Goal: Information Seeking & Learning: Learn about a topic

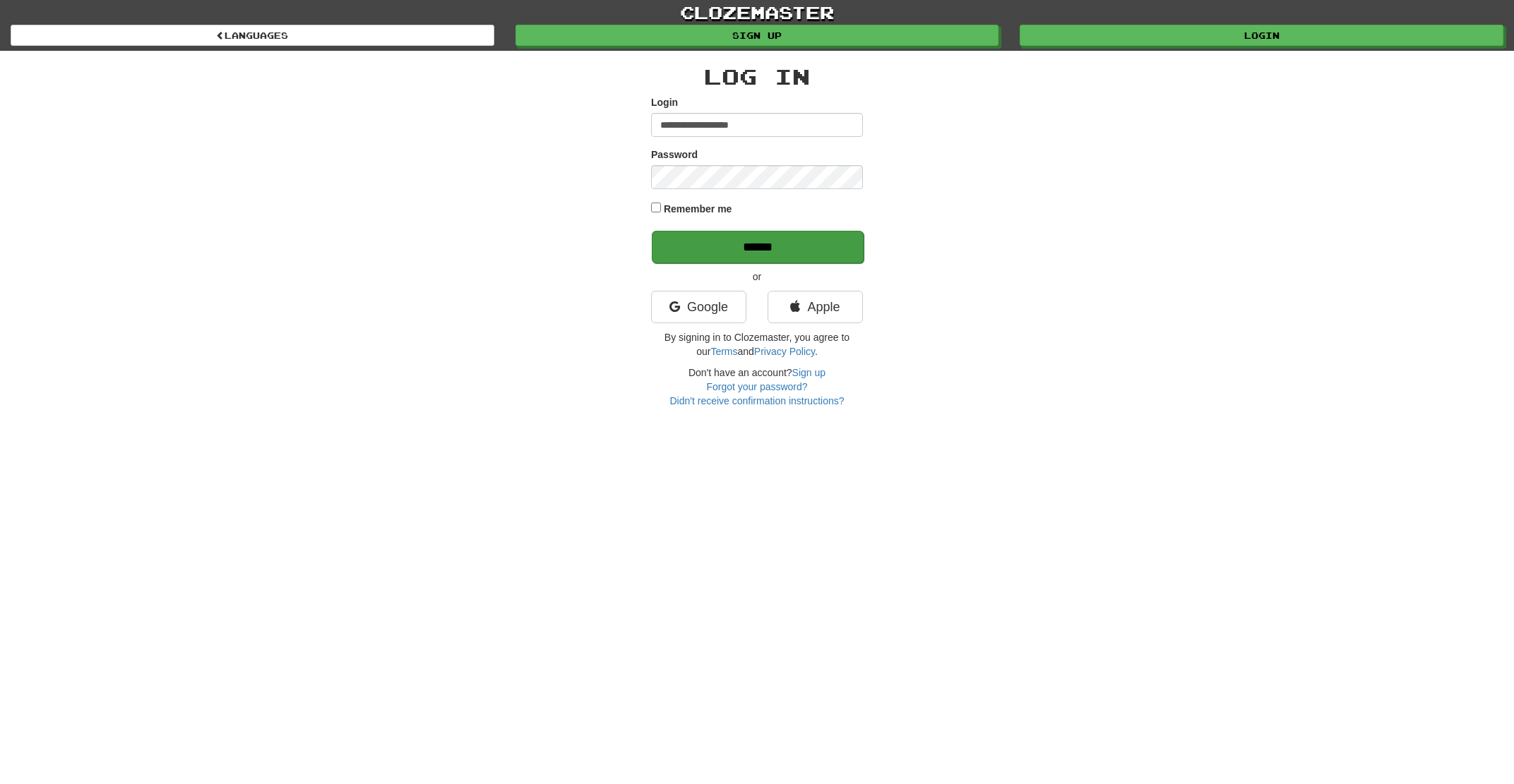
type input "**********"
click at [723, 248] on input "******" at bounding box center [758, 247] width 212 height 33
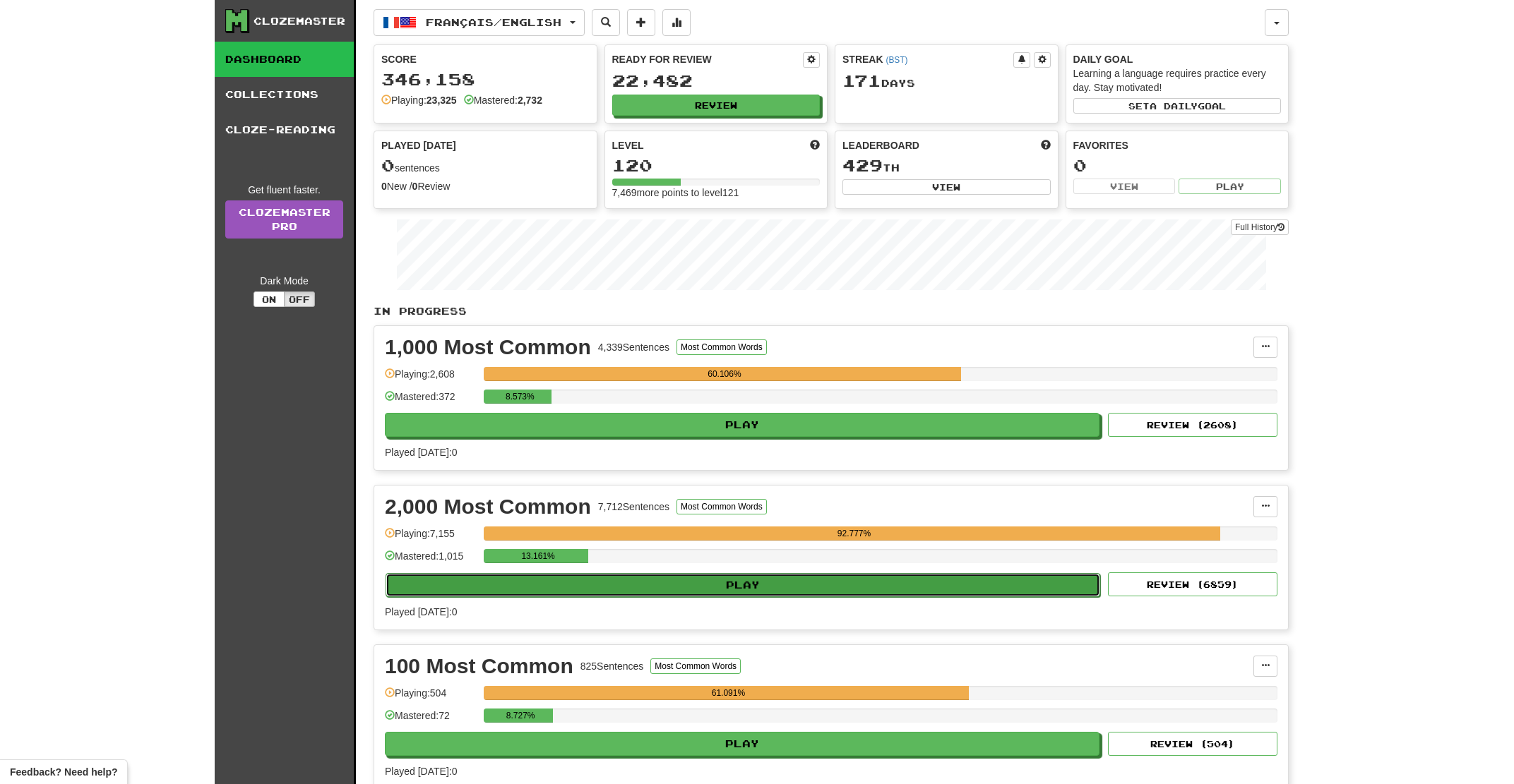
click at [543, 594] on button "Play" at bounding box center [743, 585] width 715 height 24
select select "**"
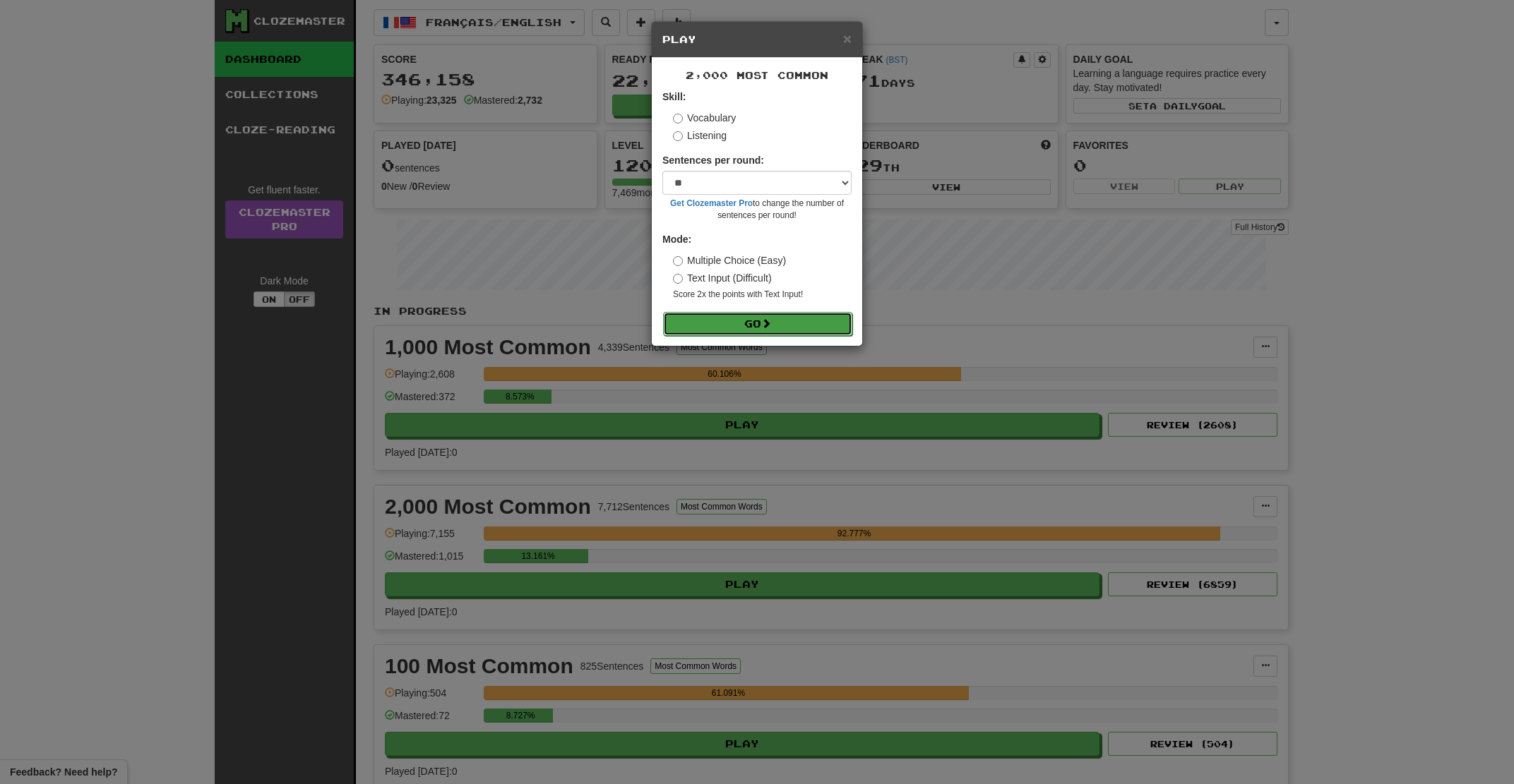
click at [721, 320] on button "Go" at bounding box center [758, 323] width 189 height 24
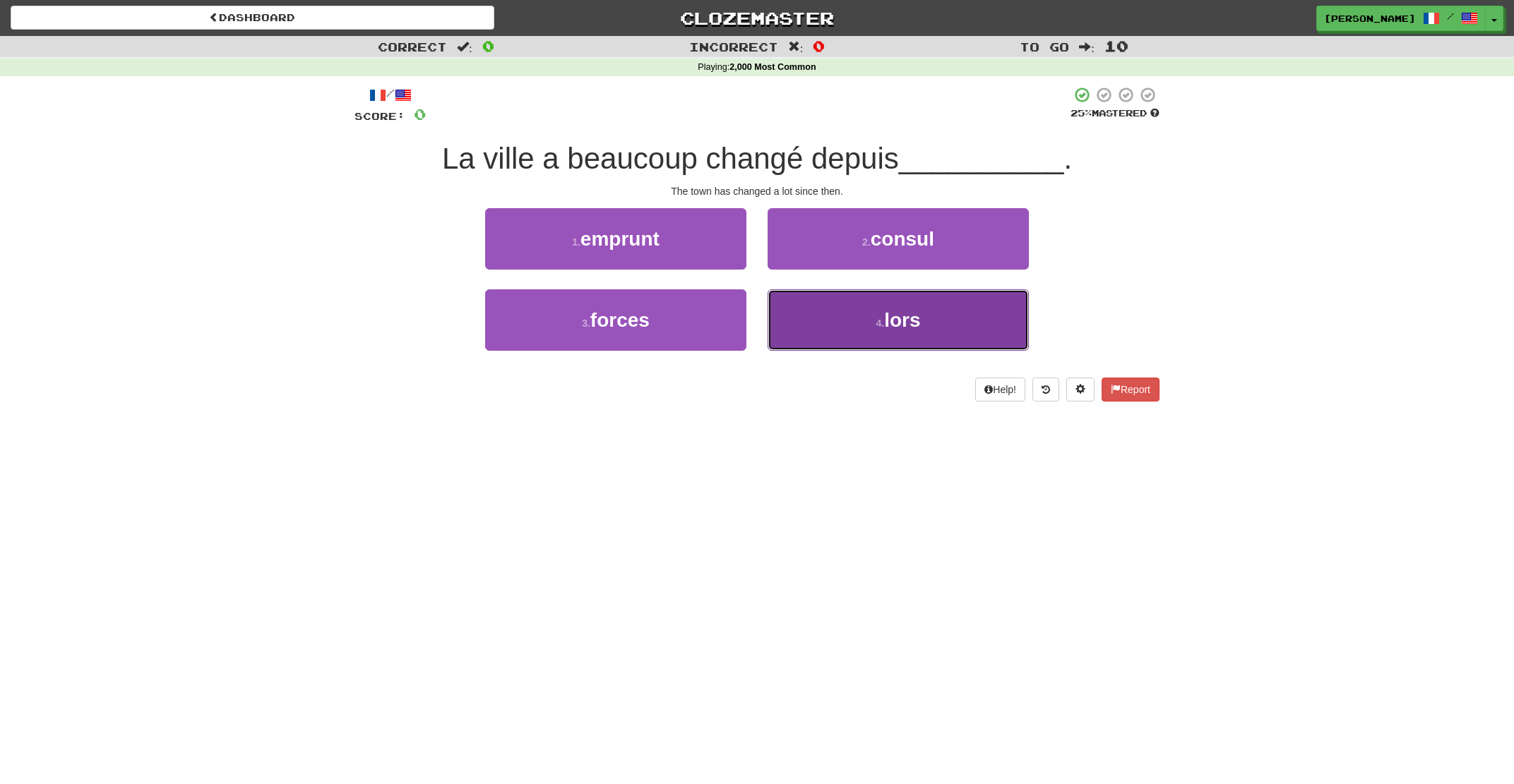
click at [858, 320] on button "4 . lors" at bounding box center [898, 320] width 261 height 62
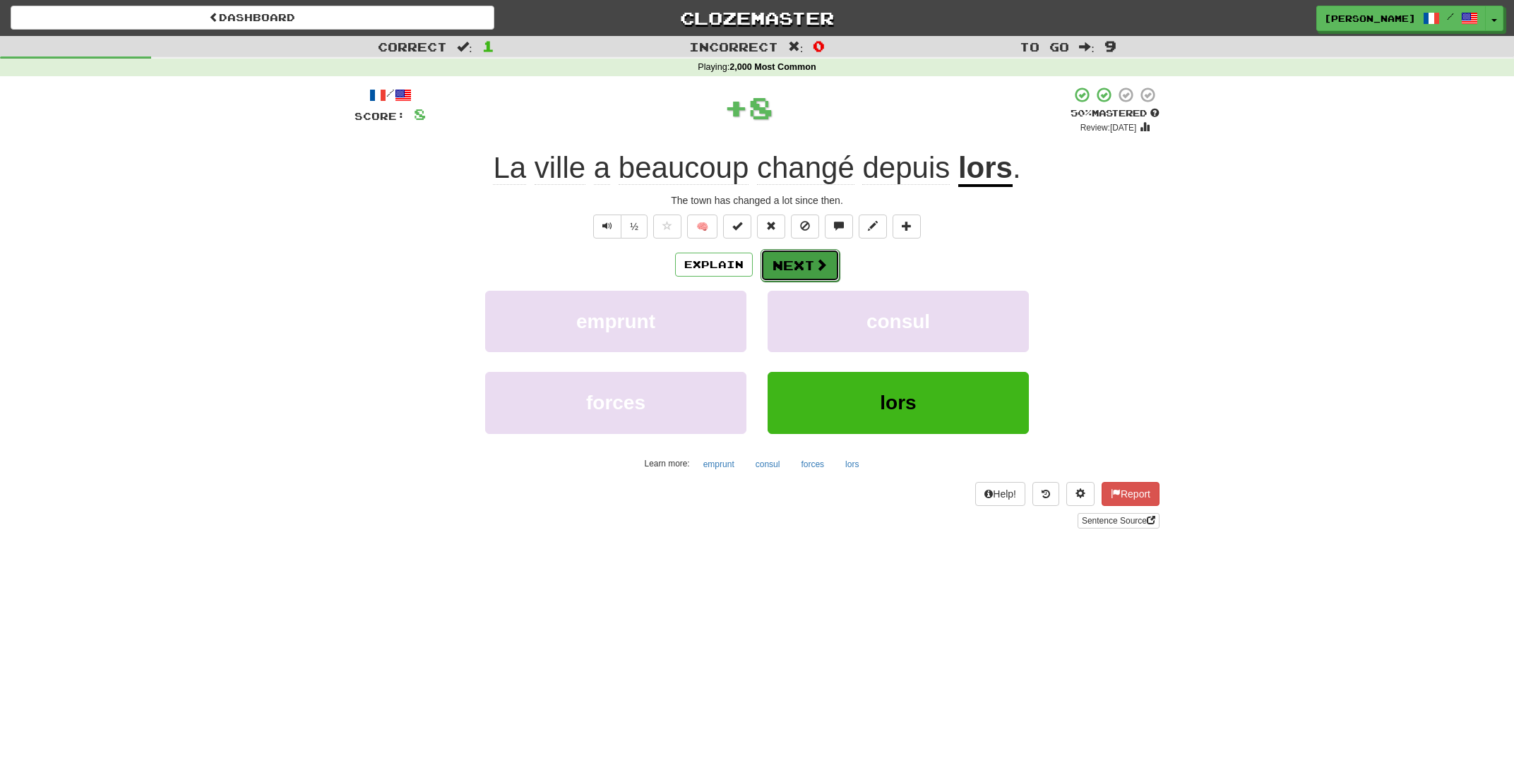
click at [803, 263] on button "Next" at bounding box center [800, 266] width 79 height 33
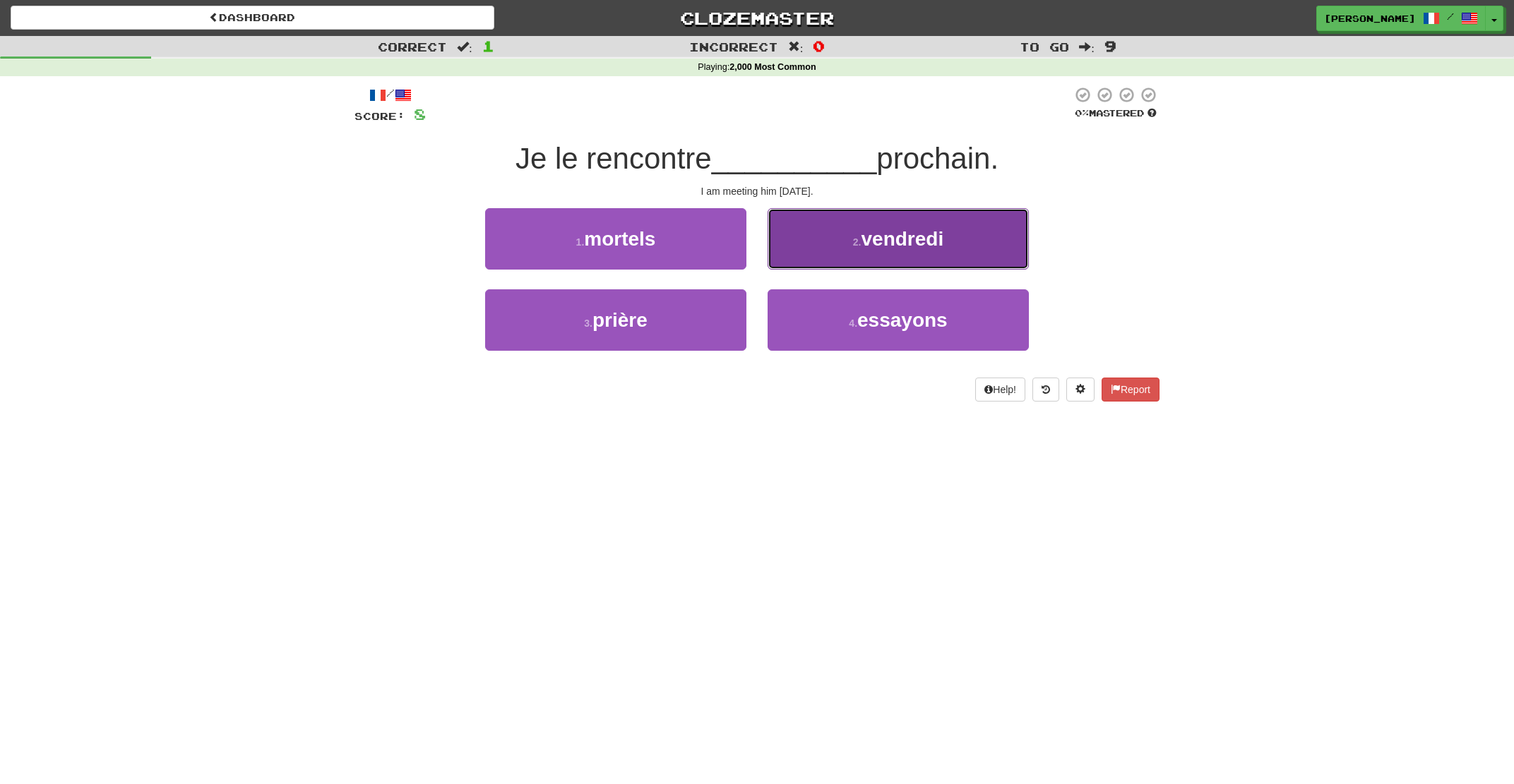
click at [804, 256] on button "2 . vendredi" at bounding box center [898, 238] width 261 height 62
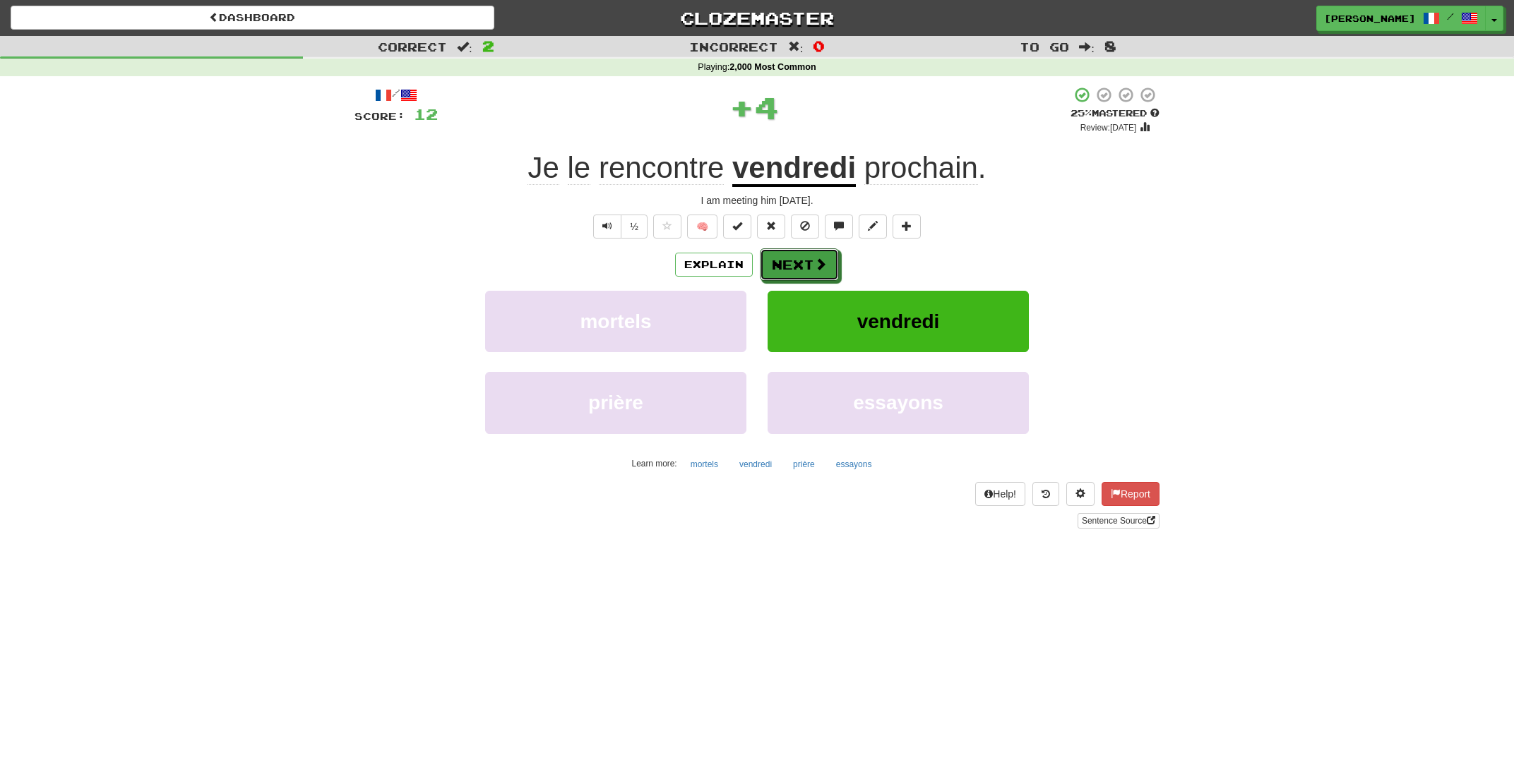
click at [804, 256] on button "Next" at bounding box center [799, 265] width 79 height 33
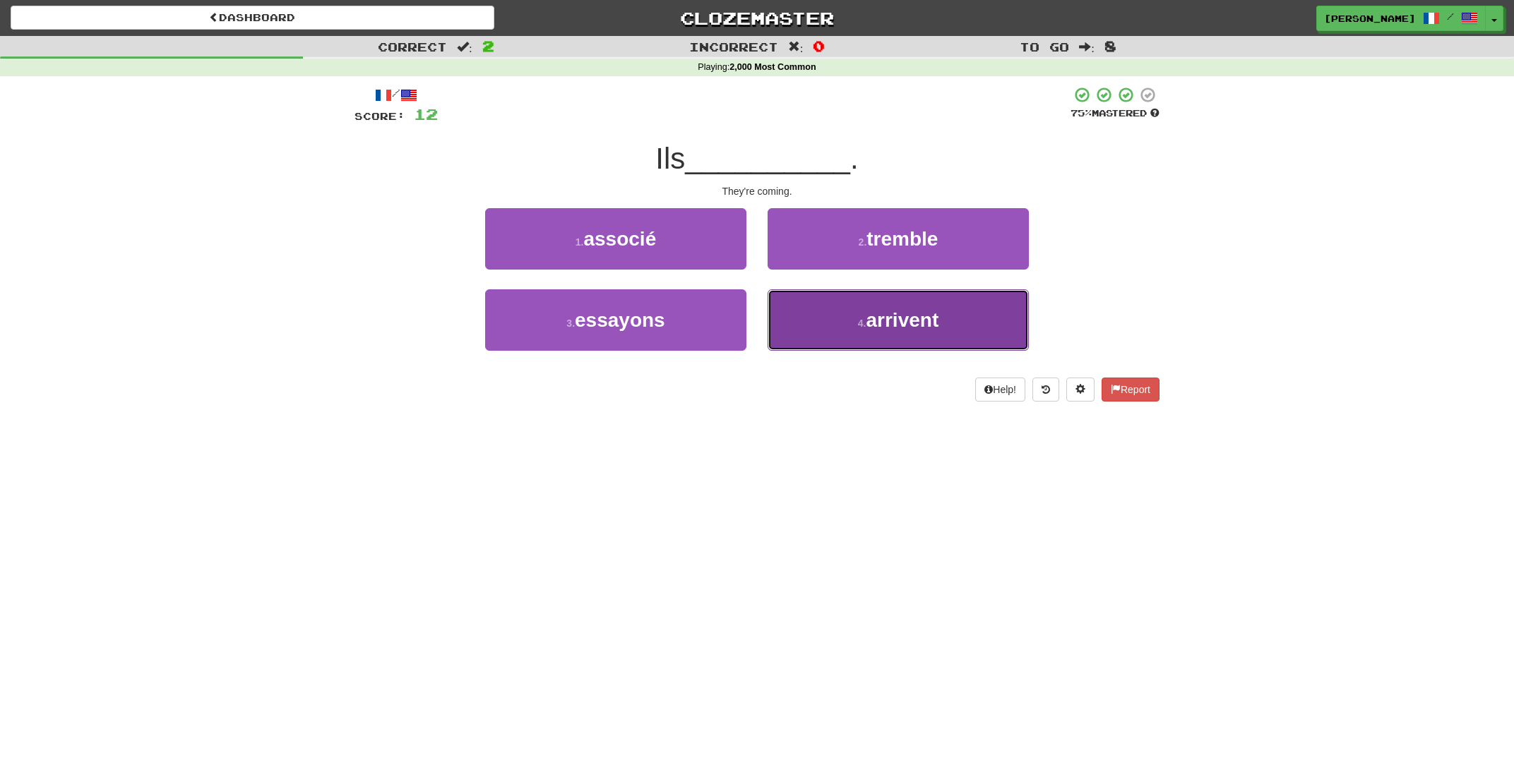
click at [826, 304] on button "4 . arrivent" at bounding box center [898, 320] width 261 height 62
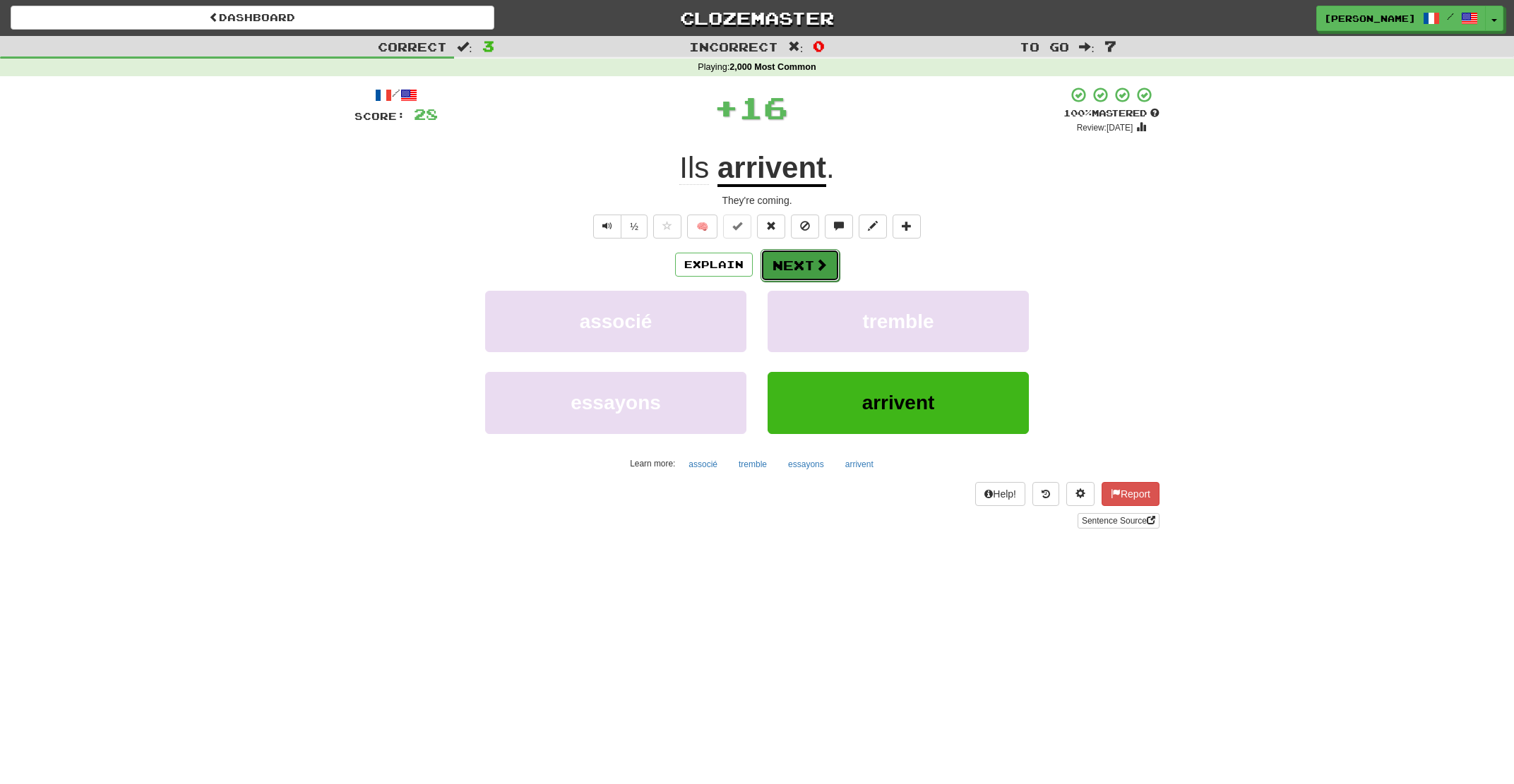
click at [798, 275] on button "Next" at bounding box center [800, 266] width 79 height 33
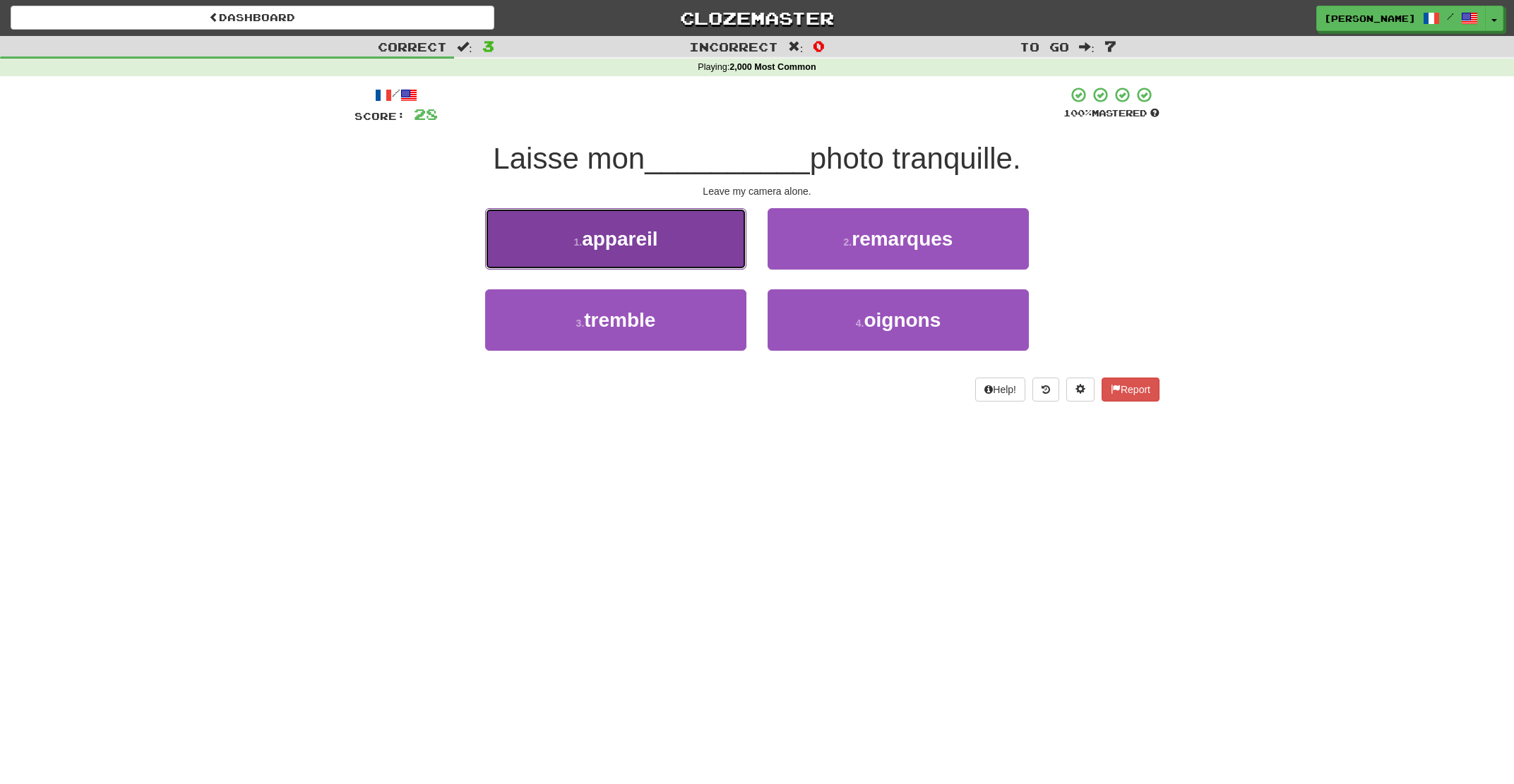
click at [658, 255] on button "1 . appareil" at bounding box center [615, 238] width 261 height 62
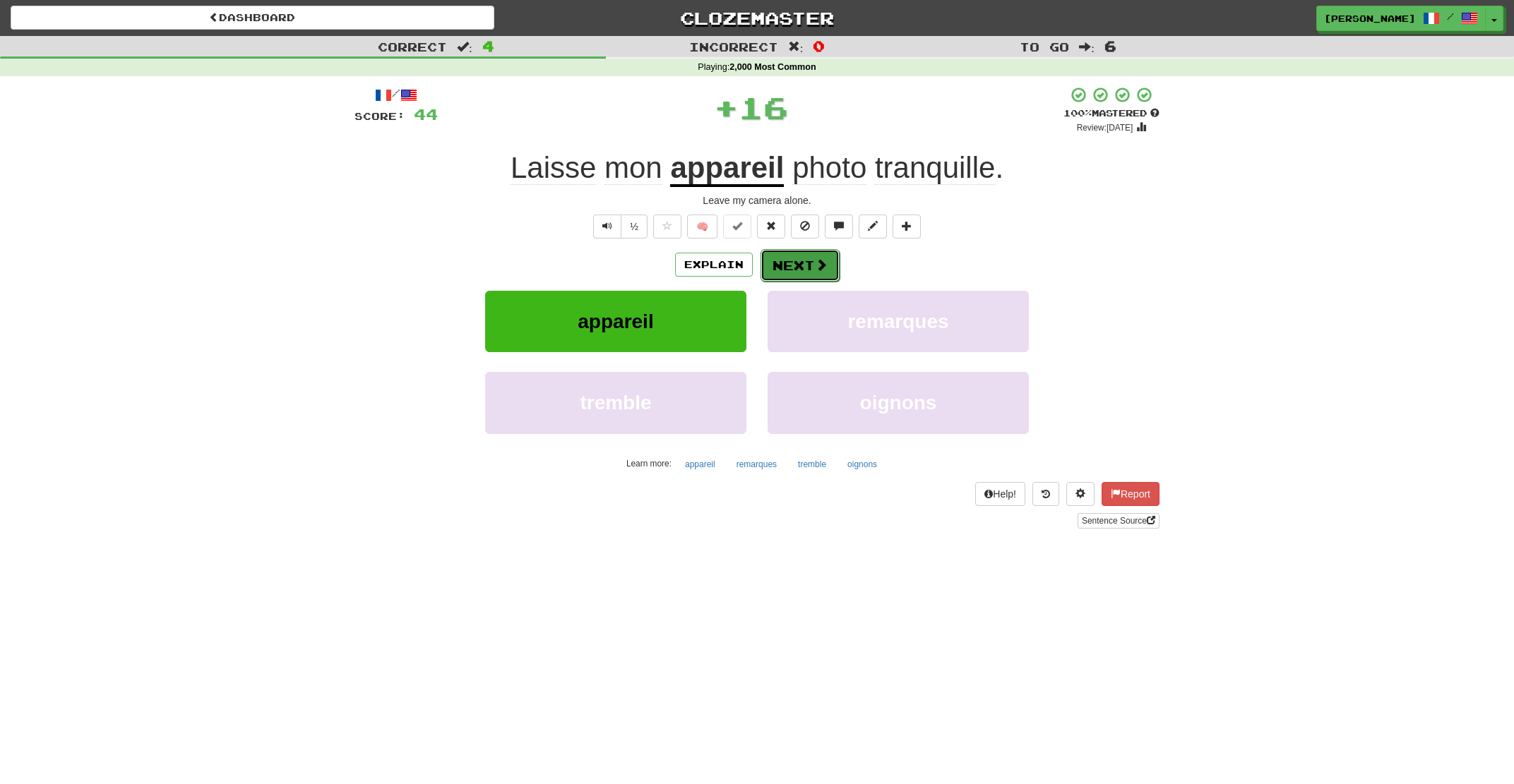
click at [784, 273] on button "Next" at bounding box center [800, 266] width 79 height 33
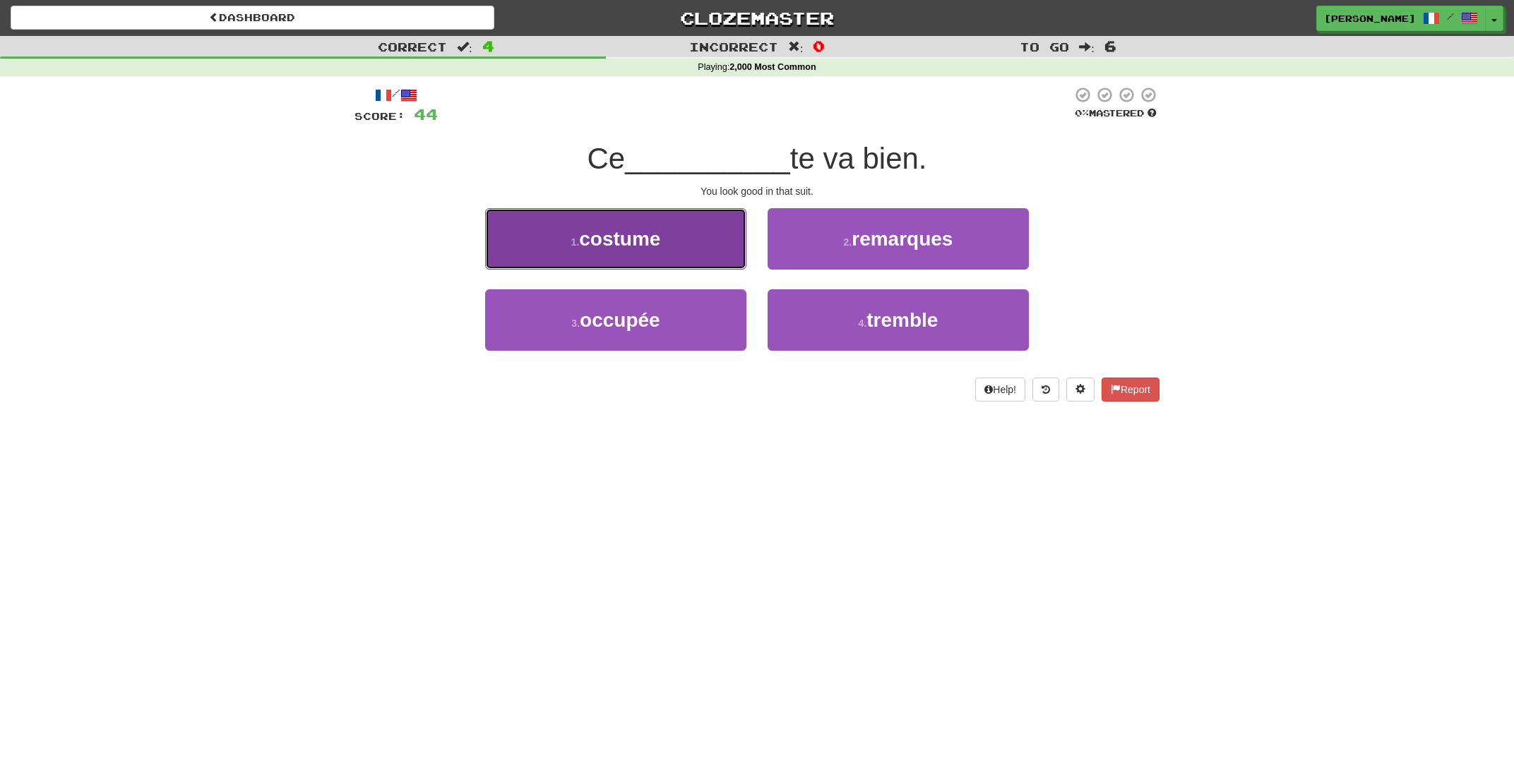
click at [645, 251] on button "1 . costume" at bounding box center [615, 238] width 261 height 62
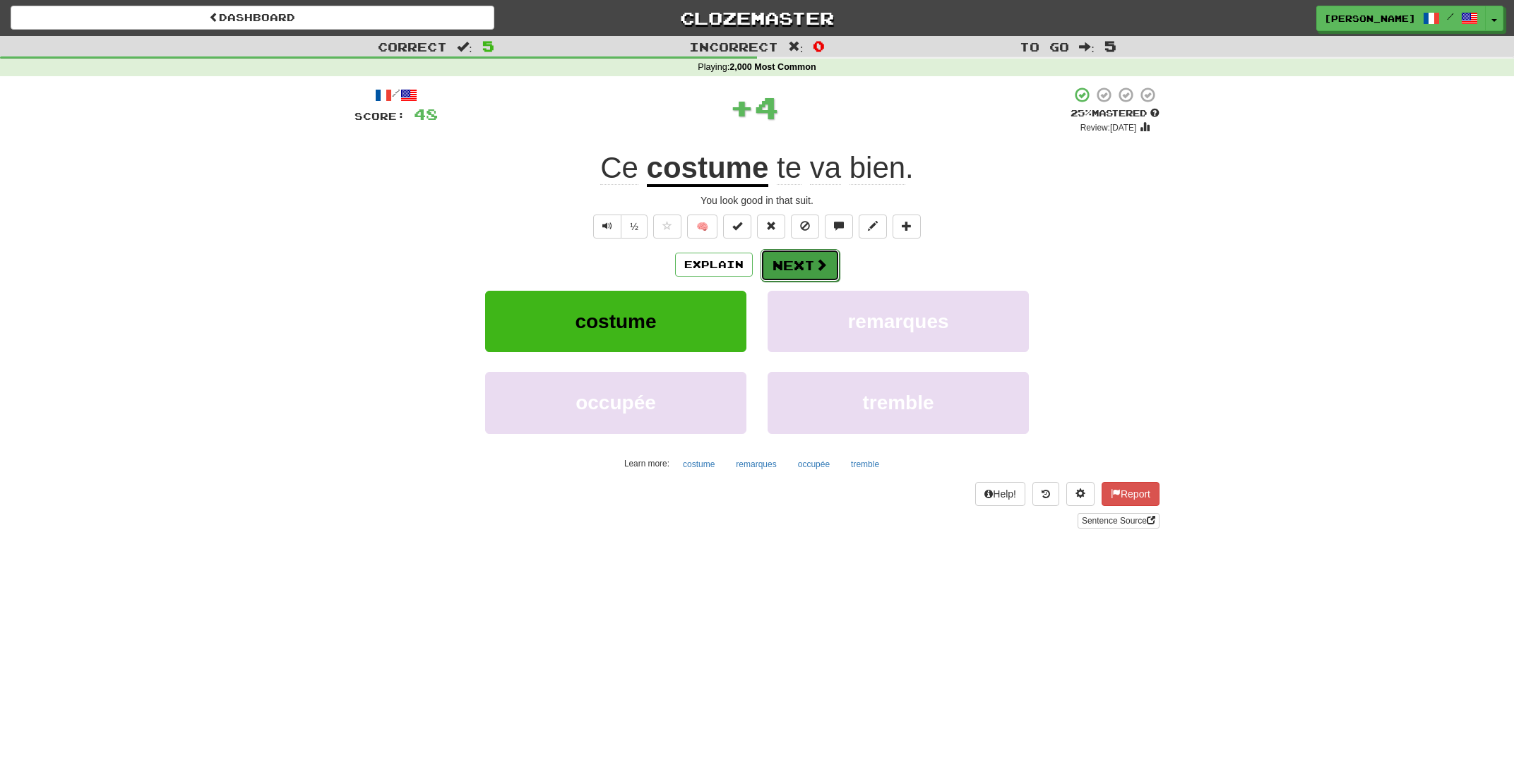
click at [804, 266] on button "Next" at bounding box center [800, 266] width 79 height 33
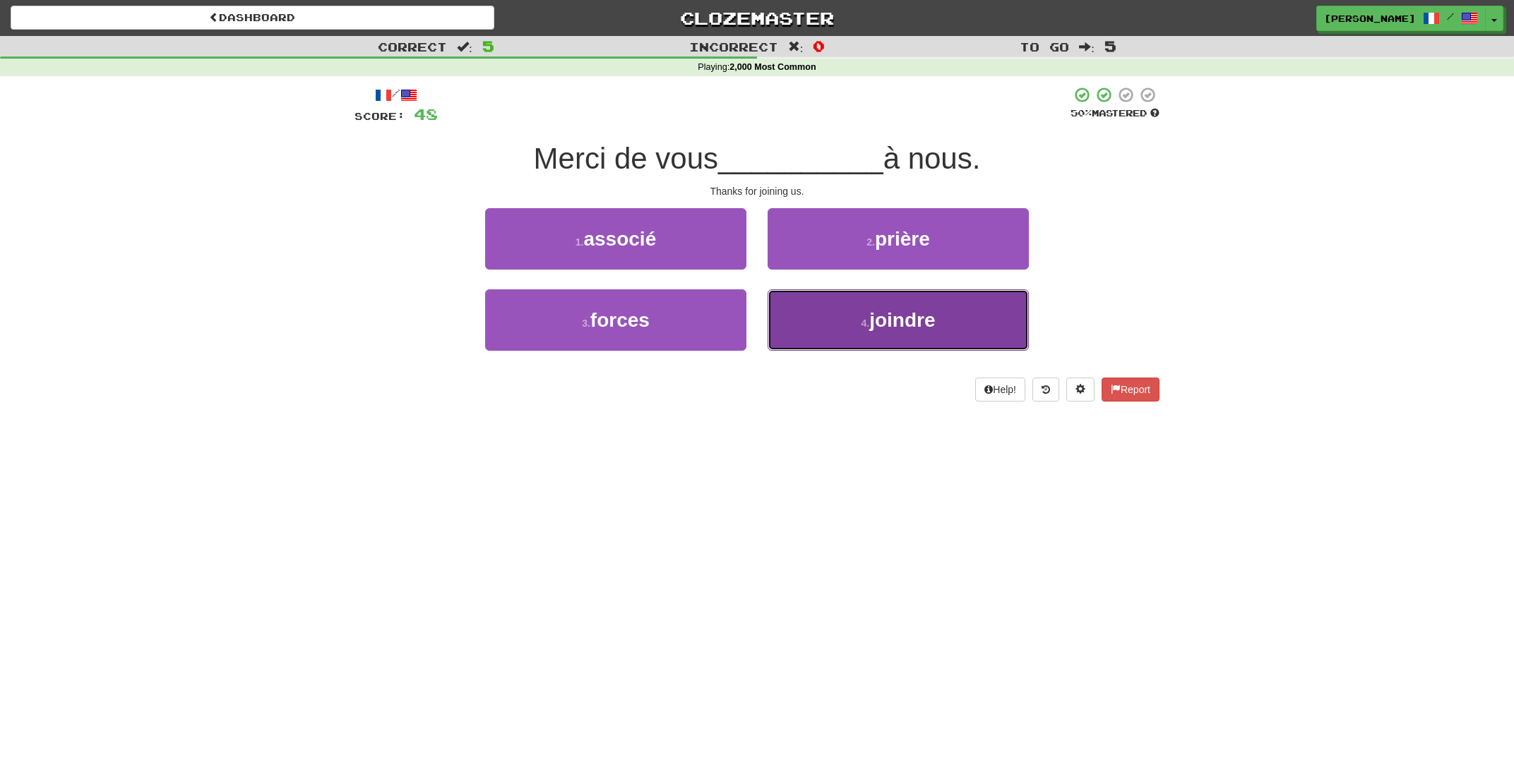
click at [823, 309] on button "4 . joindre" at bounding box center [898, 320] width 261 height 62
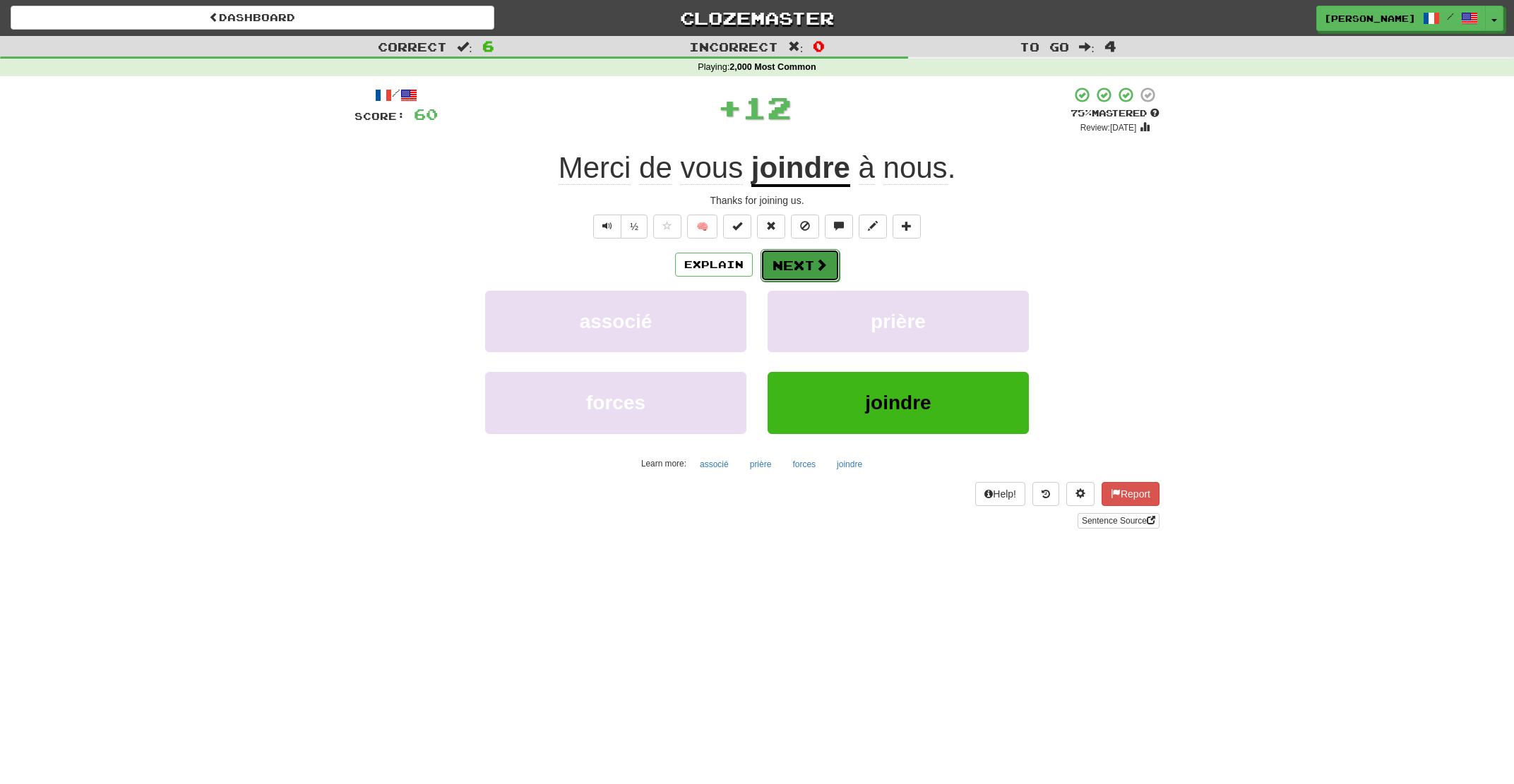
click at [791, 281] on button "Next" at bounding box center [800, 266] width 79 height 33
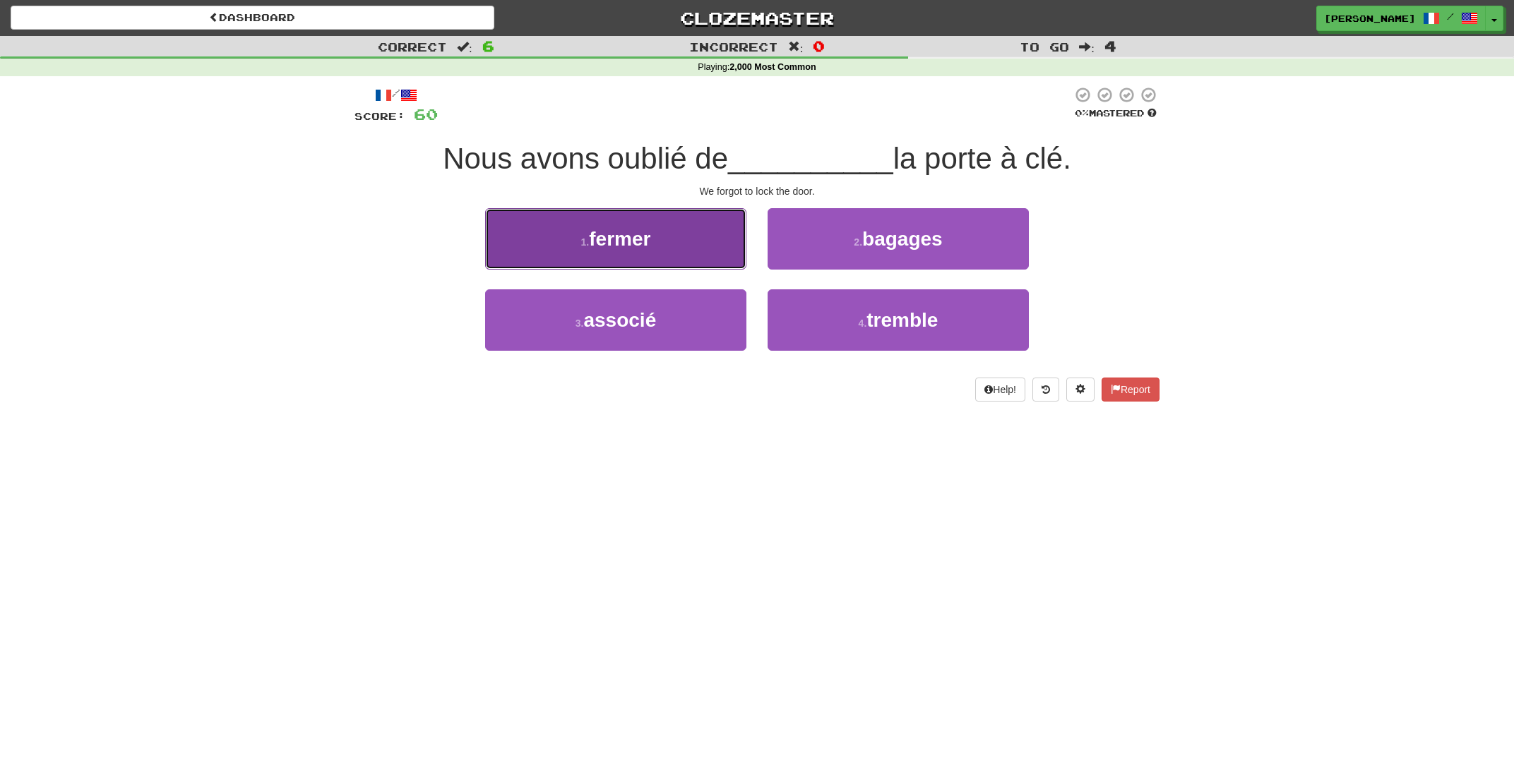
click at [681, 251] on button "1 . fermer" at bounding box center [615, 238] width 261 height 62
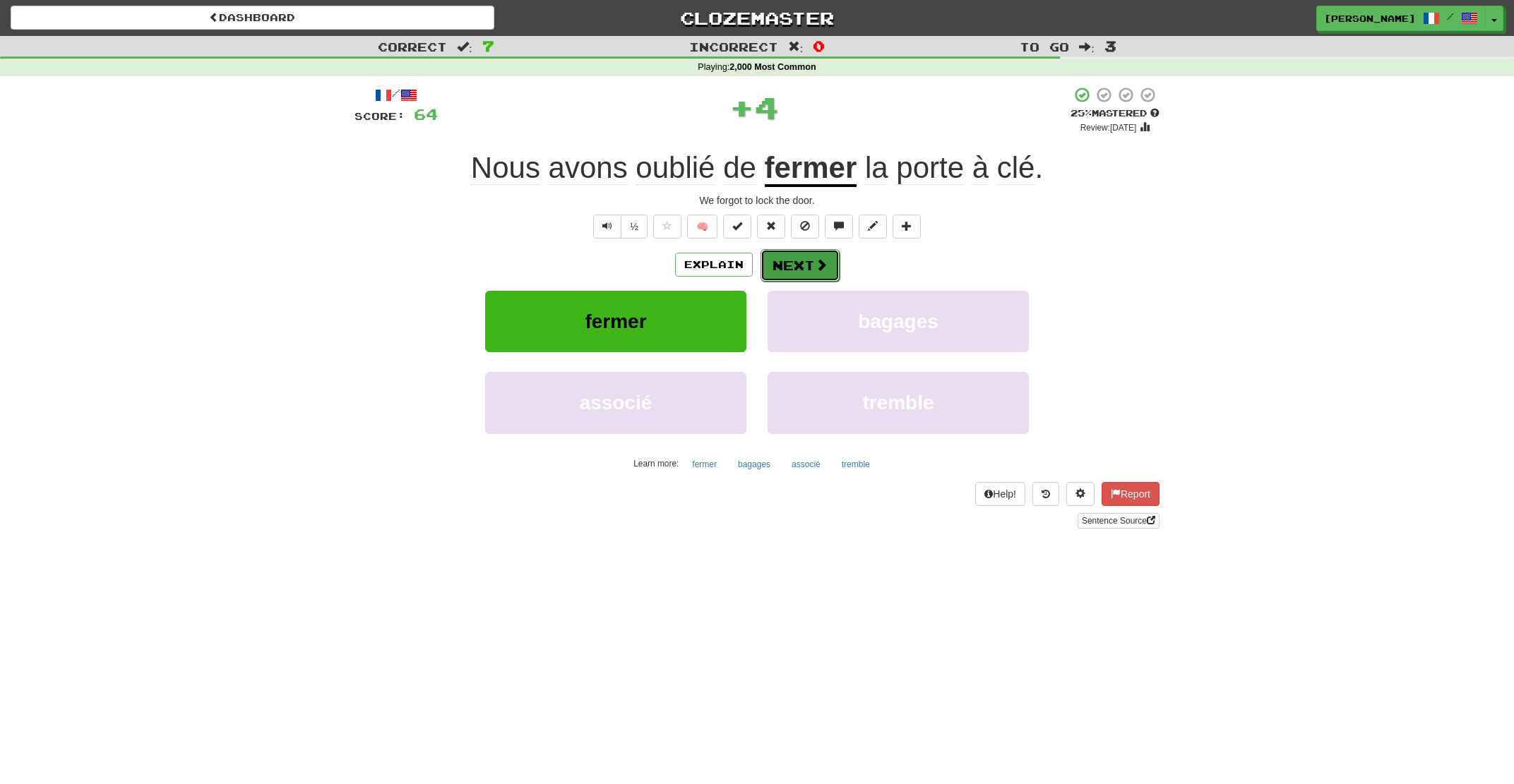
click at [797, 269] on button "Next" at bounding box center [800, 266] width 79 height 33
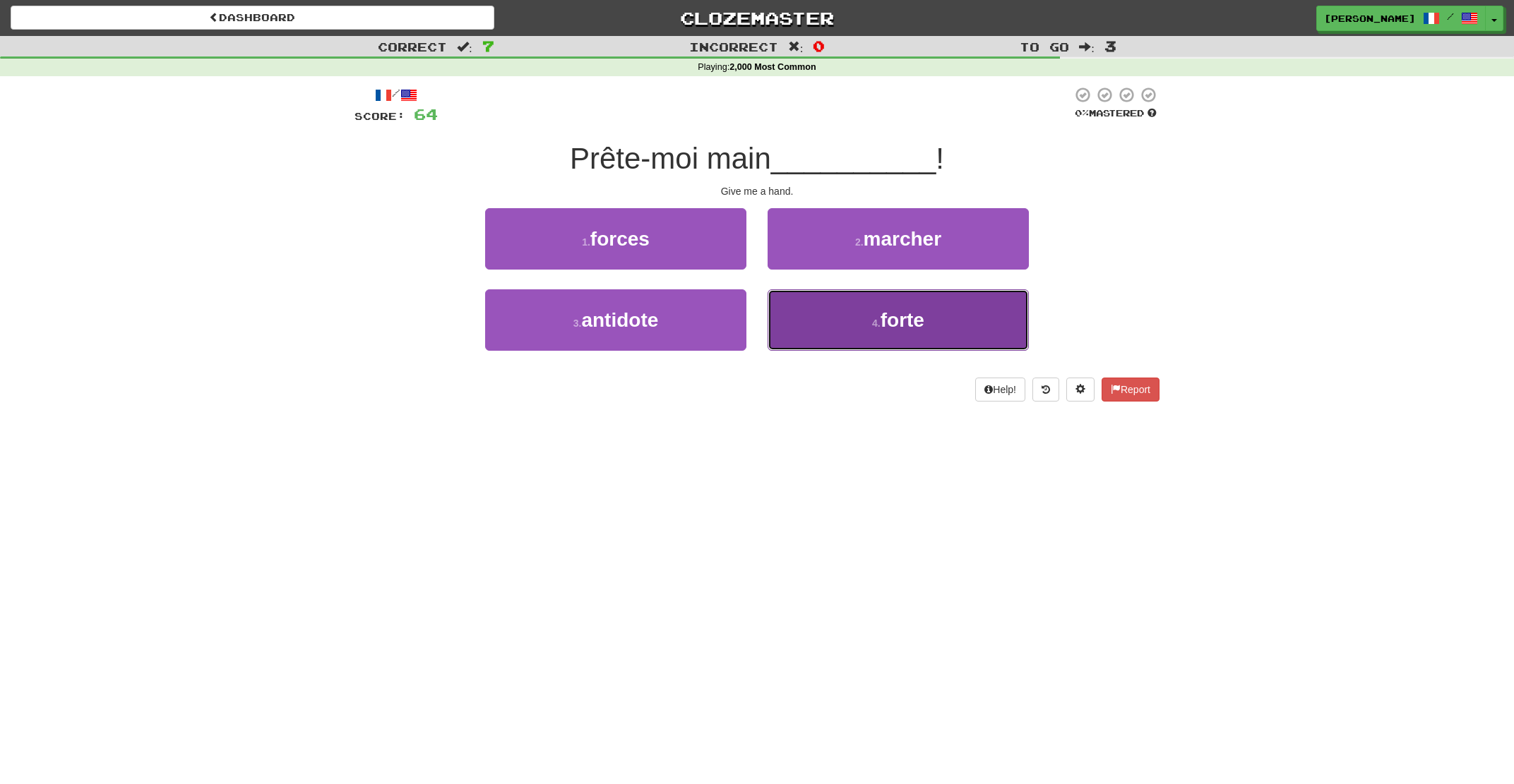
click at [862, 316] on button "4 . forte" at bounding box center [898, 320] width 261 height 62
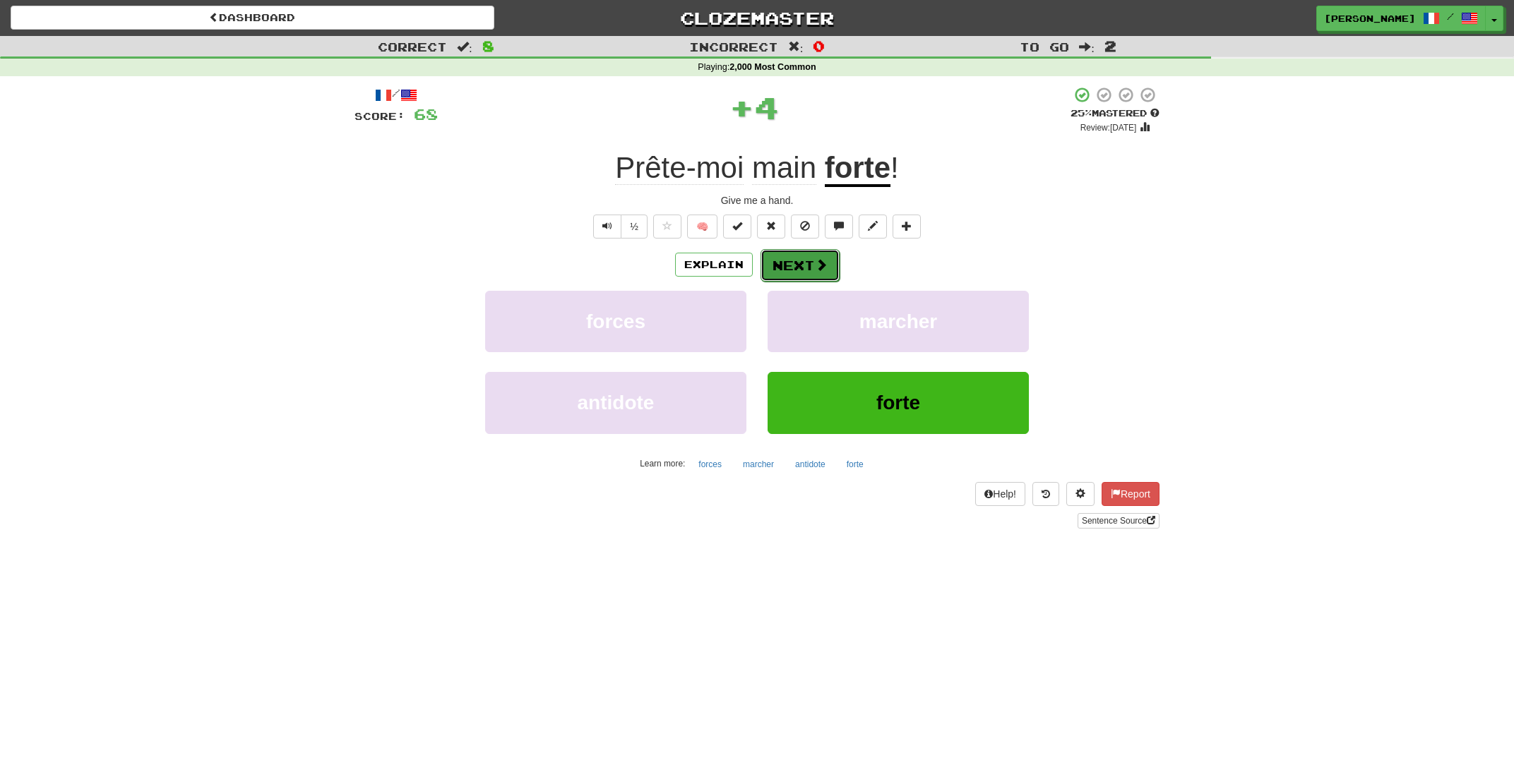
click at [818, 269] on span at bounding box center [821, 265] width 12 height 12
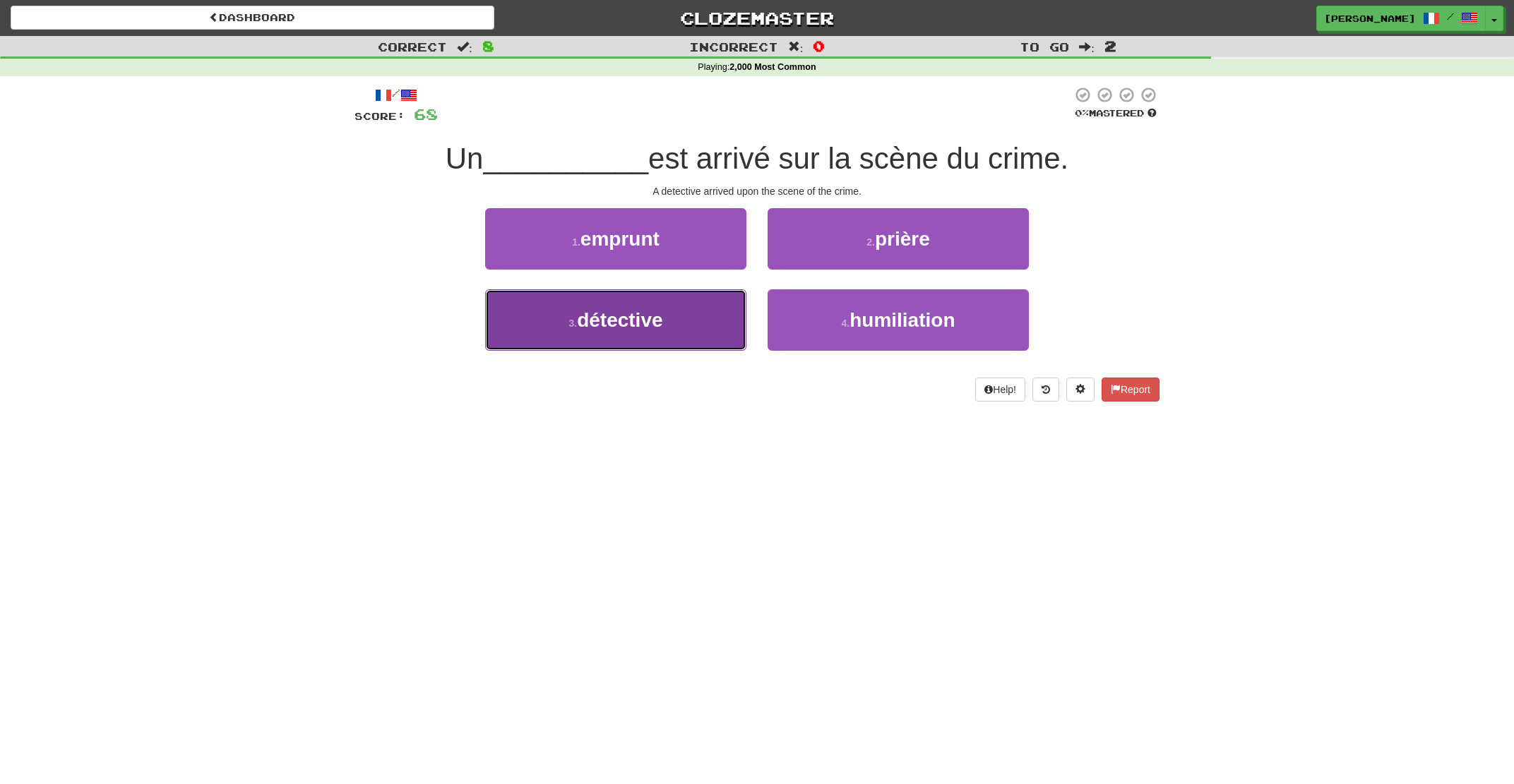
click at [604, 350] on button "3 . détective" at bounding box center [615, 320] width 261 height 62
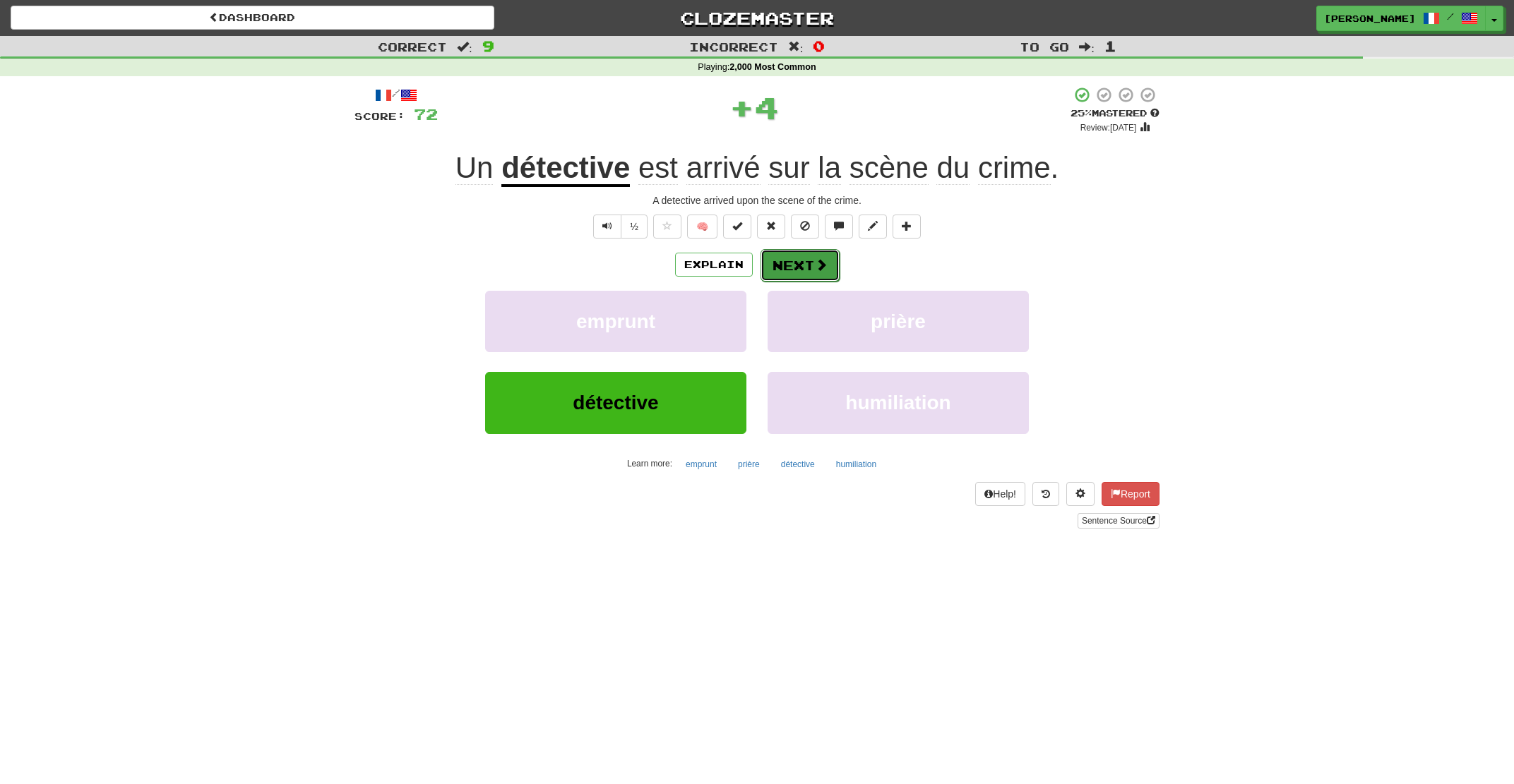
click at [824, 263] on span at bounding box center [821, 265] width 12 height 12
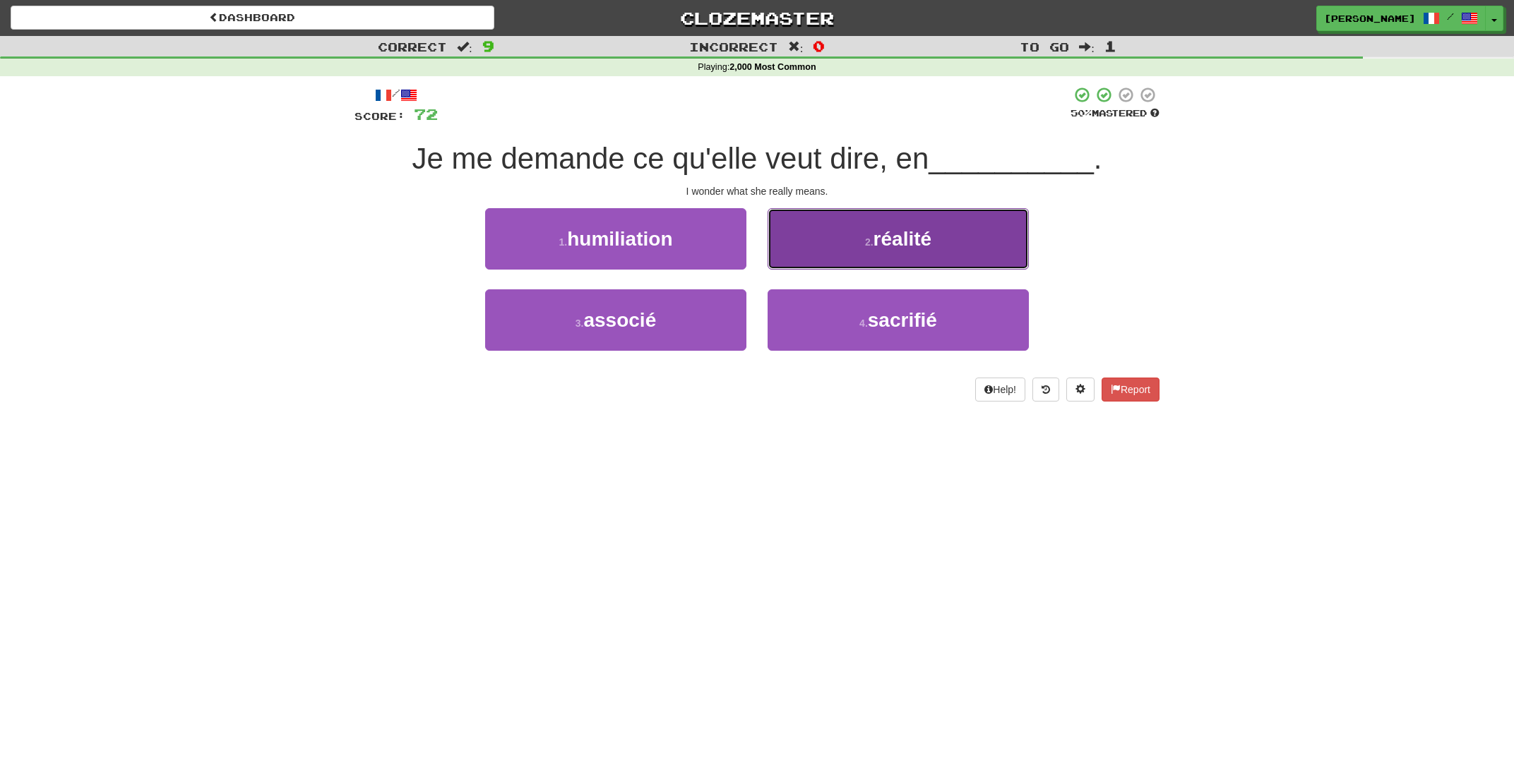
click at [817, 263] on button "2 . réalité" at bounding box center [898, 238] width 261 height 62
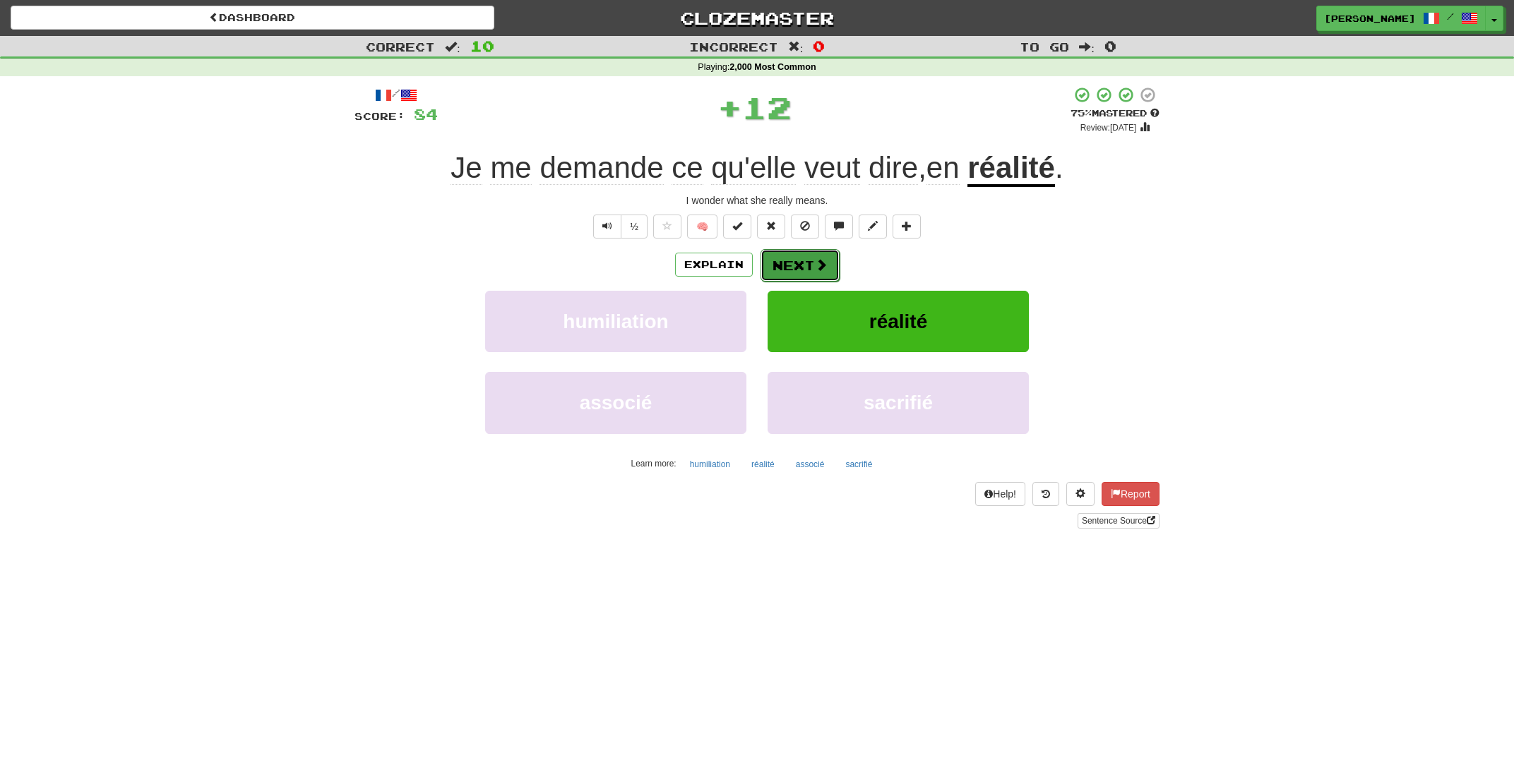
click at [812, 268] on button "Next" at bounding box center [800, 266] width 79 height 33
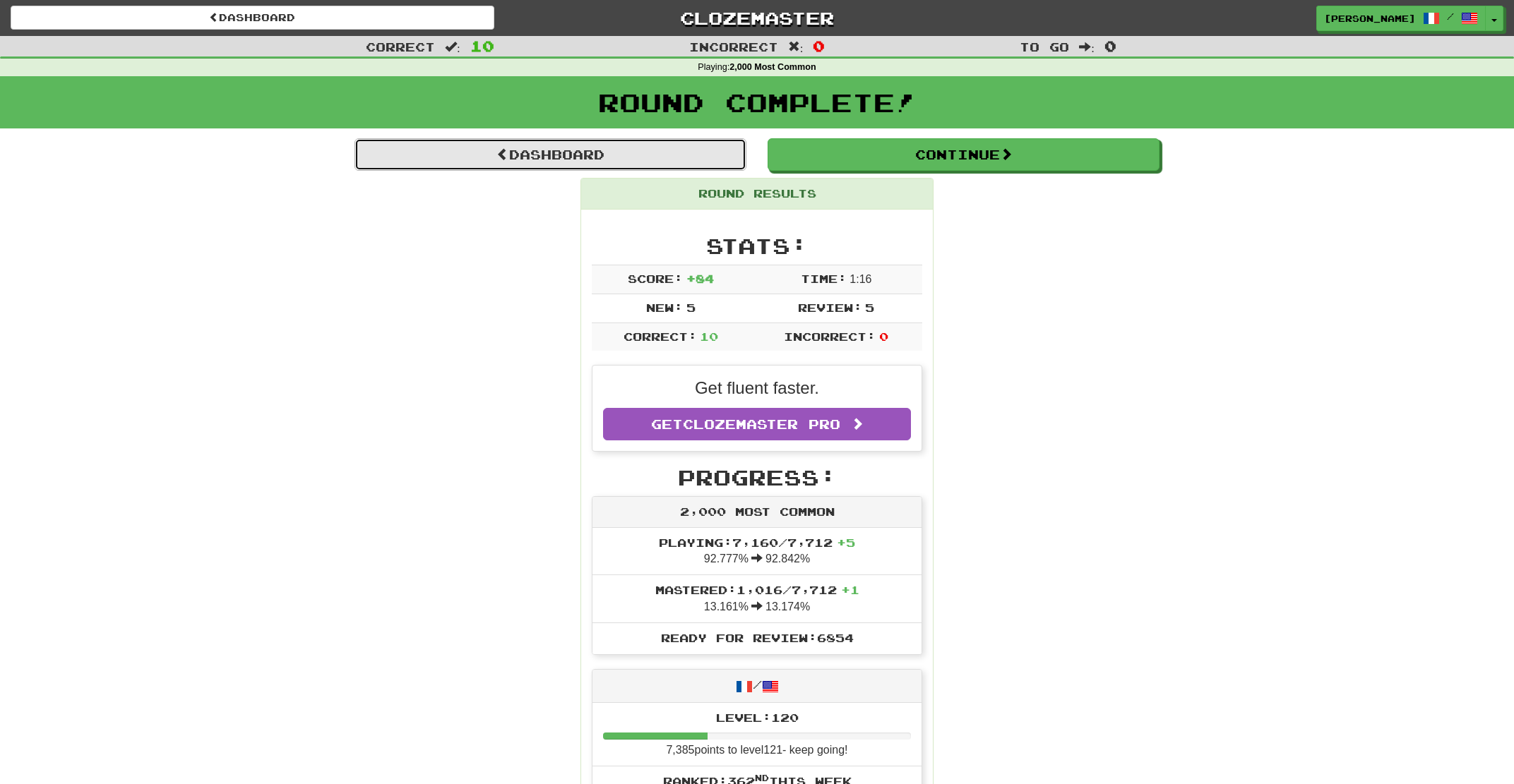
click at [514, 154] on link "Dashboard" at bounding box center [550, 155] width 392 height 33
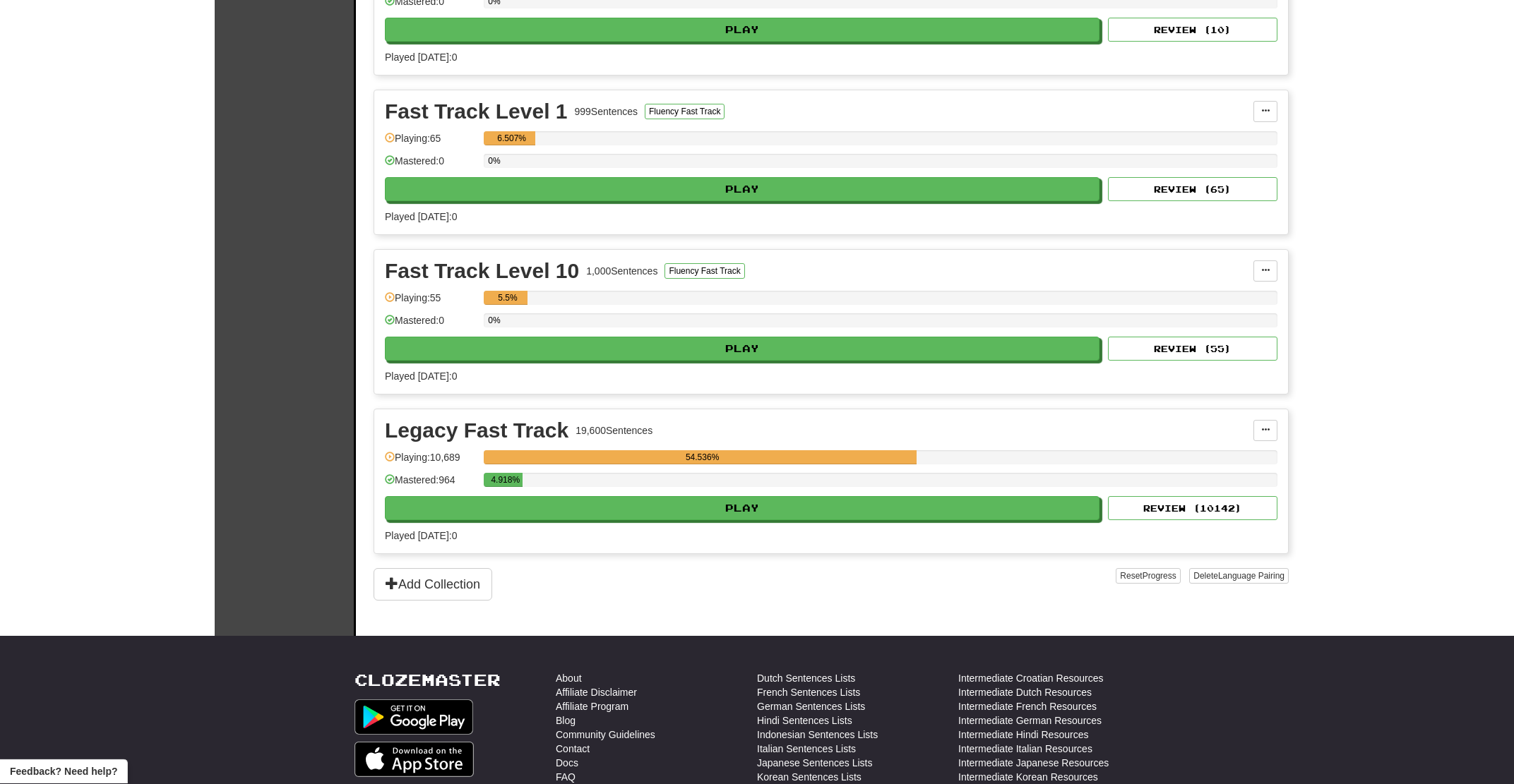
scroll to position [1059, 0]
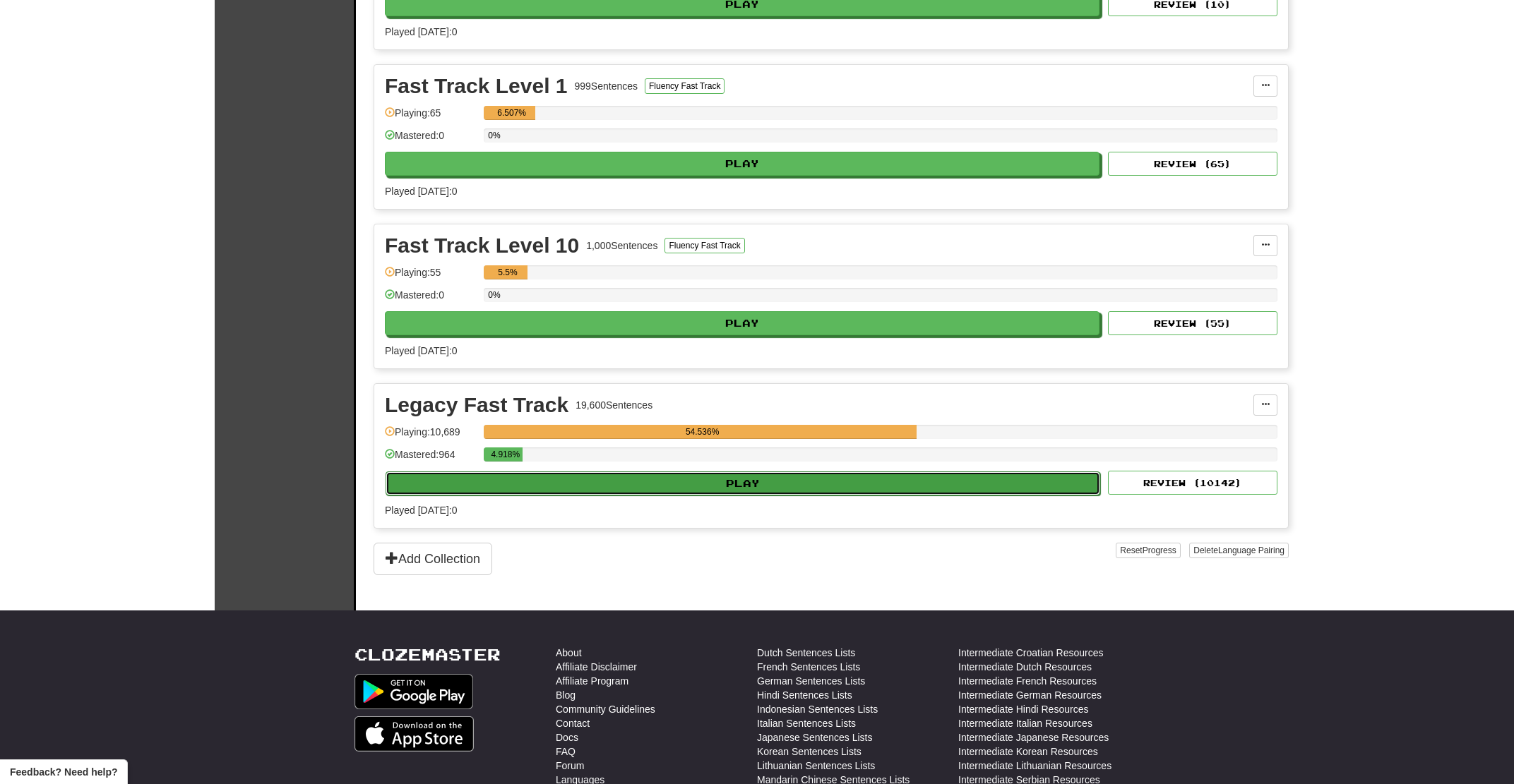
click at [754, 491] on button "Play" at bounding box center [743, 483] width 715 height 24
select select "**"
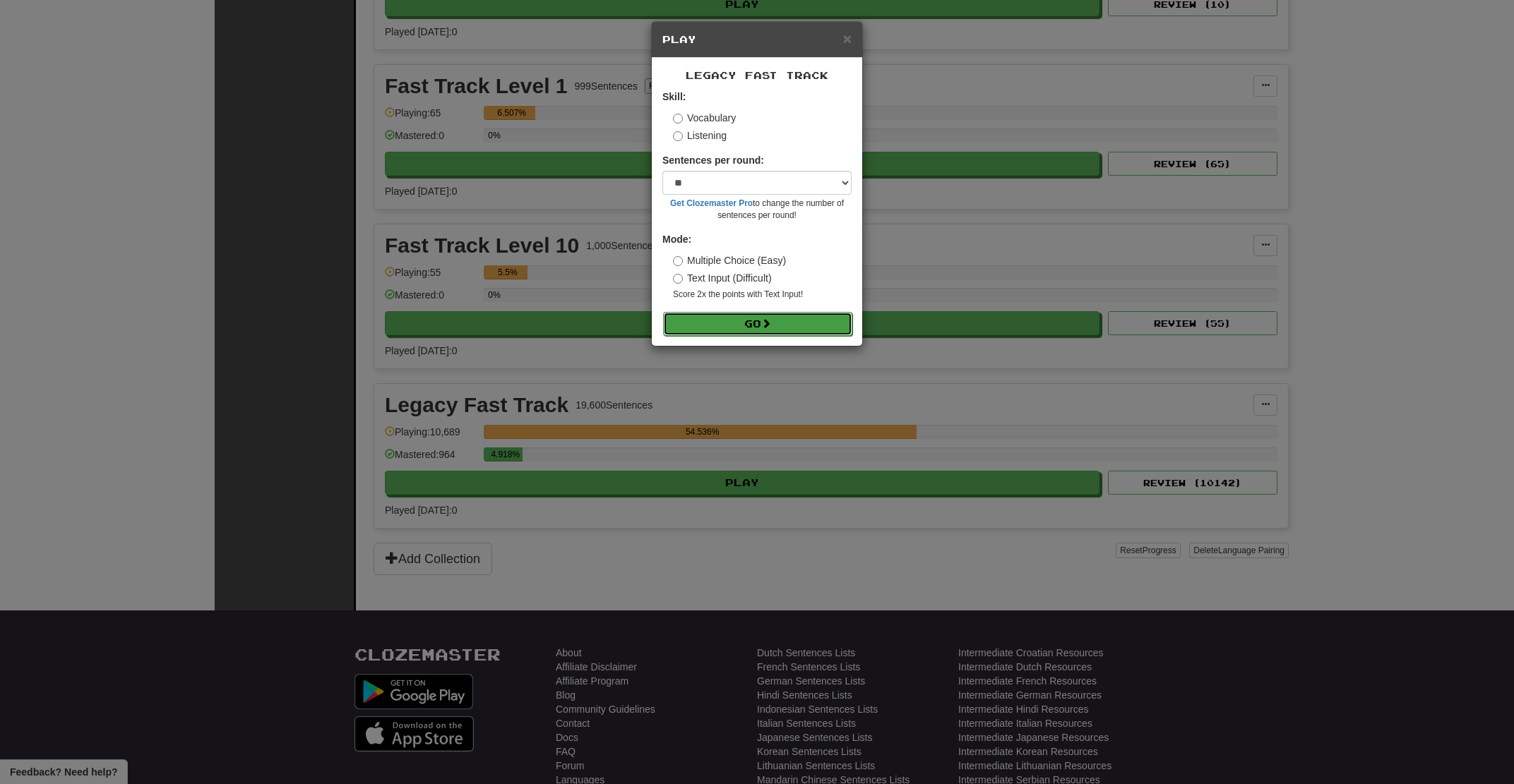
click at [717, 328] on button "Go" at bounding box center [758, 323] width 189 height 24
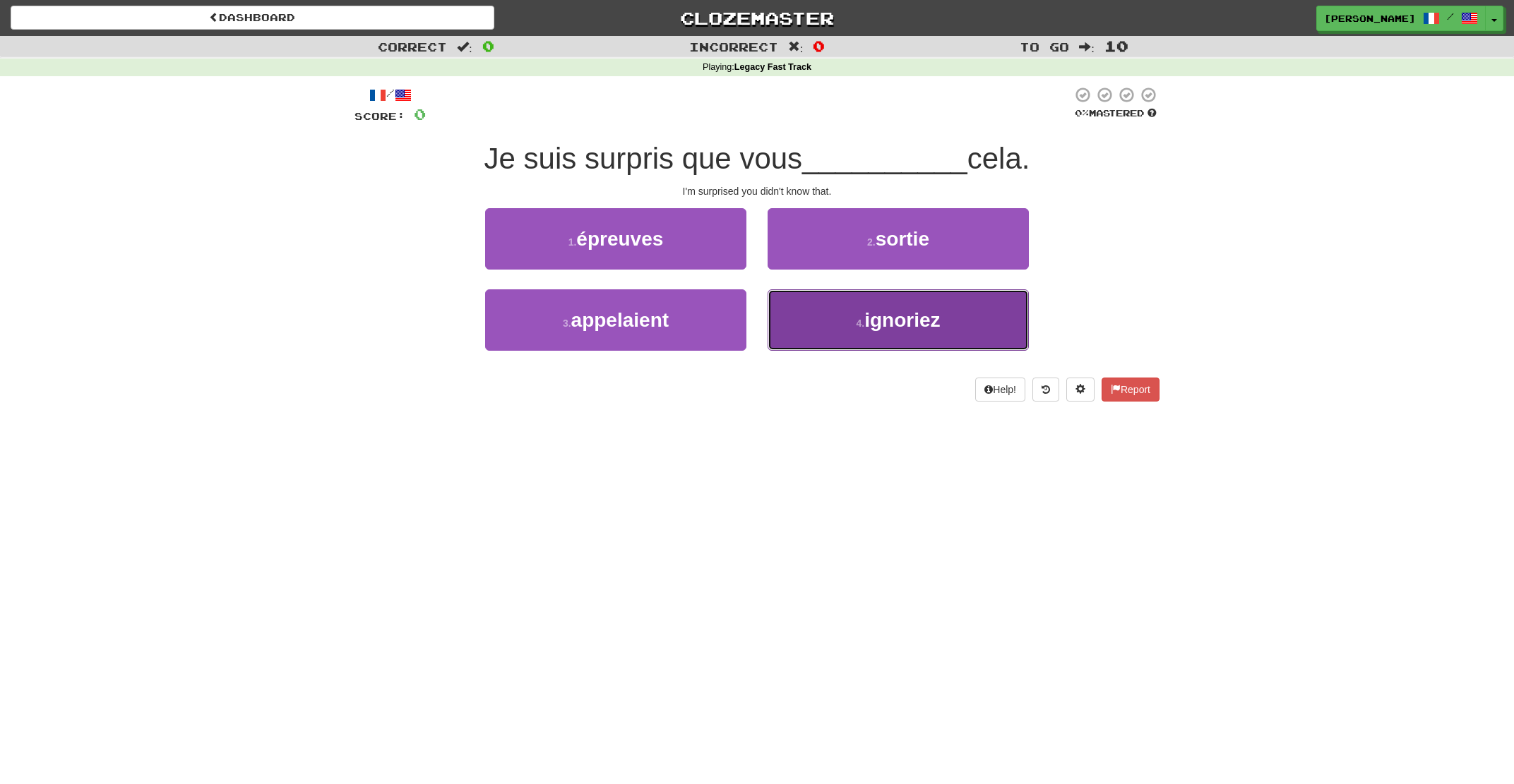
click at [815, 318] on button "4 . ignoriez" at bounding box center [898, 320] width 261 height 62
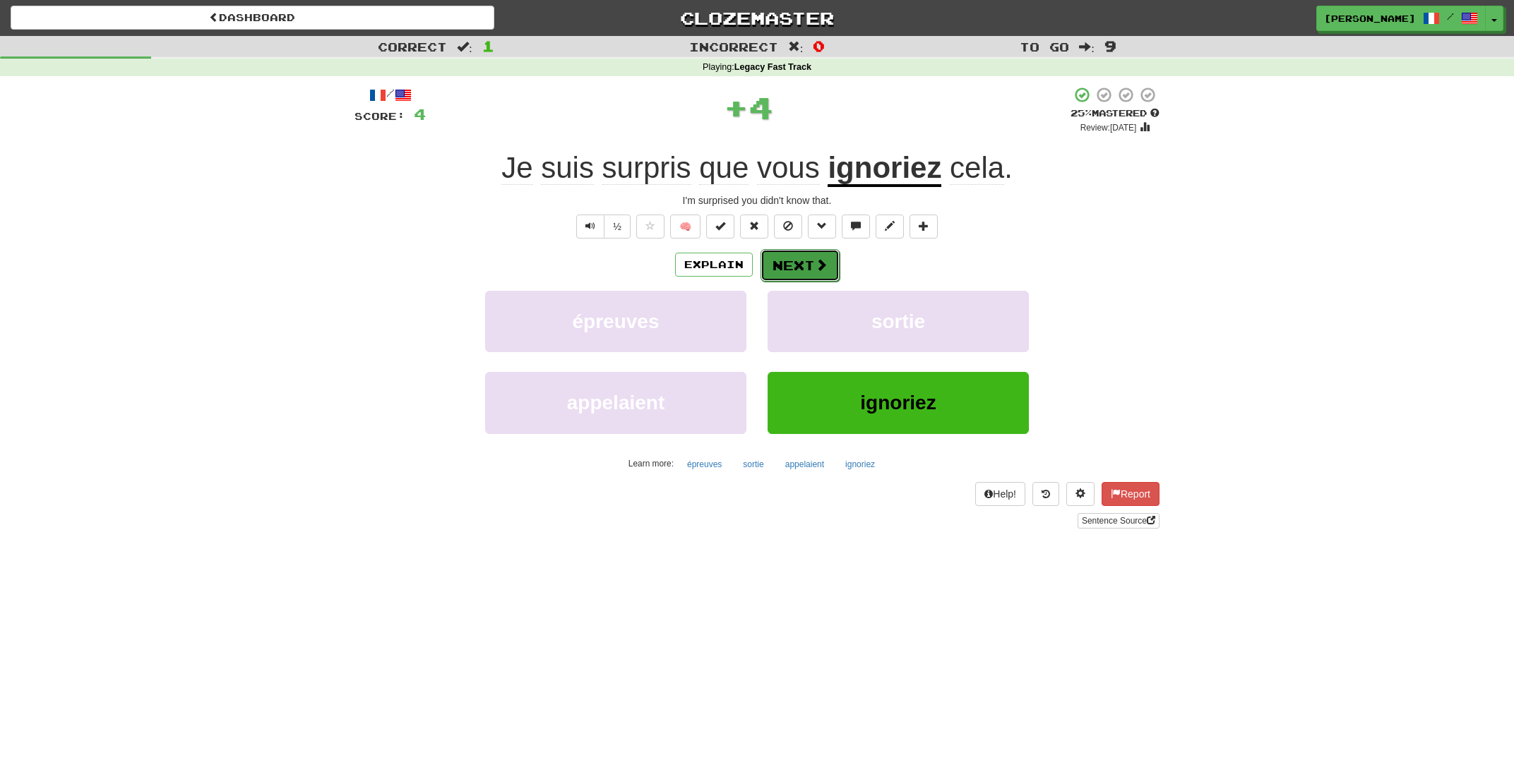
click at [804, 274] on button "Next" at bounding box center [800, 266] width 79 height 33
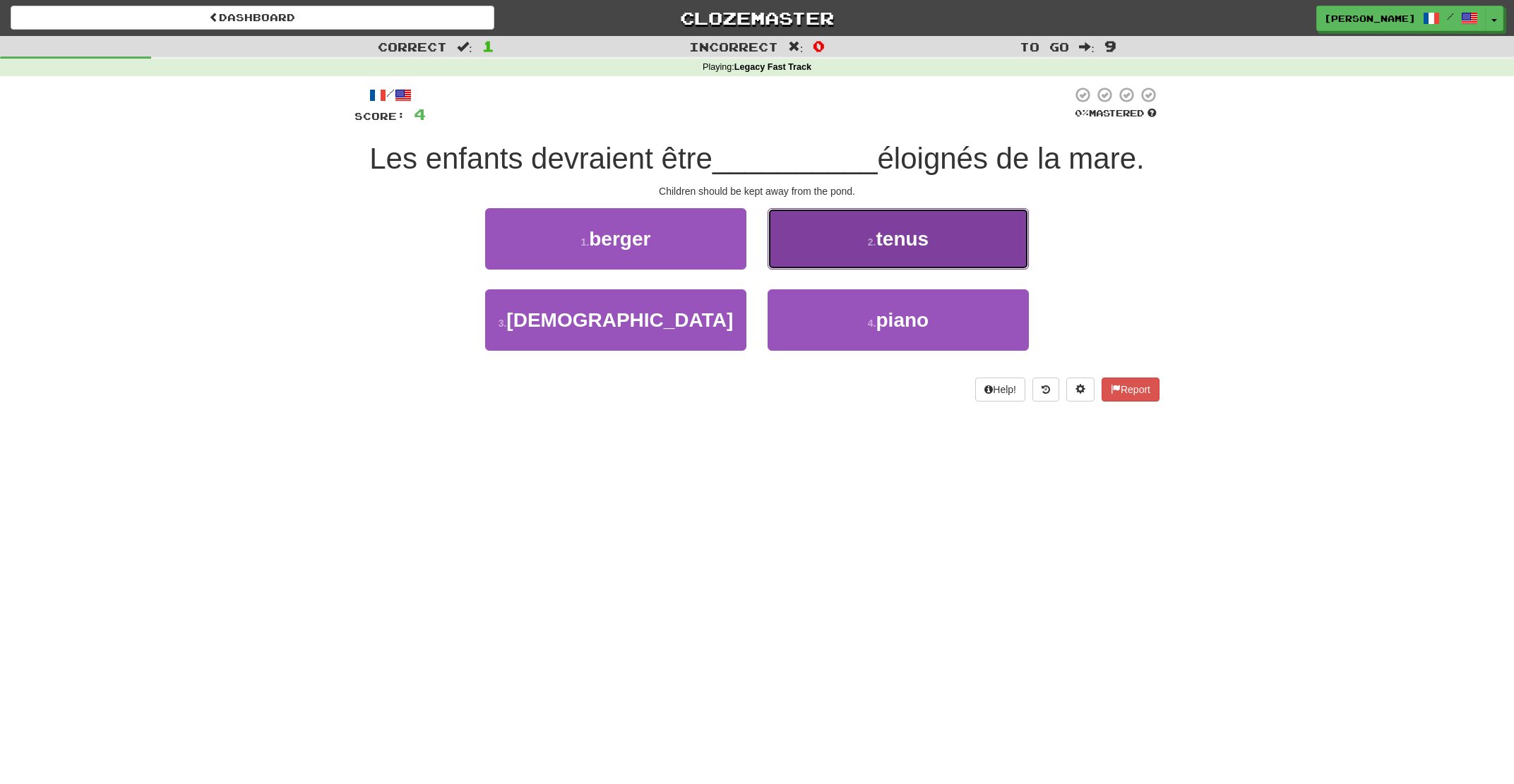
click at [795, 256] on button "2 . tenus" at bounding box center [898, 238] width 261 height 62
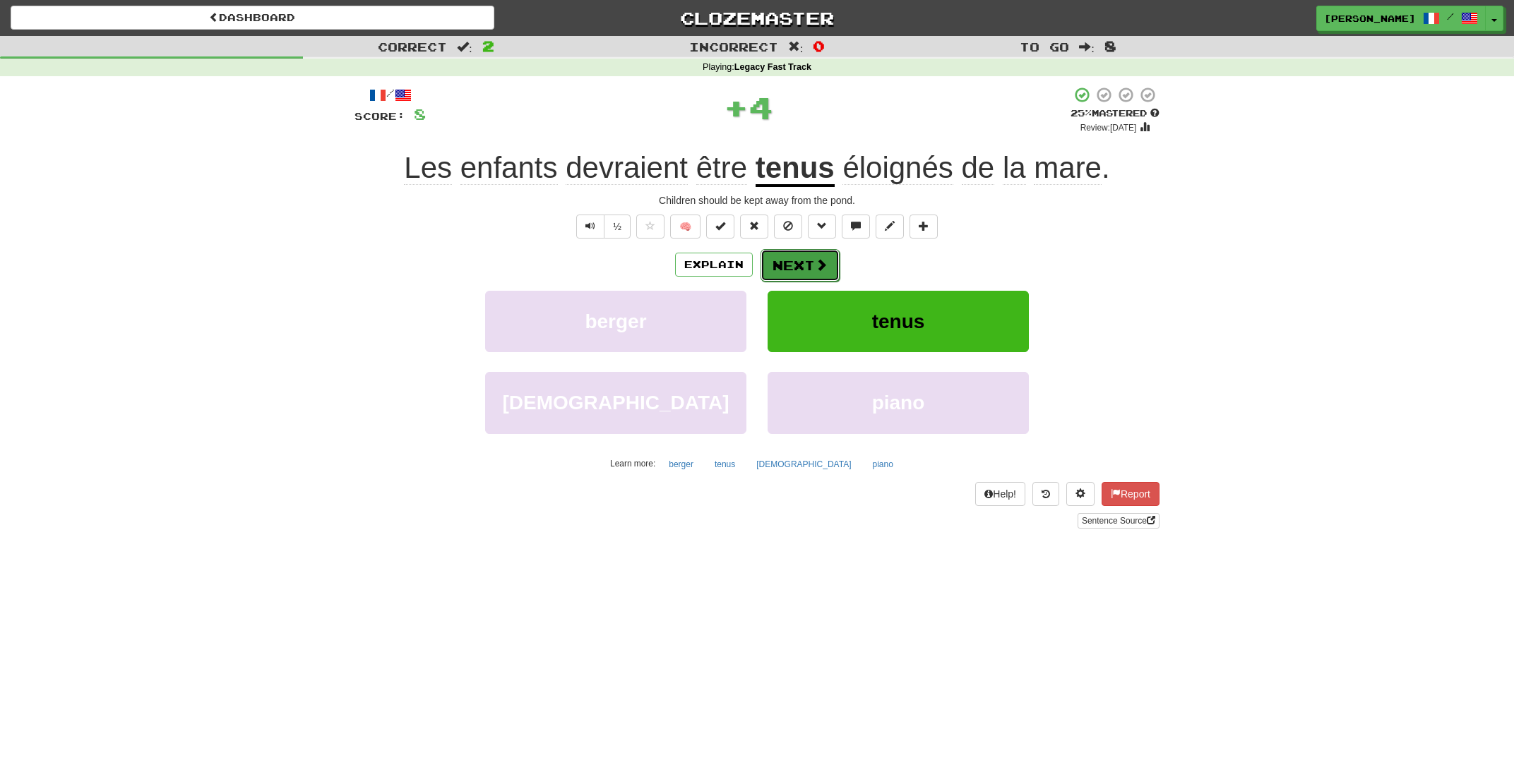
click at [789, 265] on button "Next" at bounding box center [800, 266] width 79 height 33
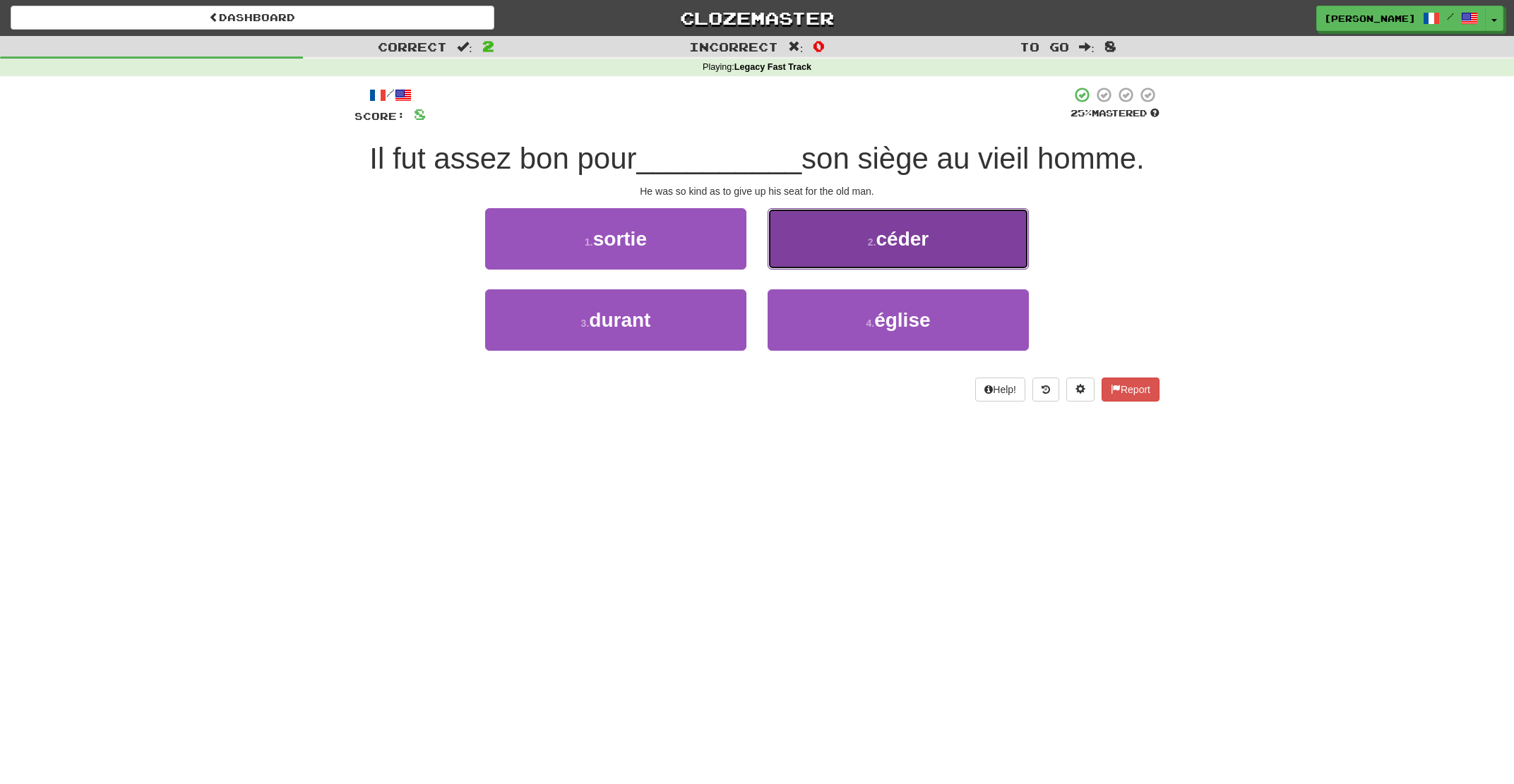
click at [798, 262] on button "2 . céder" at bounding box center [898, 238] width 261 height 62
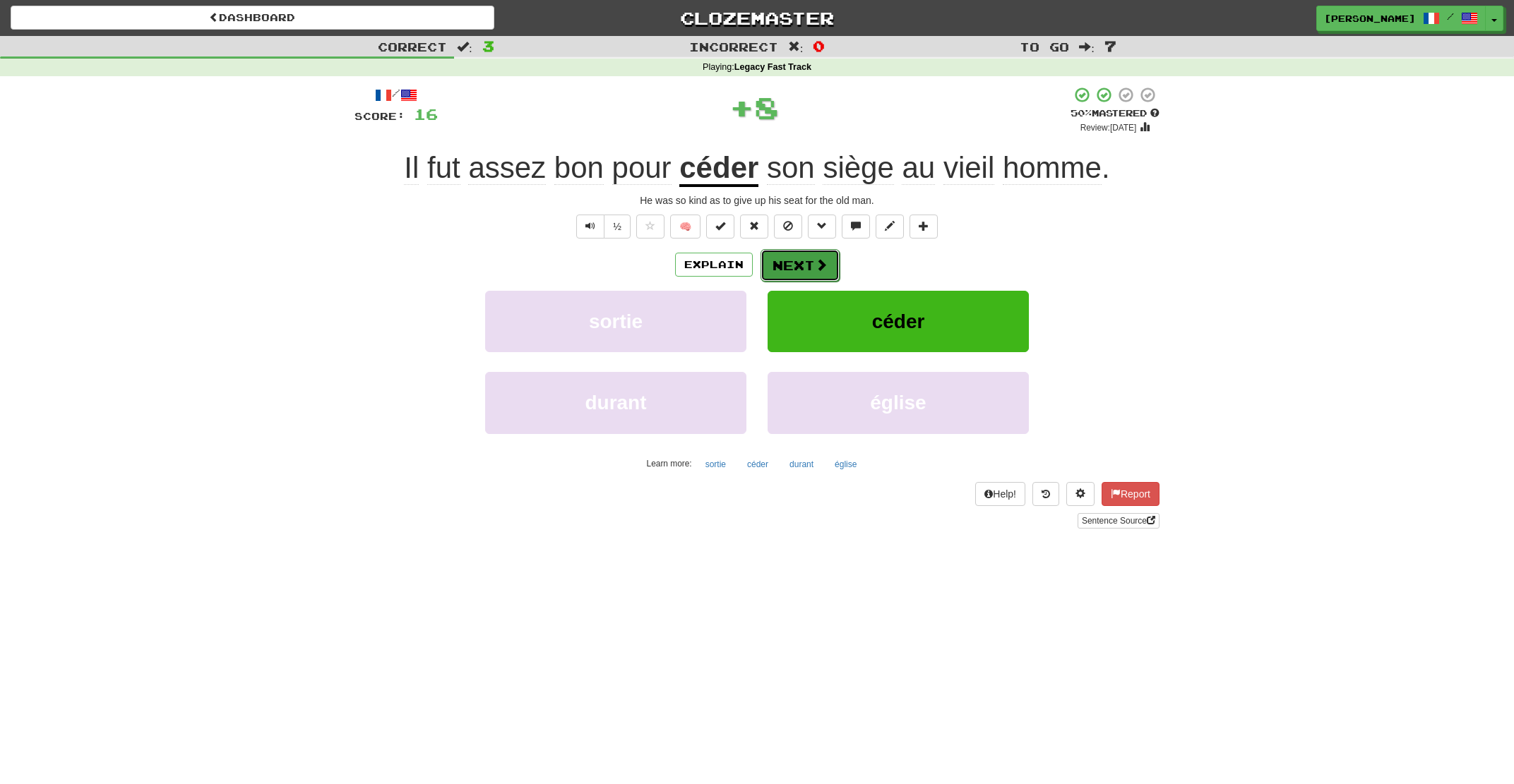
click at [784, 263] on button "Next" at bounding box center [800, 266] width 79 height 33
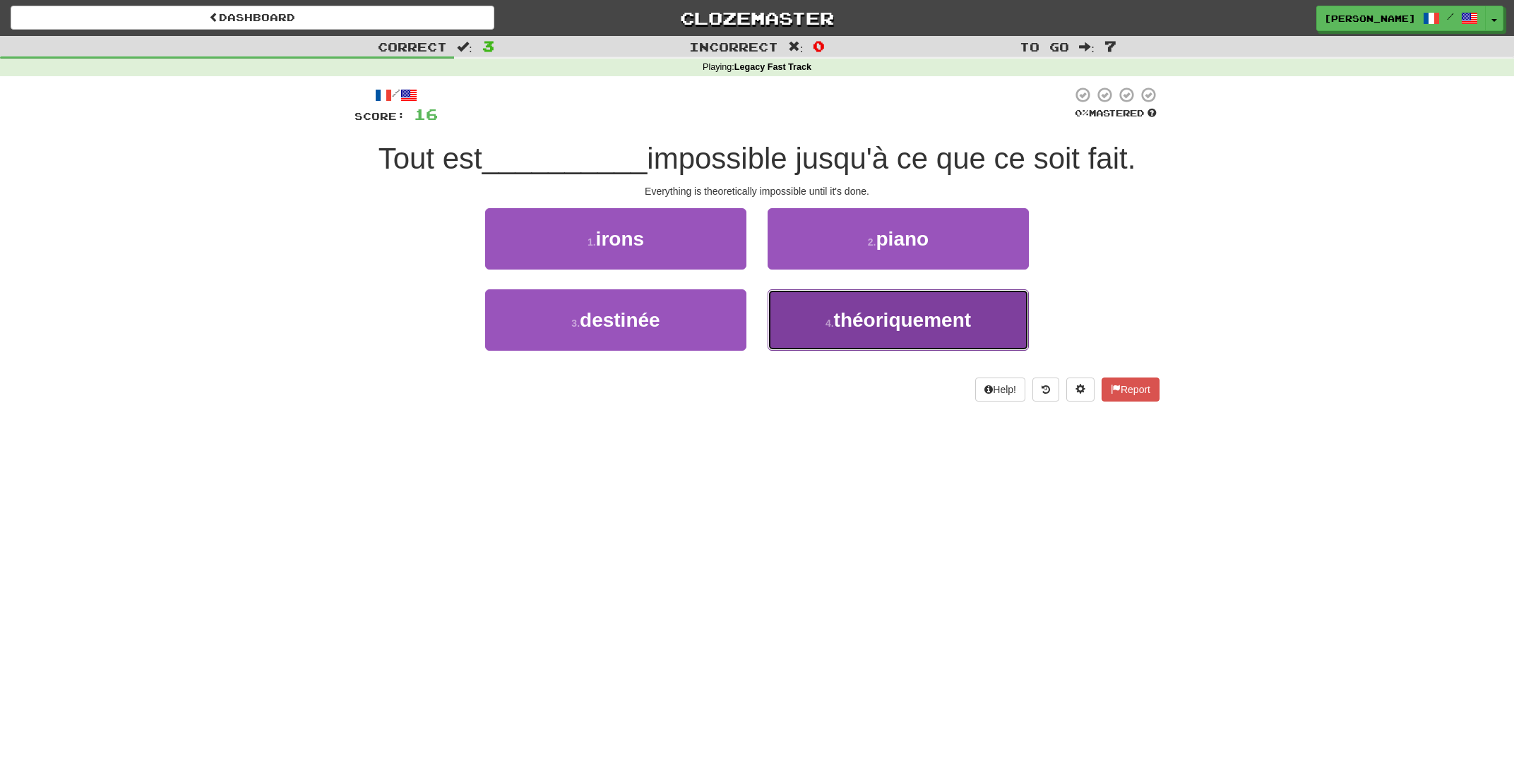
click at [852, 324] on span "théoriquement" at bounding box center [903, 320] width 137 height 22
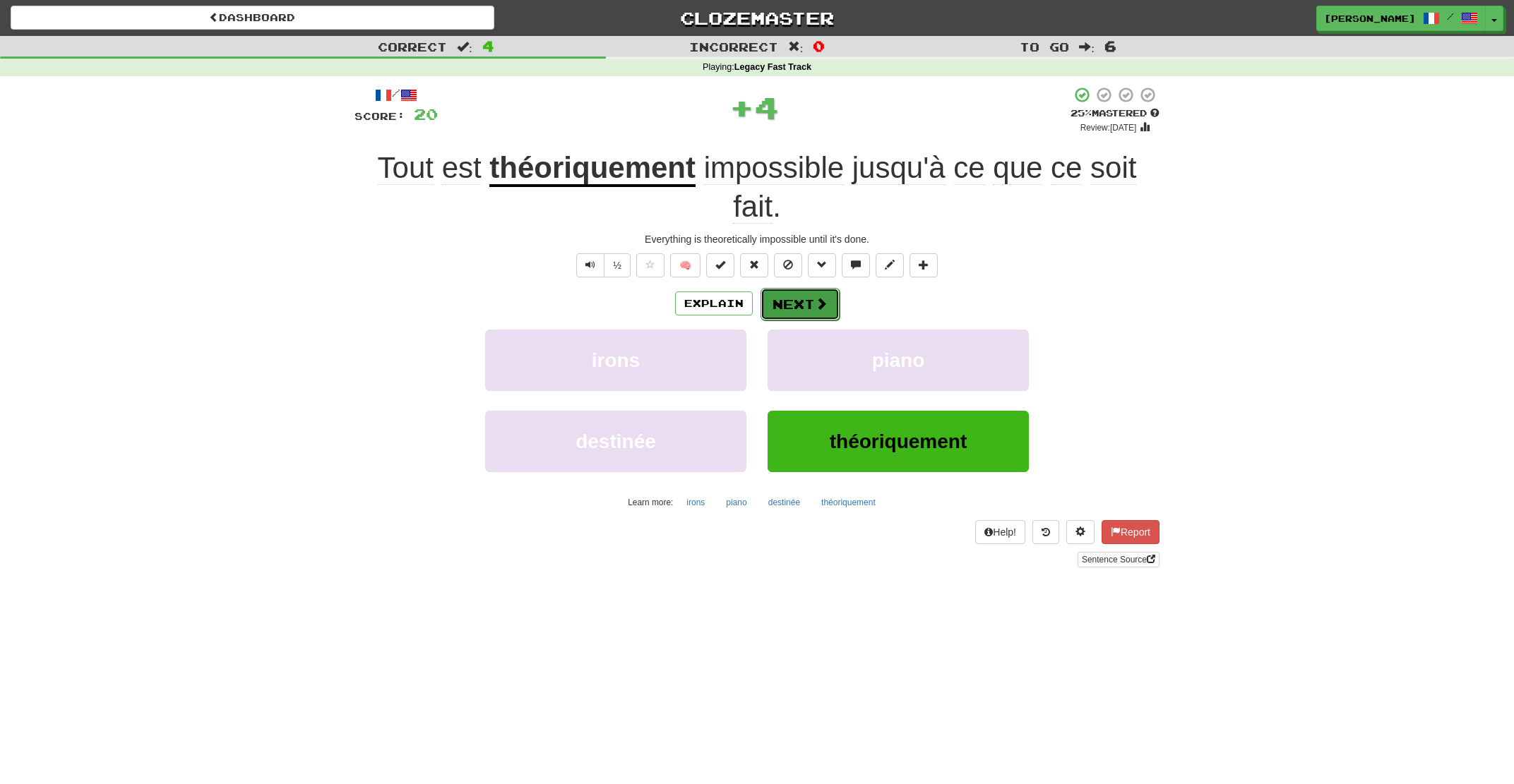
click at [776, 290] on button "Next" at bounding box center [800, 305] width 79 height 33
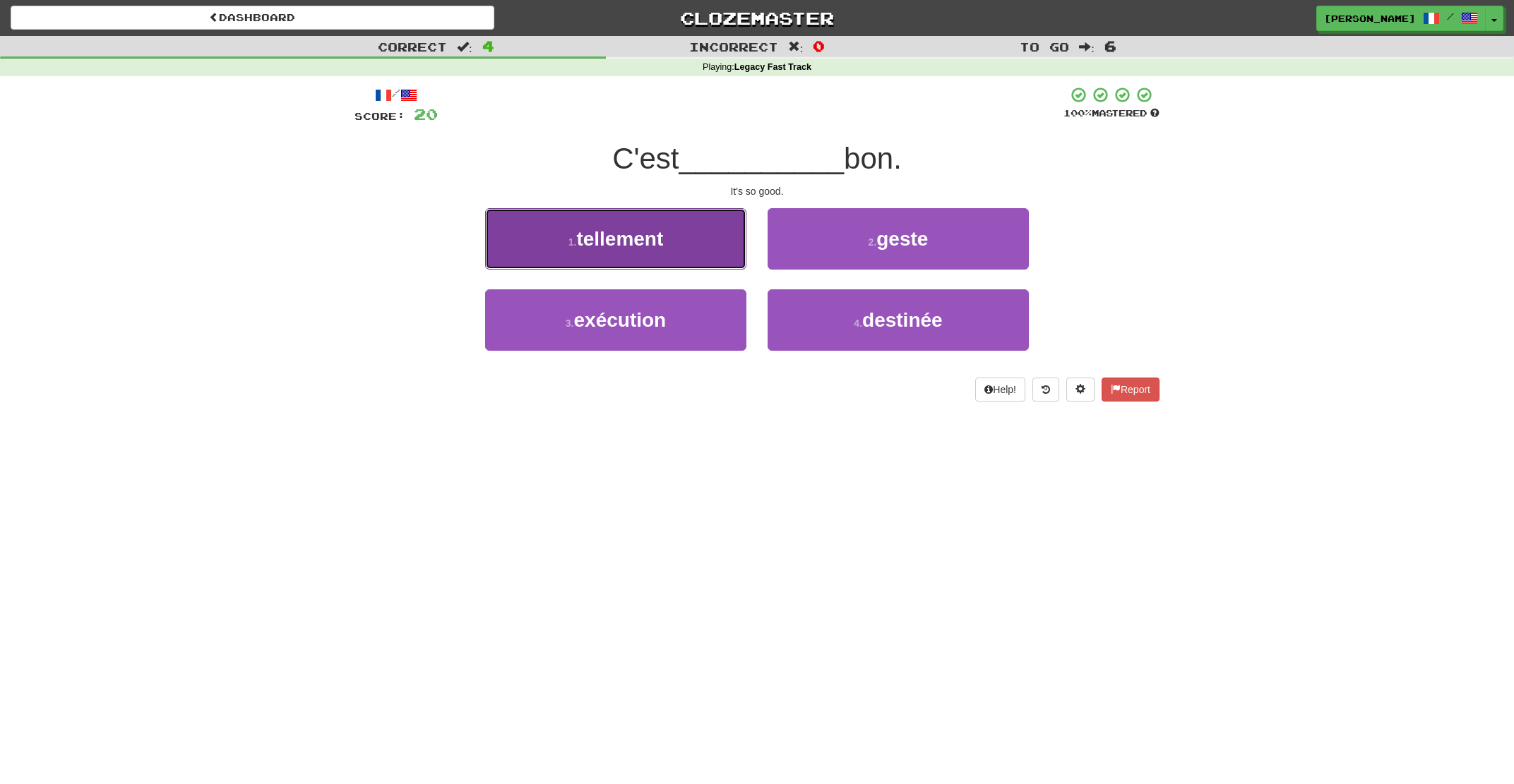
click at [706, 263] on button "1 . tellement" at bounding box center [615, 238] width 261 height 62
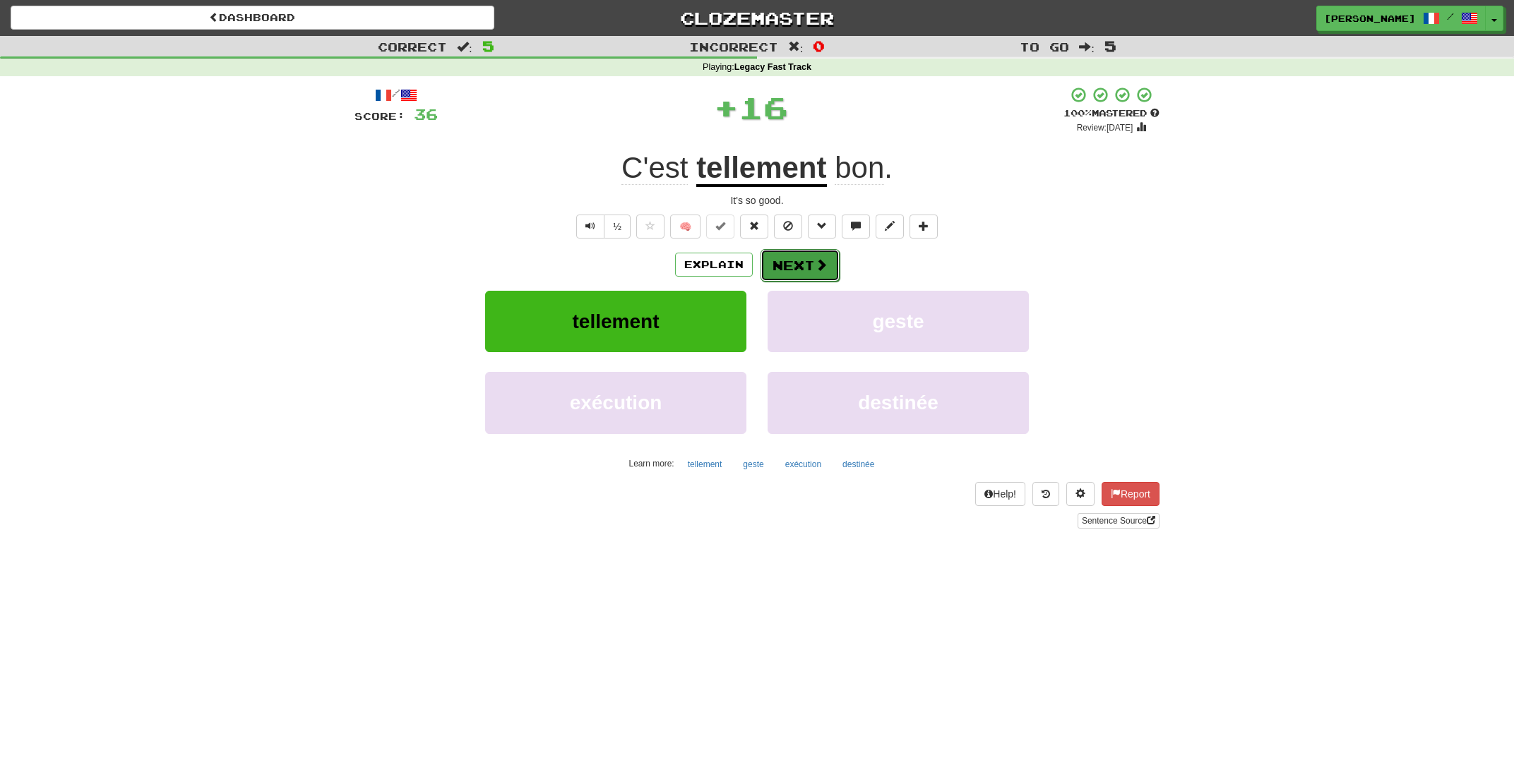
click at [779, 267] on button "Next" at bounding box center [800, 266] width 79 height 33
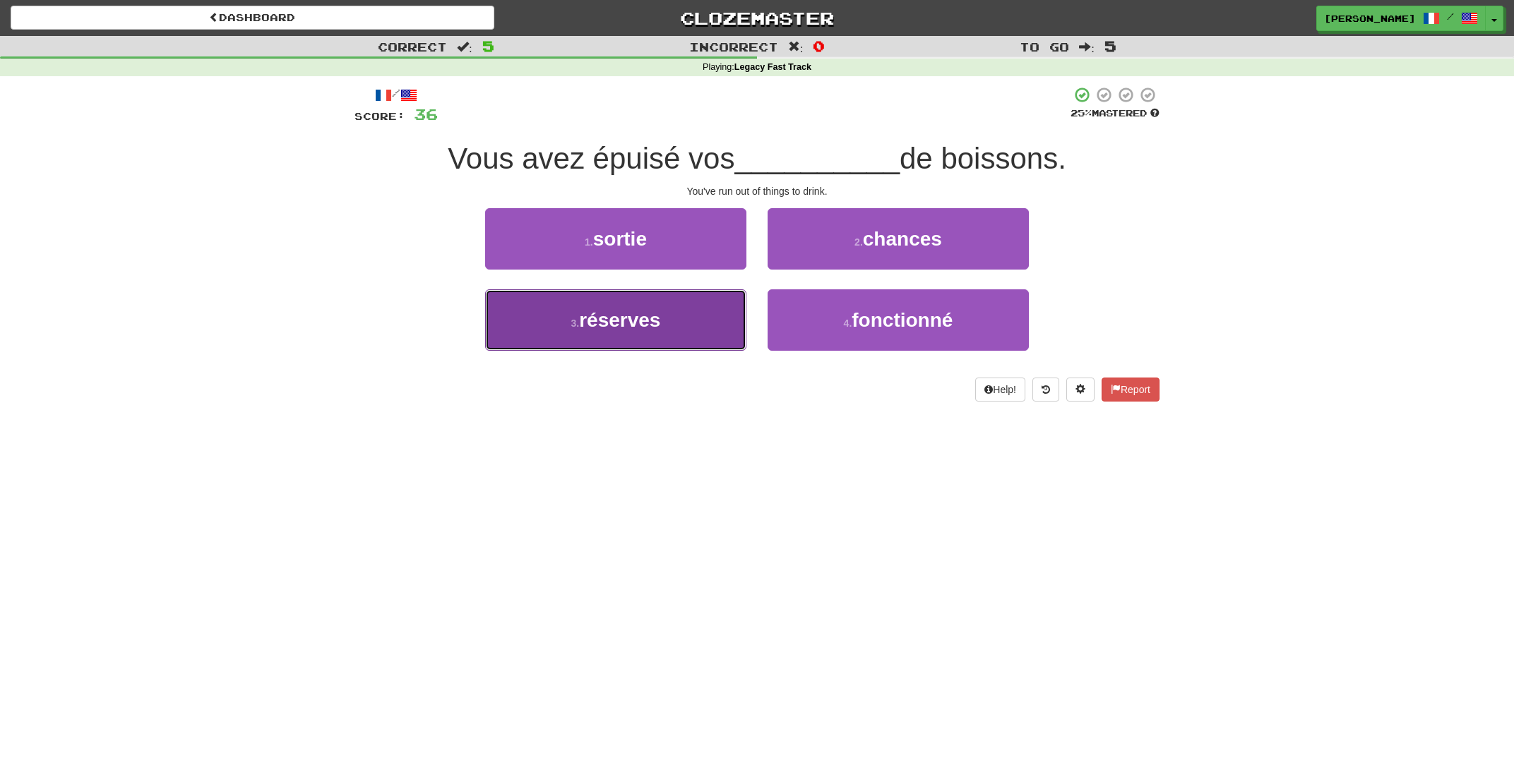
click at [693, 313] on button "3 . réserves" at bounding box center [615, 320] width 261 height 62
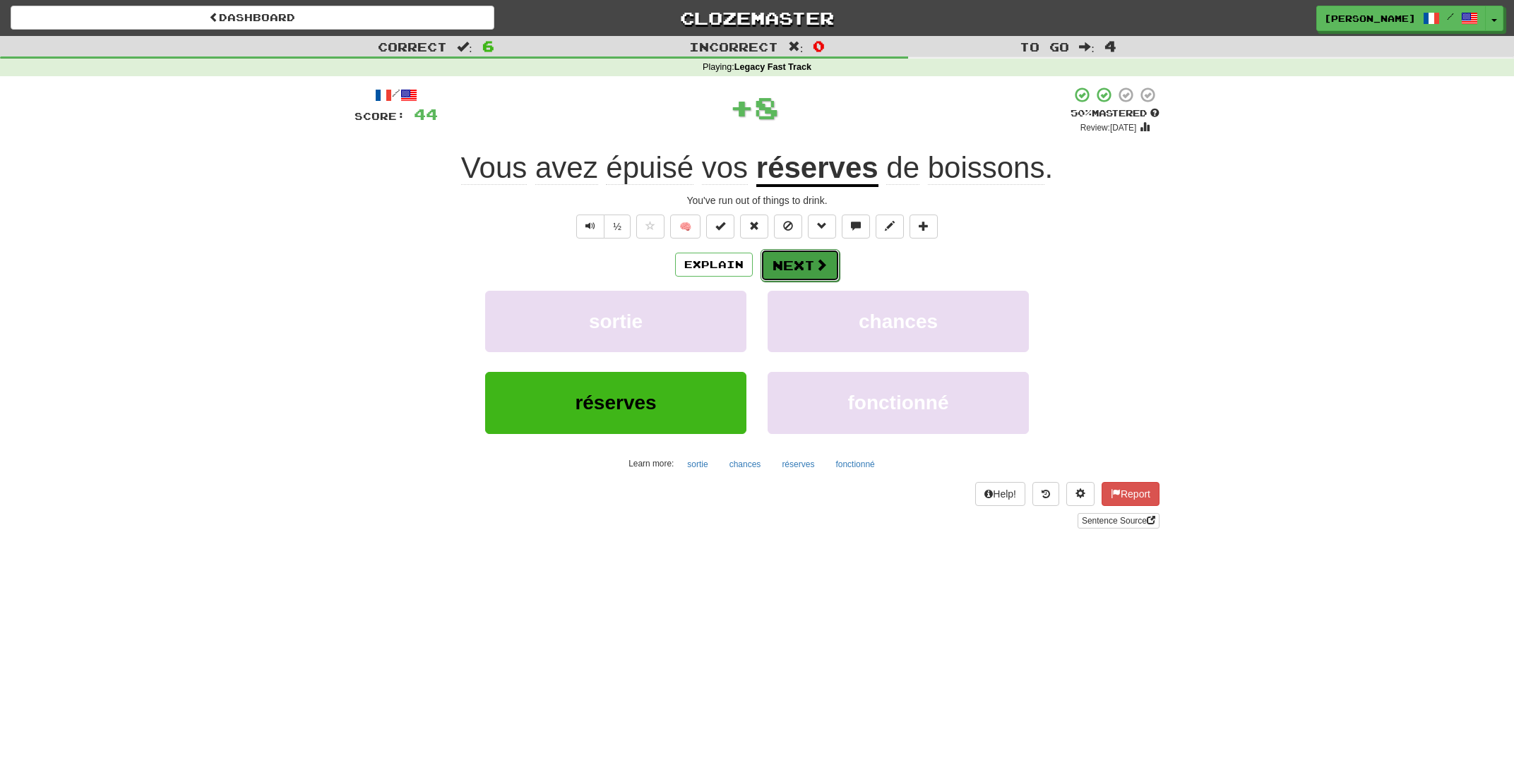
click at [794, 274] on button "Next" at bounding box center [800, 266] width 79 height 33
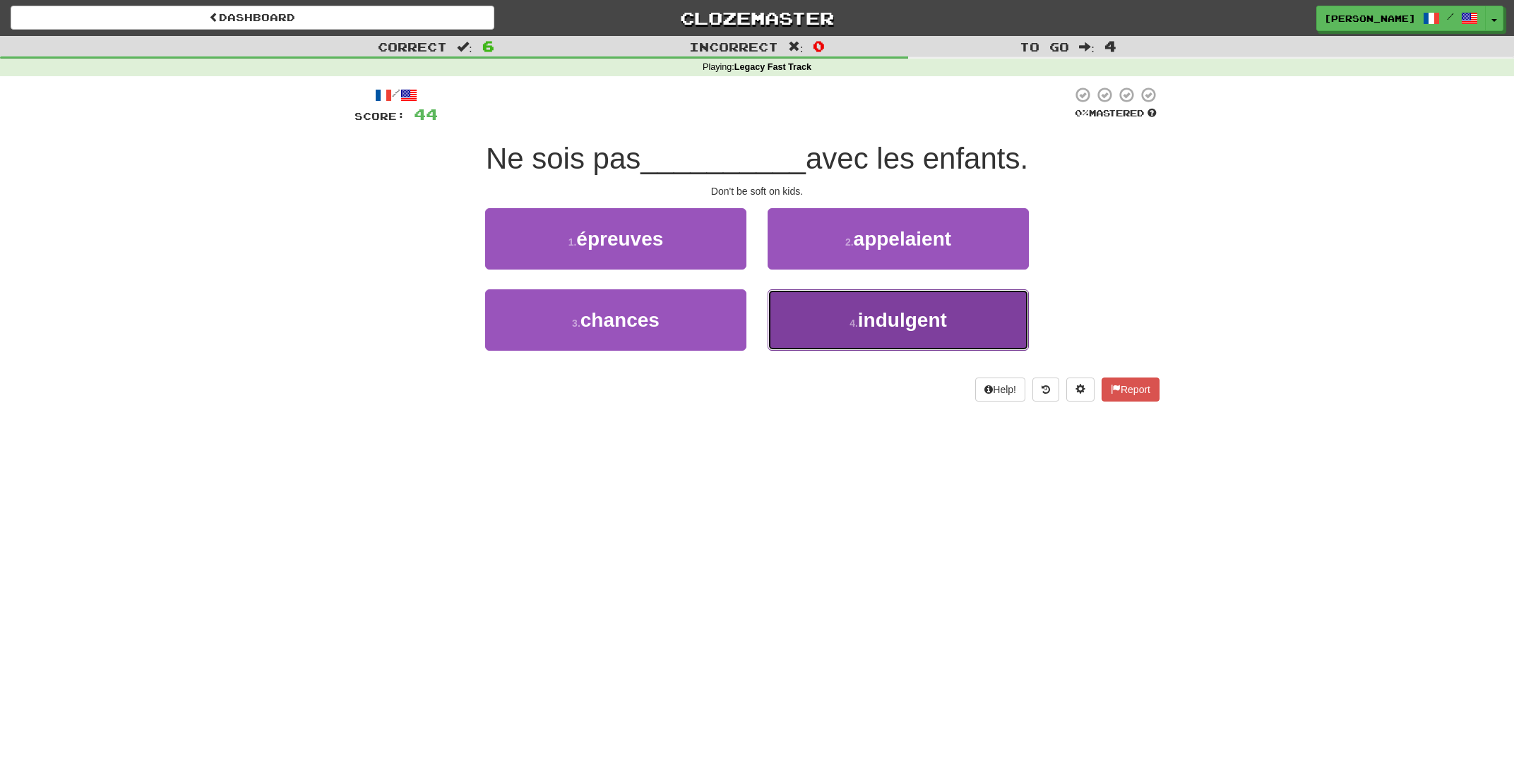
click at [815, 316] on button "4 . indulgent" at bounding box center [898, 320] width 261 height 62
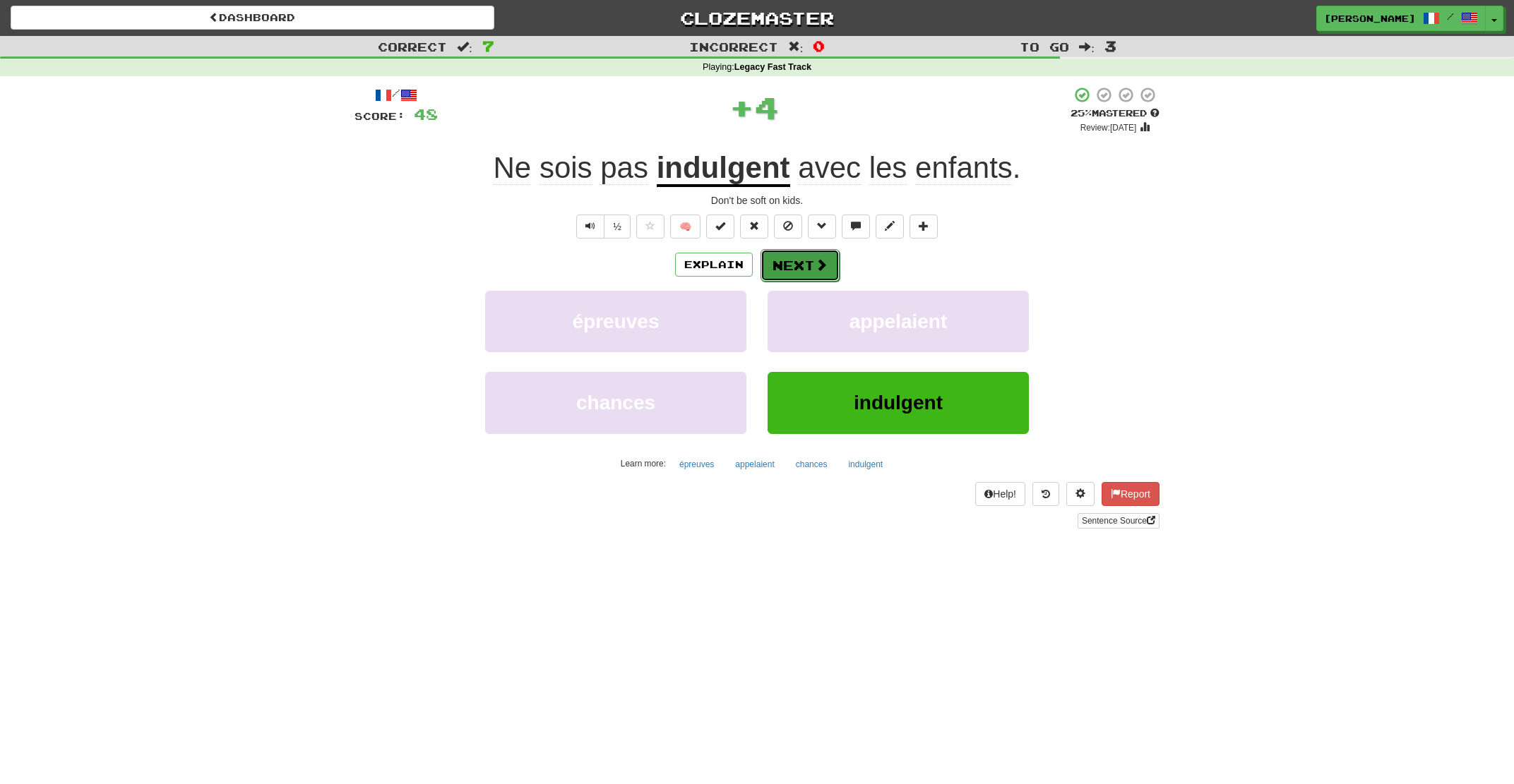
click at [780, 266] on button "Next" at bounding box center [800, 266] width 79 height 33
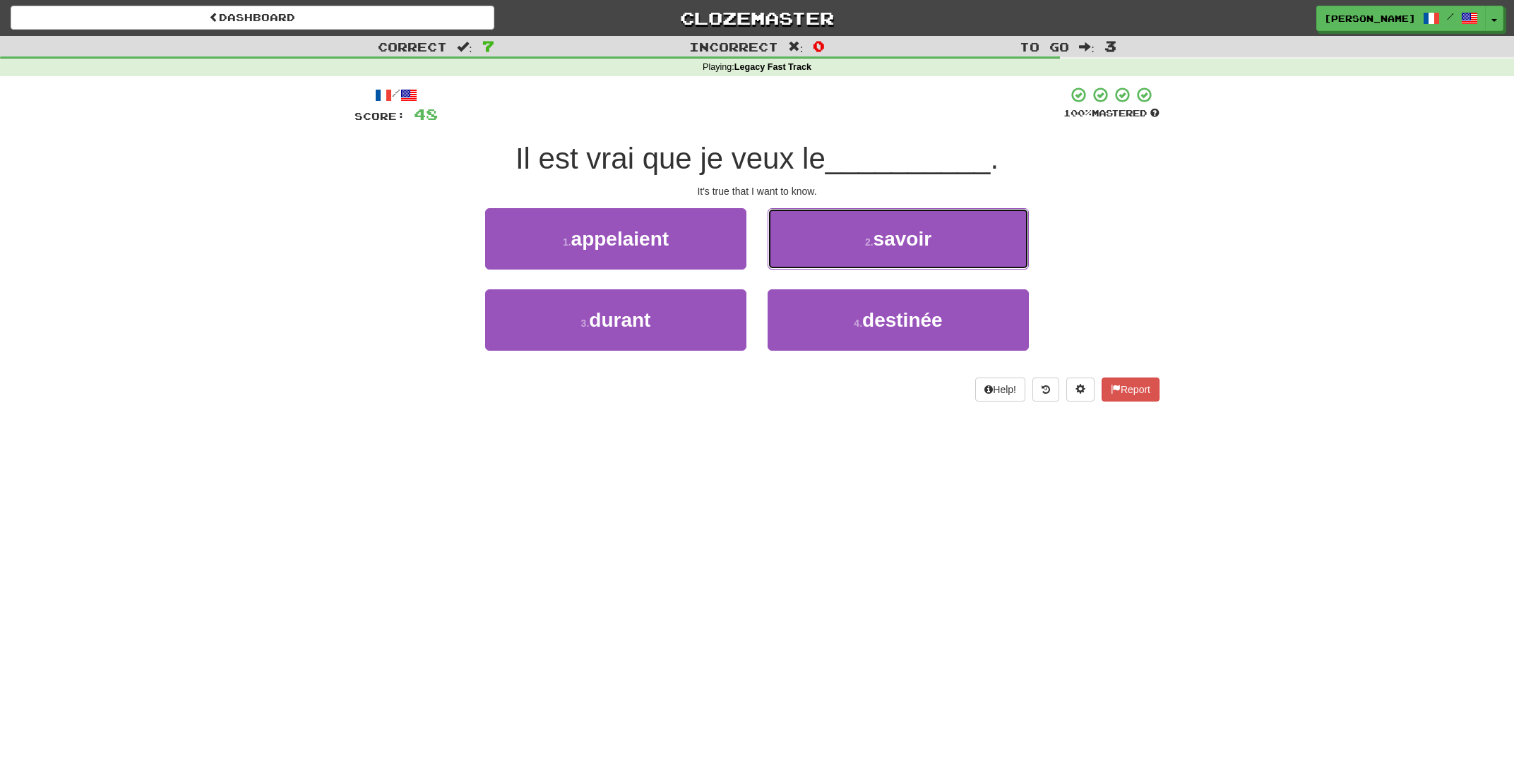
click at [780, 266] on button "2 . savoir" at bounding box center [898, 238] width 261 height 62
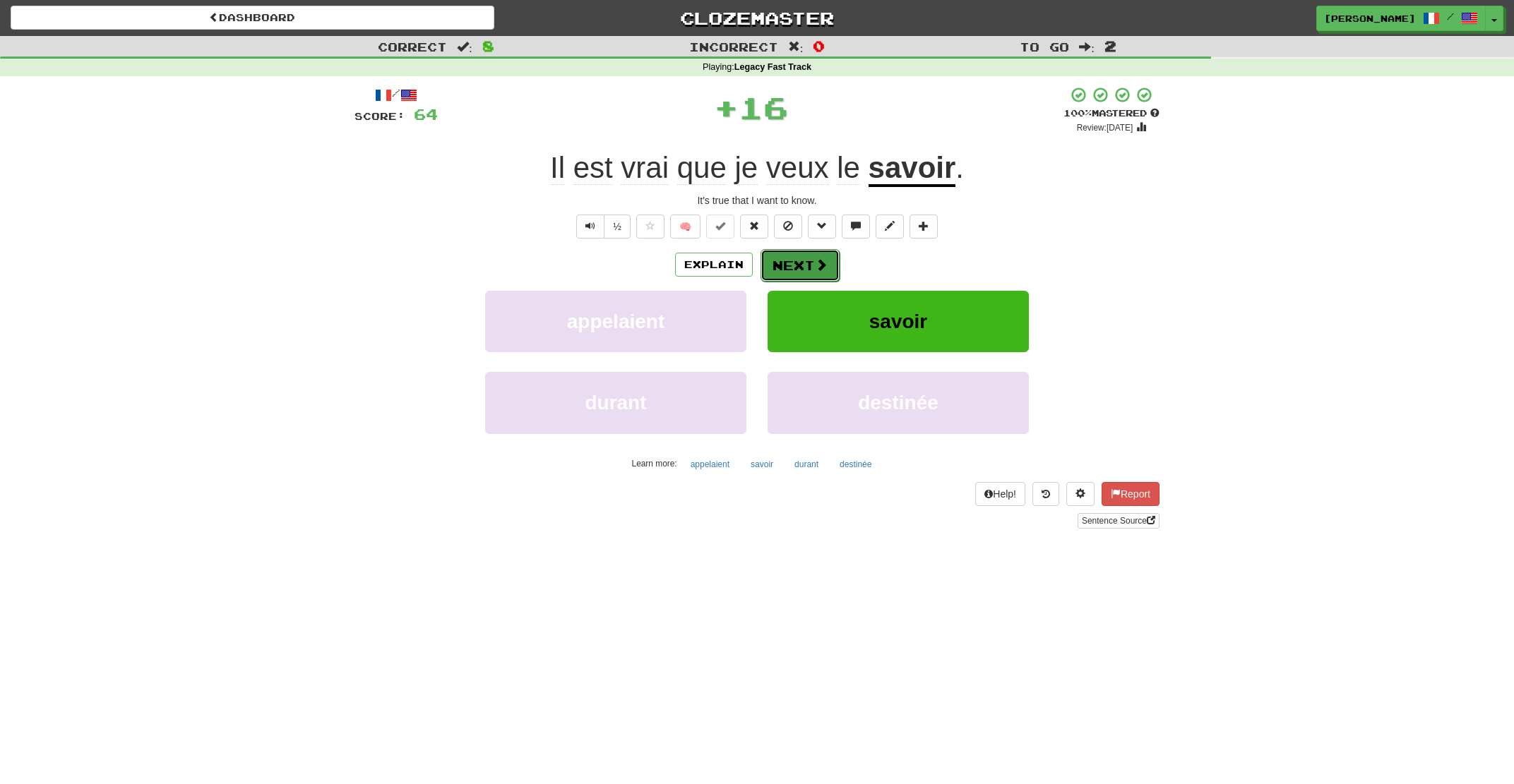
click at [769, 267] on button "Next" at bounding box center [800, 266] width 79 height 33
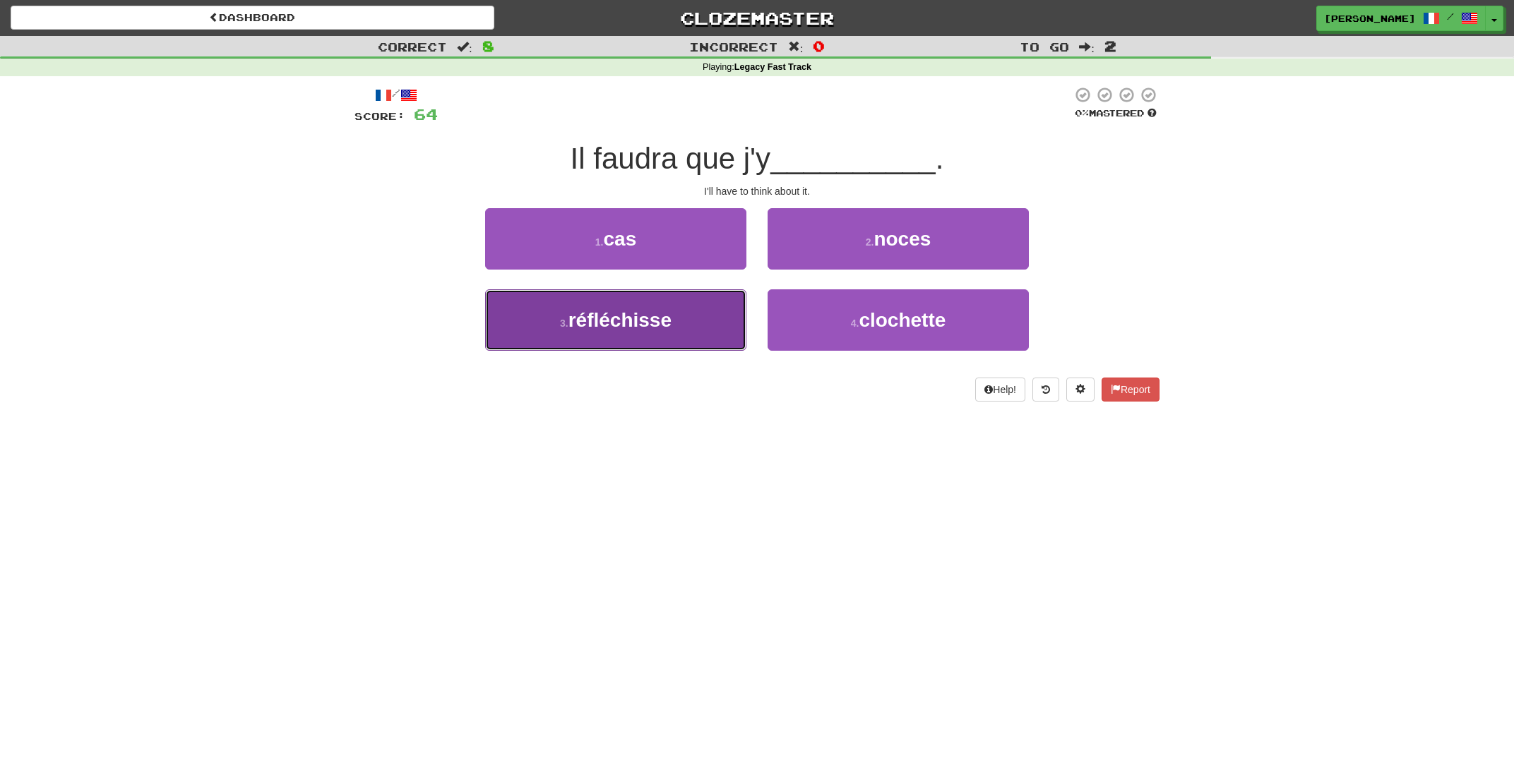
click at [684, 311] on button "3 . réfléchisse" at bounding box center [615, 320] width 261 height 62
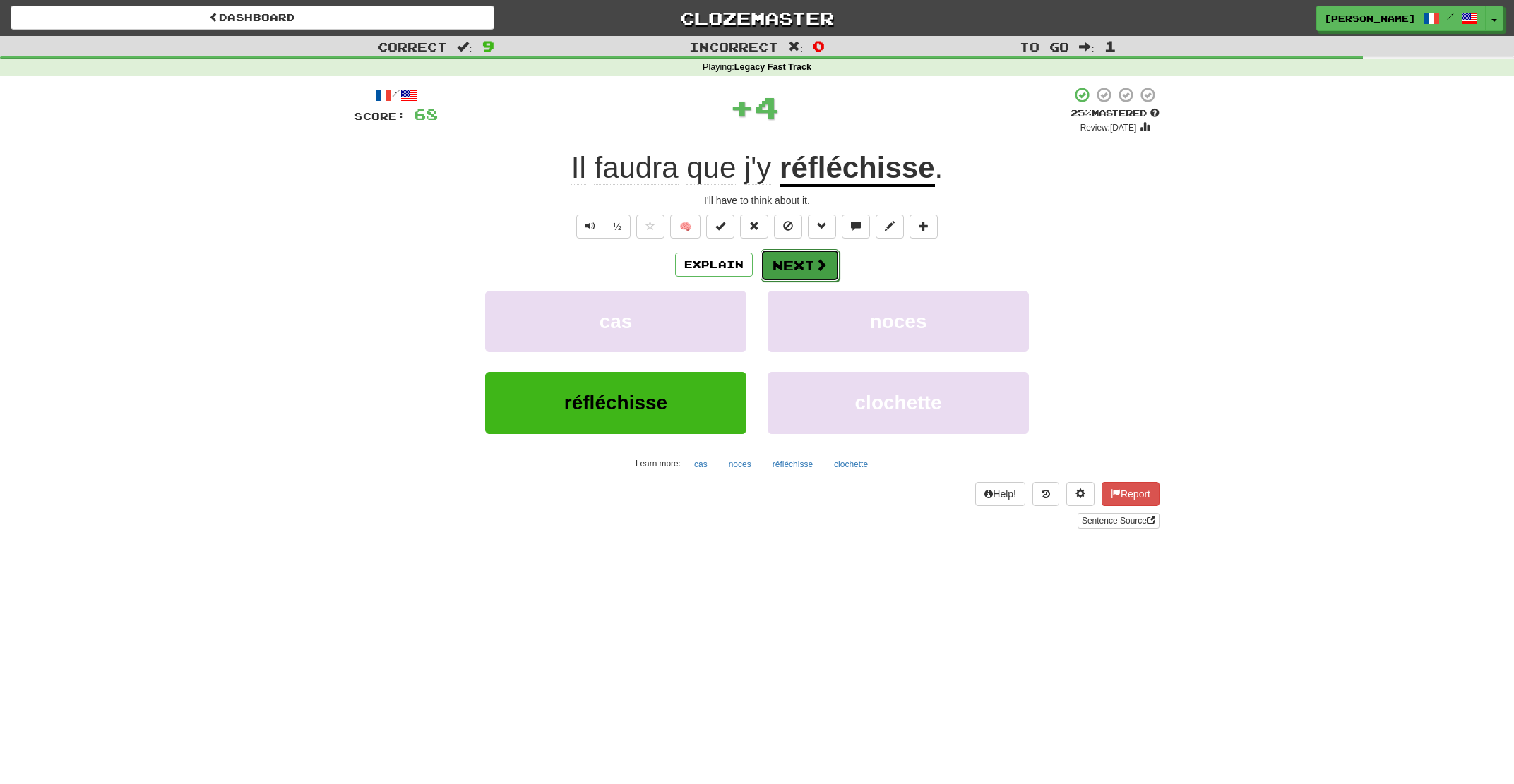
click at [805, 255] on button "Next" at bounding box center [800, 266] width 79 height 33
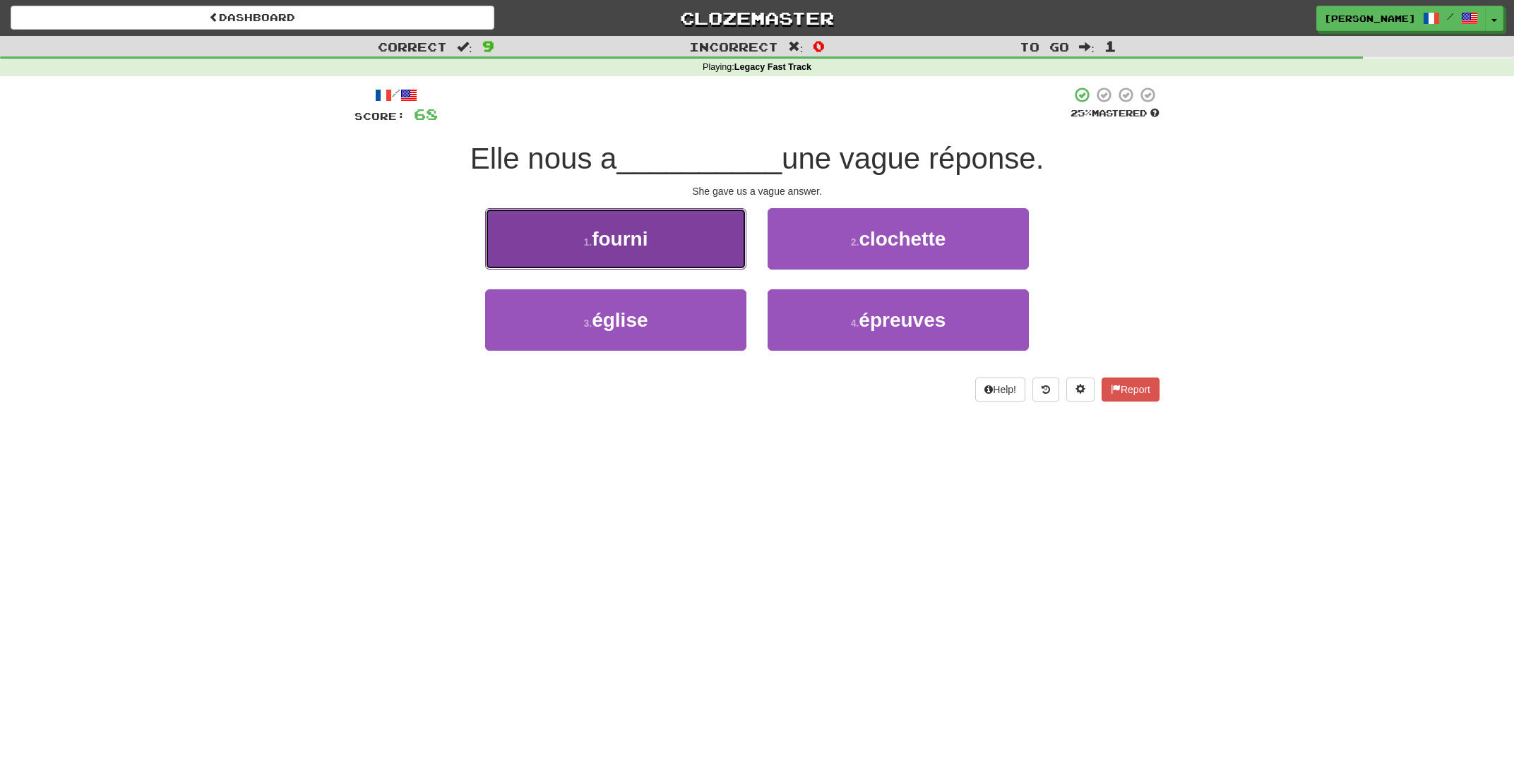
click at [678, 253] on button "1 . fourni" at bounding box center [615, 238] width 261 height 62
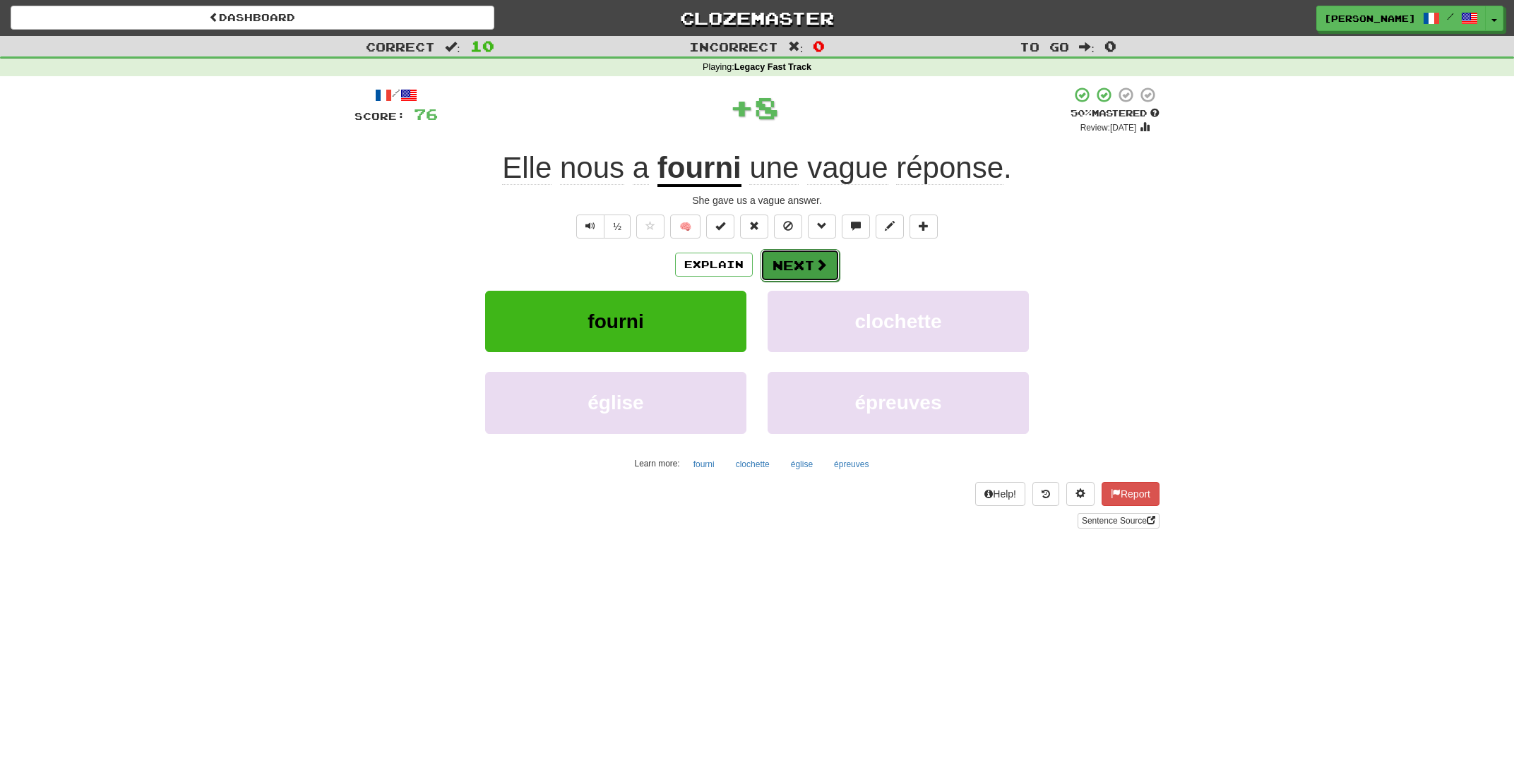
click at [789, 274] on button "Next" at bounding box center [800, 266] width 79 height 33
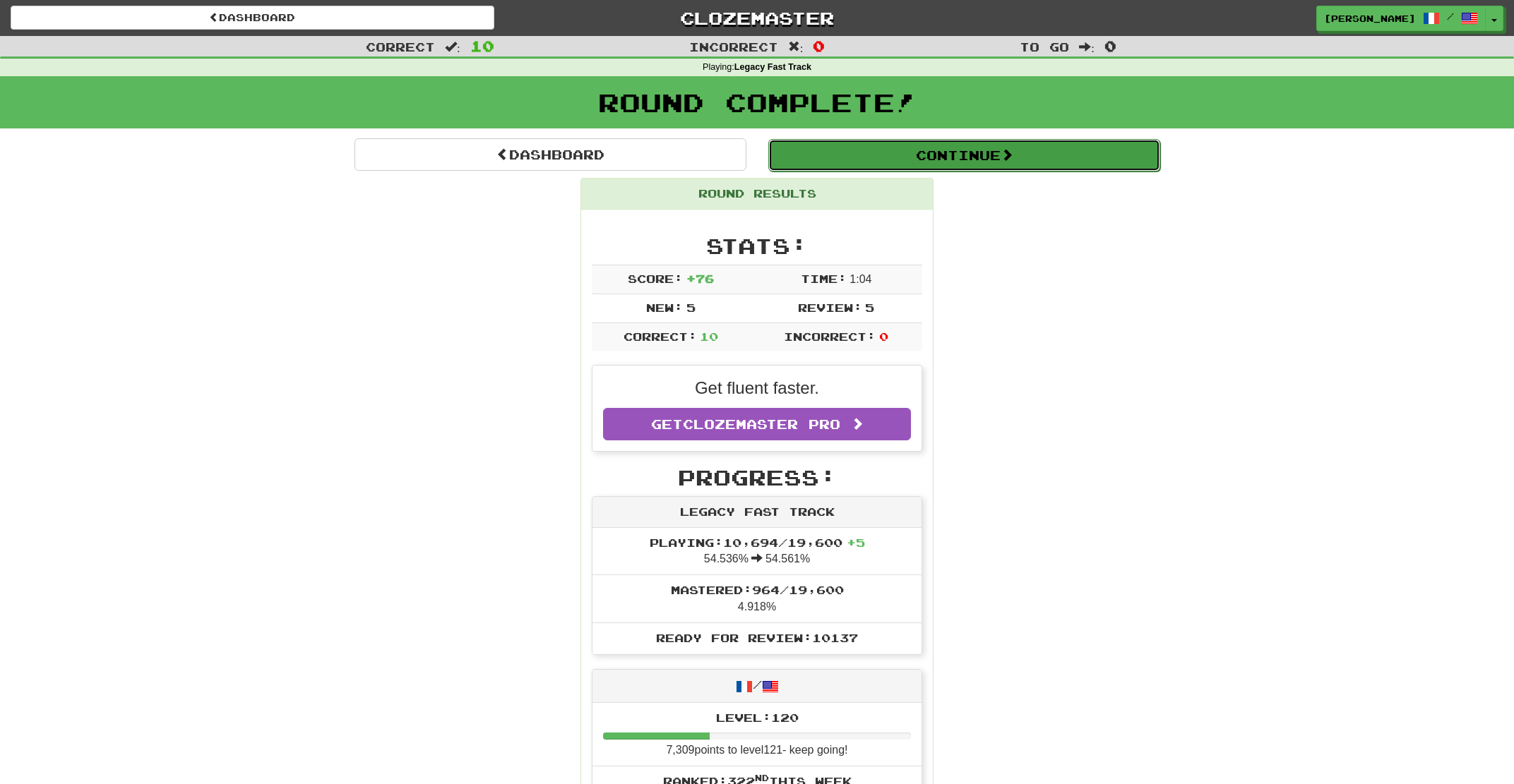
click at [941, 156] on button "Continue" at bounding box center [964, 155] width 392 height 33
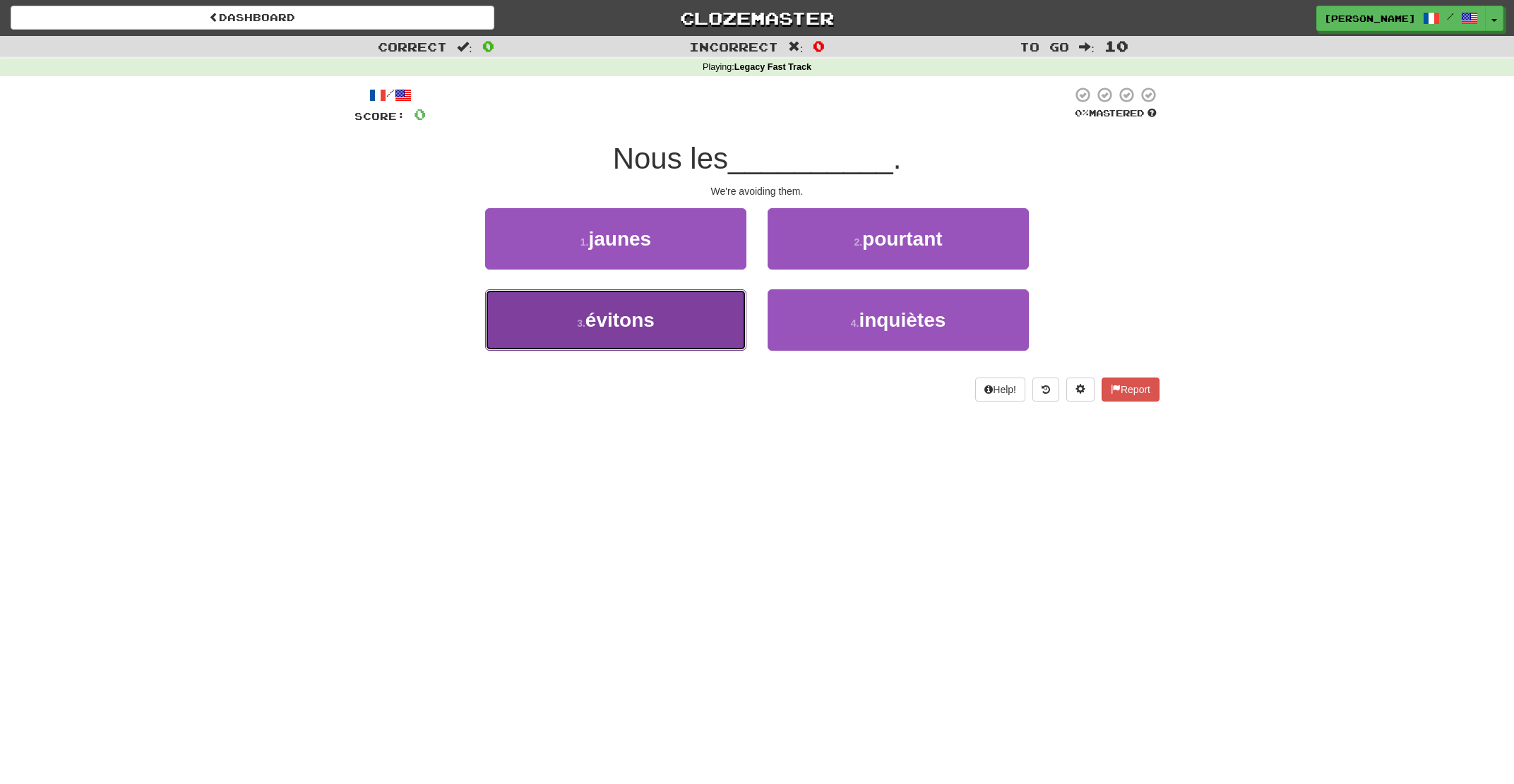
click at [719, 305] on button "3 . évitons" at bounding box center [615, 320] width 261 height 62
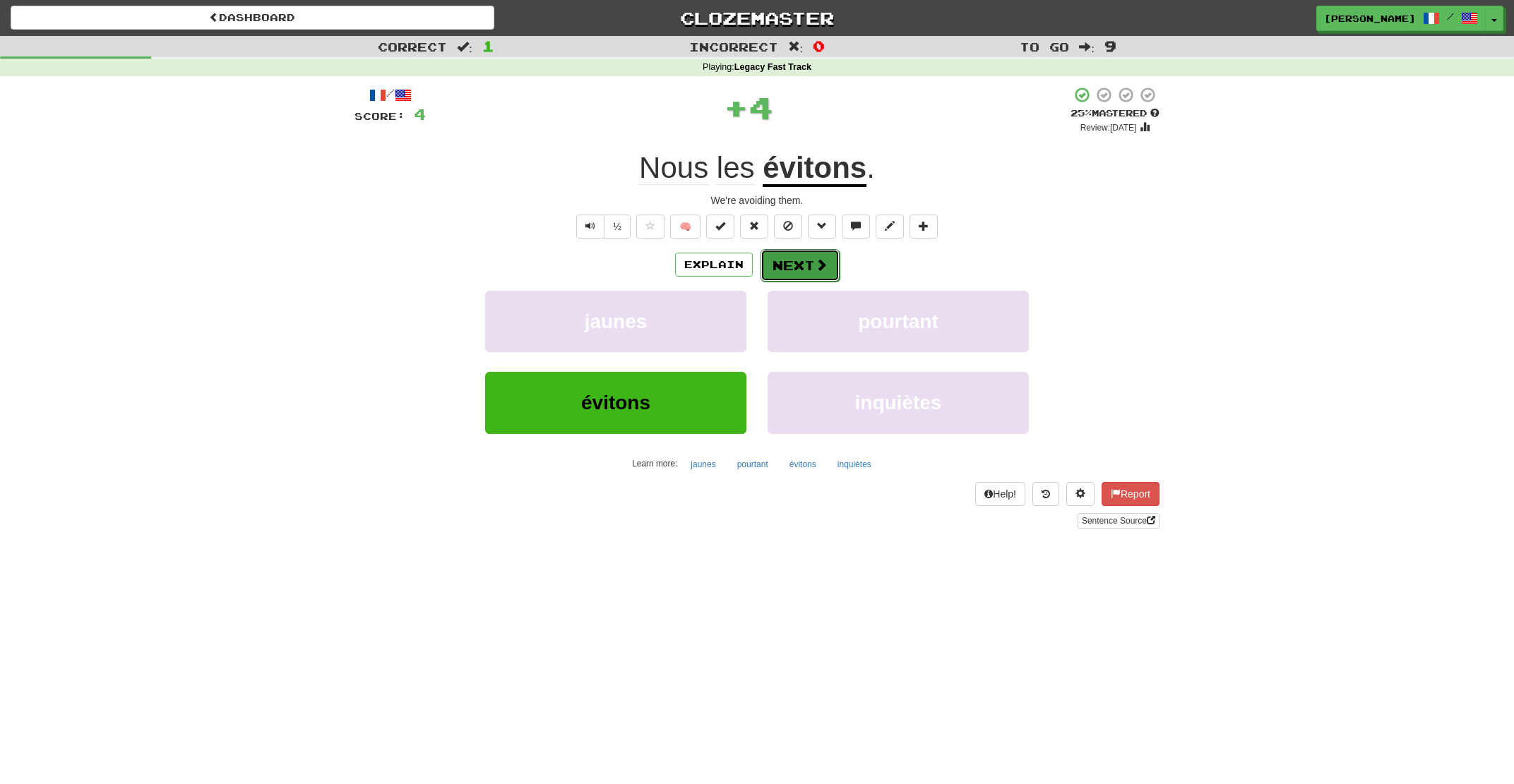
click at [781, 263] on button "Next" at bounding box center [800, 266] width 79 height 33
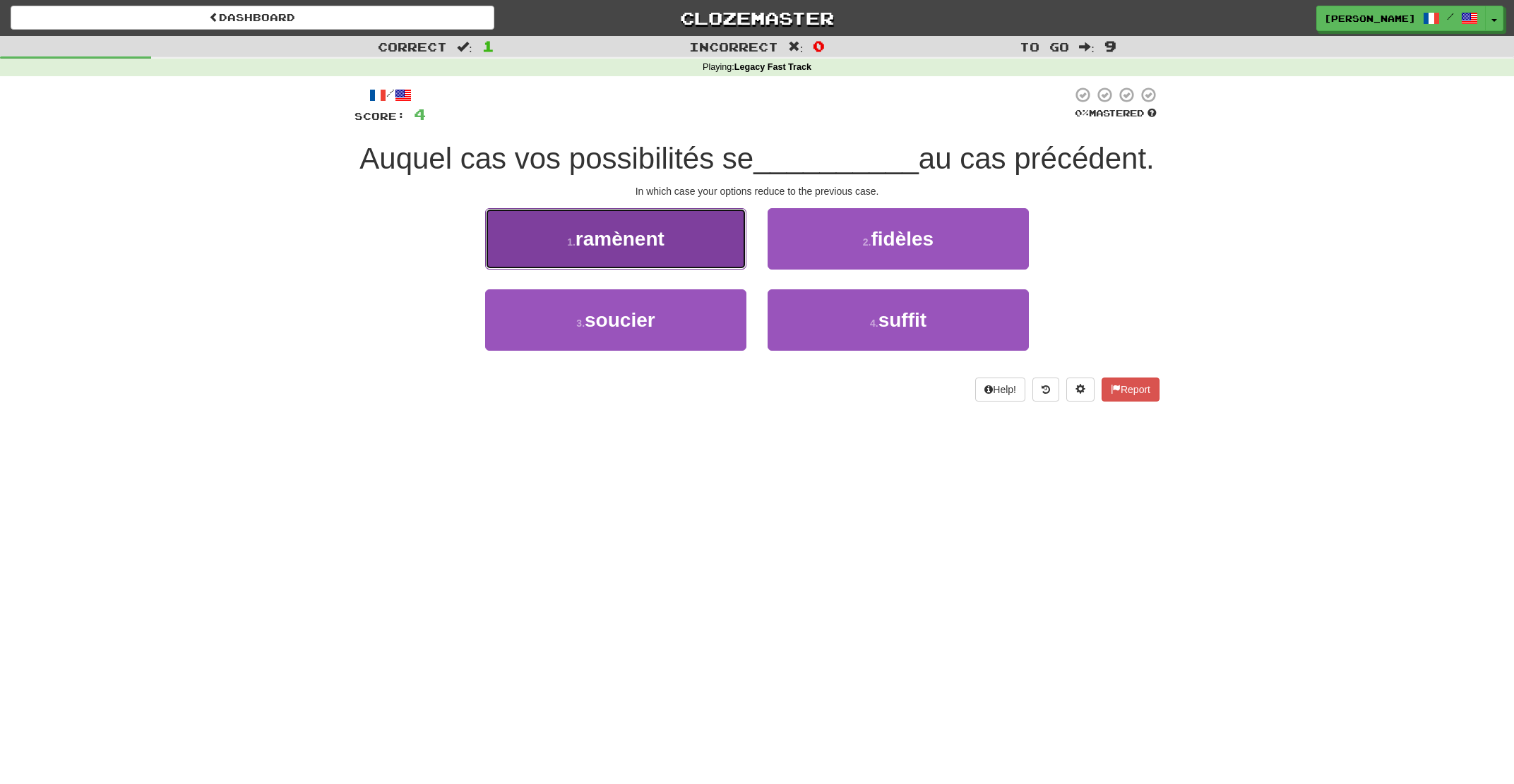
click at [692, 270] on button "1 . ramènent" at bounding box center [615, 238] width 261 height 62
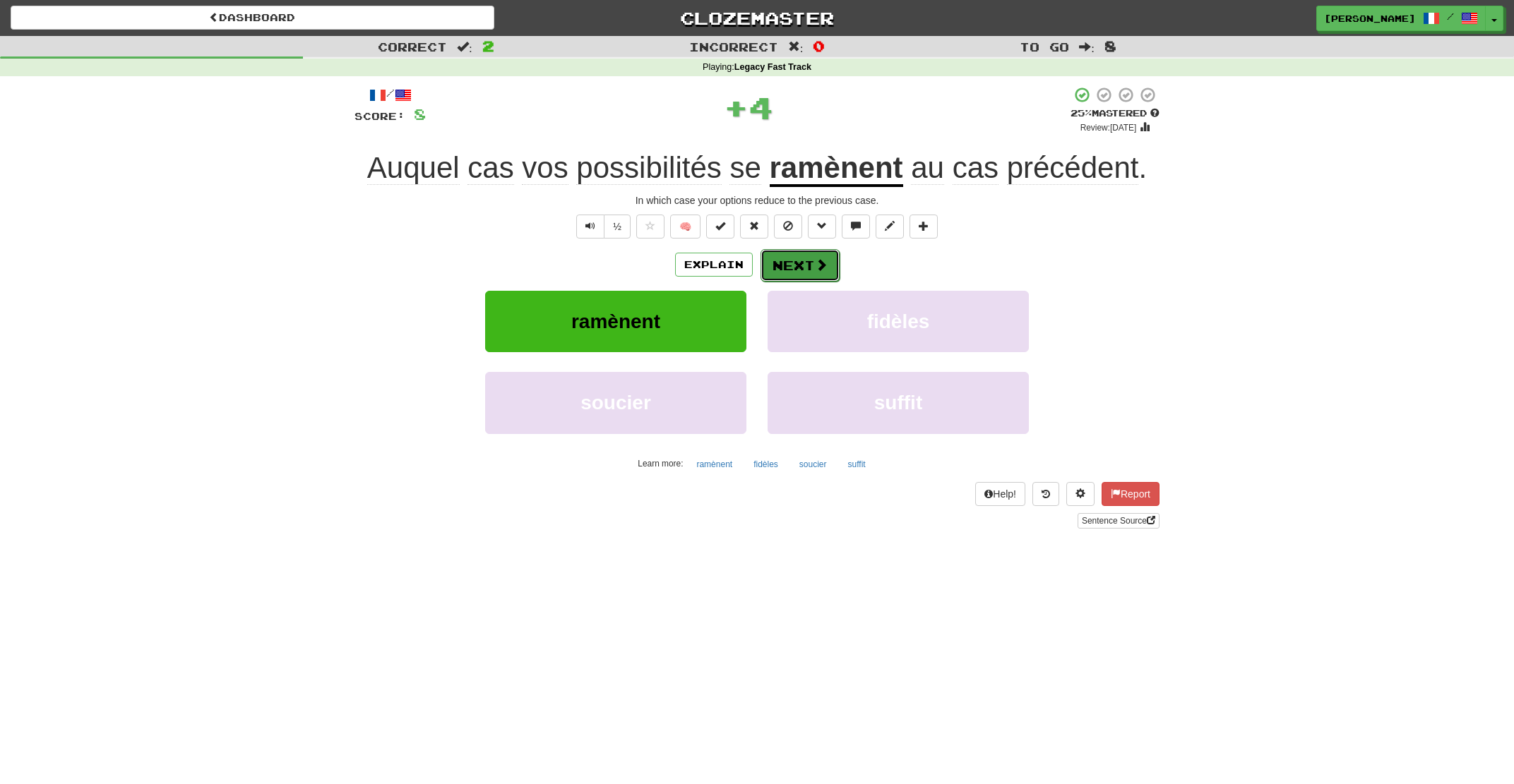
click at [787, 259] on button "Next" at bounding box center [800, 266] width 79 height 33
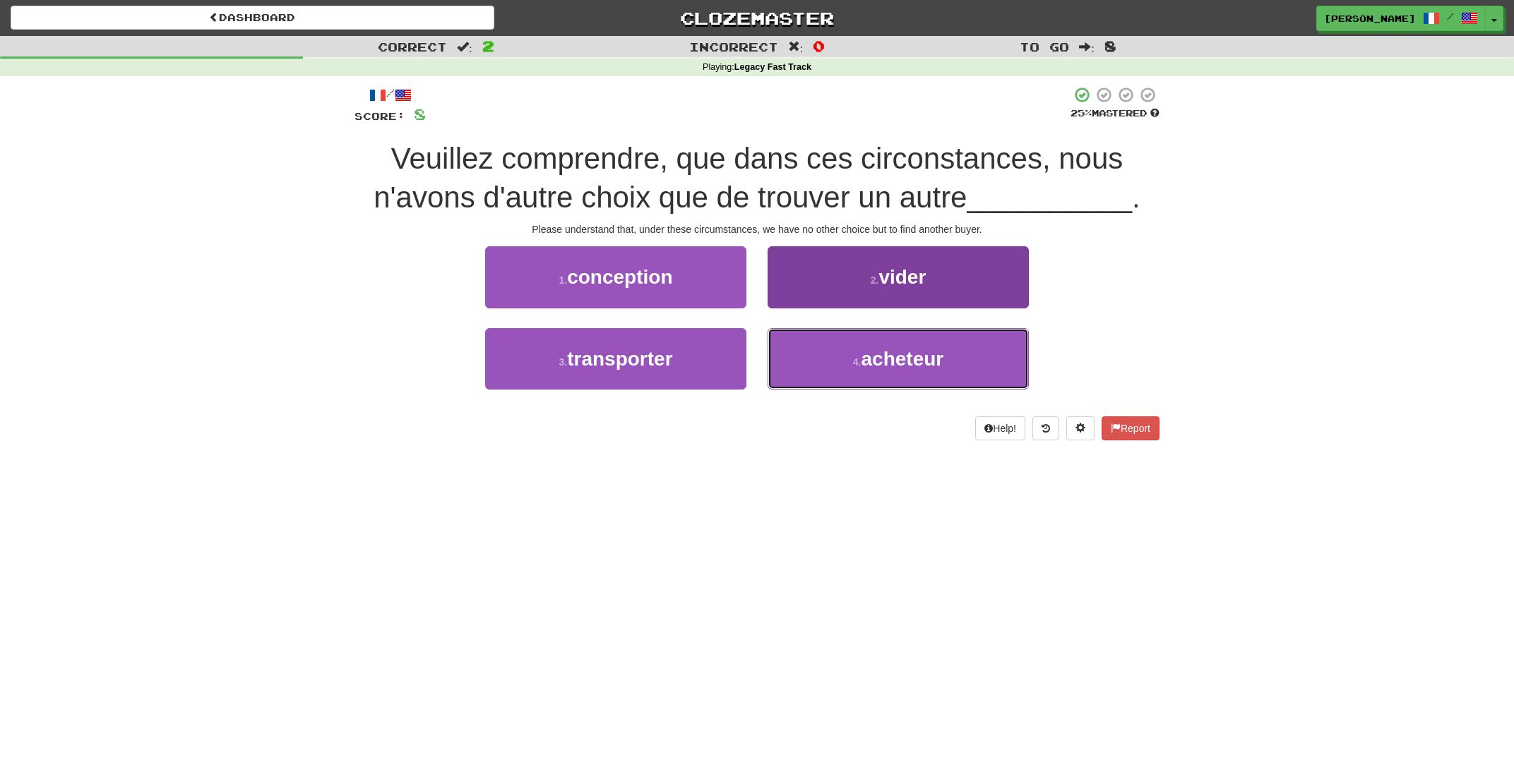
drag, startPoint x: 883, startPoint y: 365, endPoint x: 836, endPoint y: 341, distance: 52.8
click at [881, 365] on span "acheteur" at bounding box center [902, 359] width 83 height 22
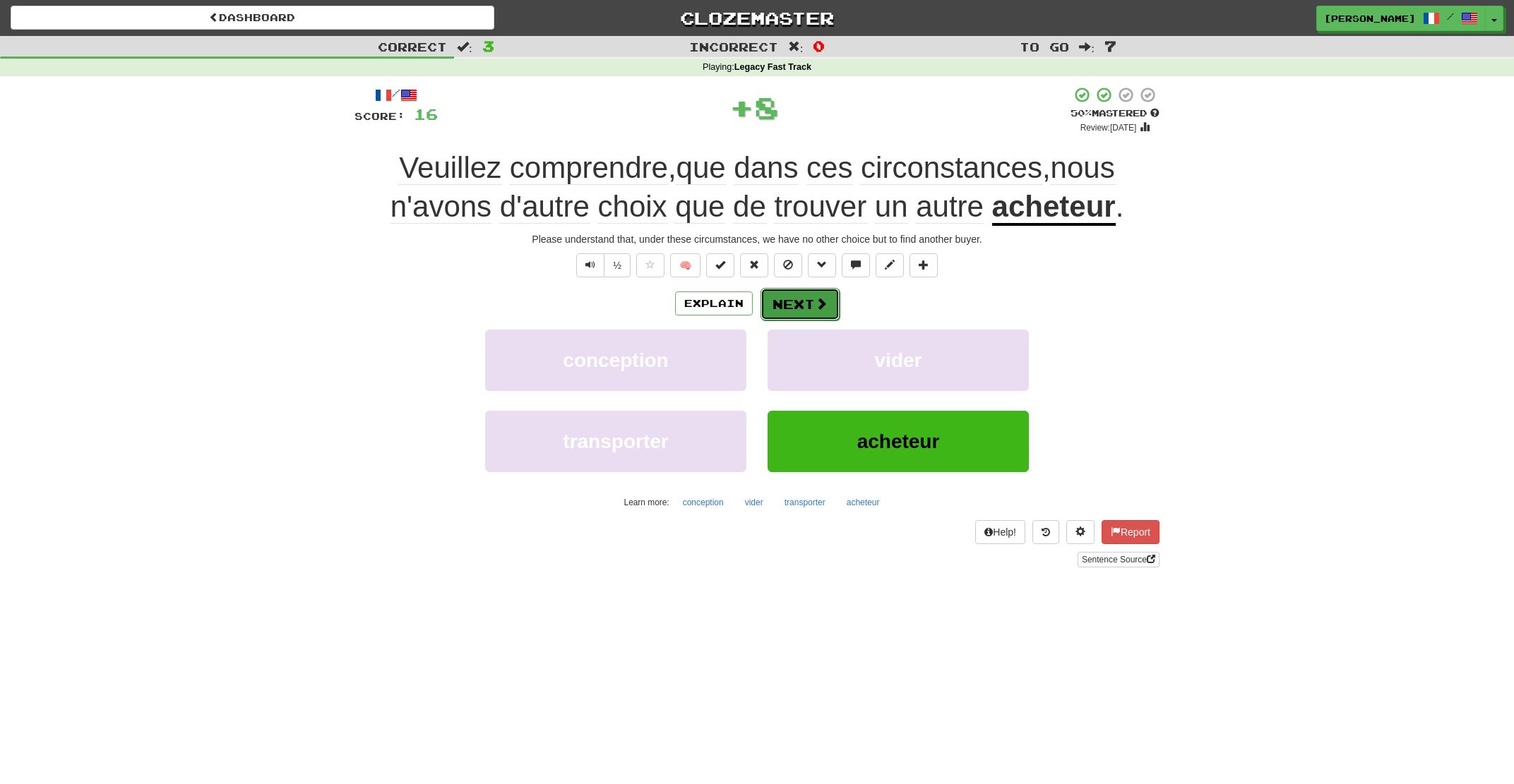
click at [790, 295] on button "Next" at bounding box center [800, 305] width 79 height 33
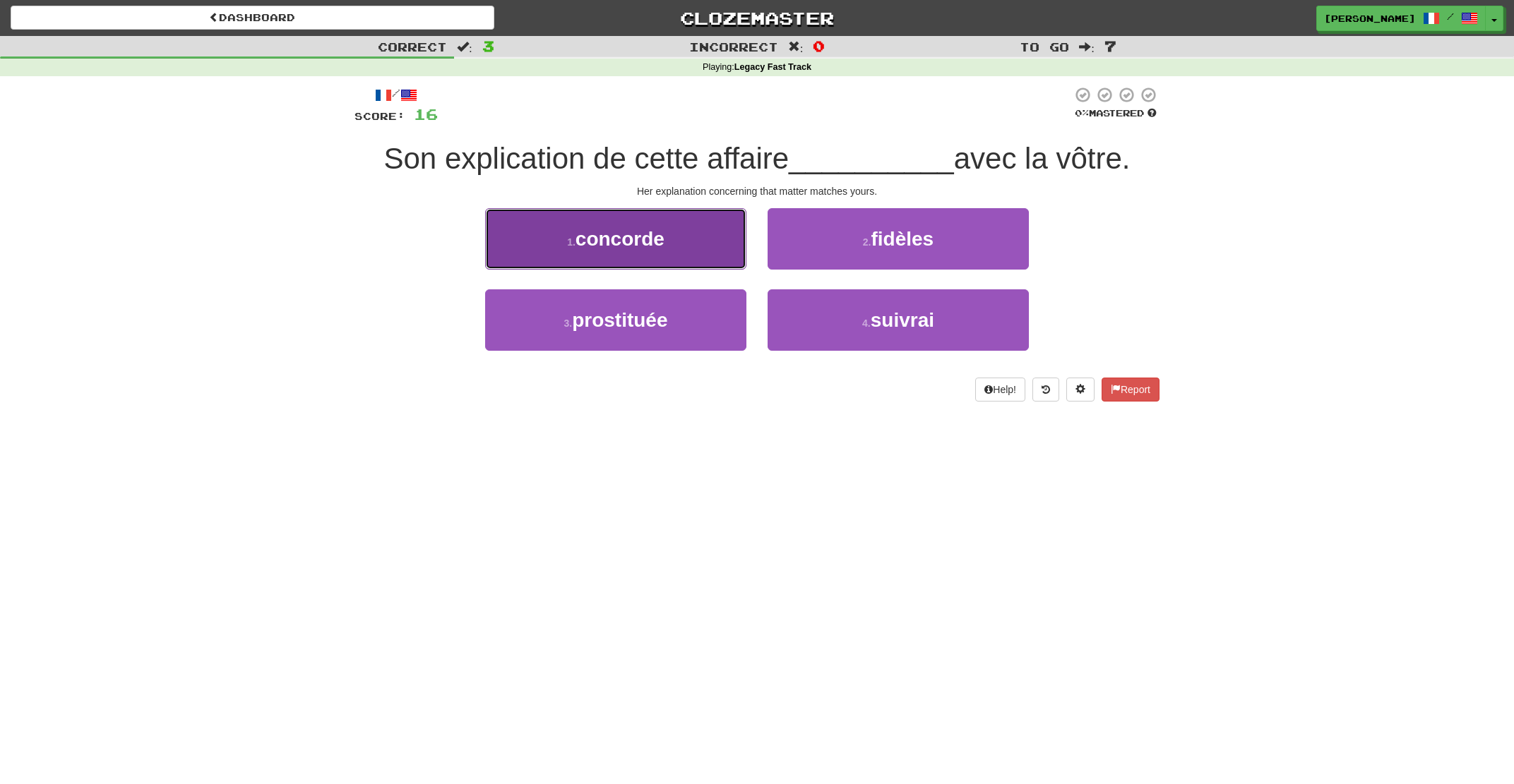
click at [698, 243] on button "1 . concorde" at bounding box center [615, 238] width 261 height 62
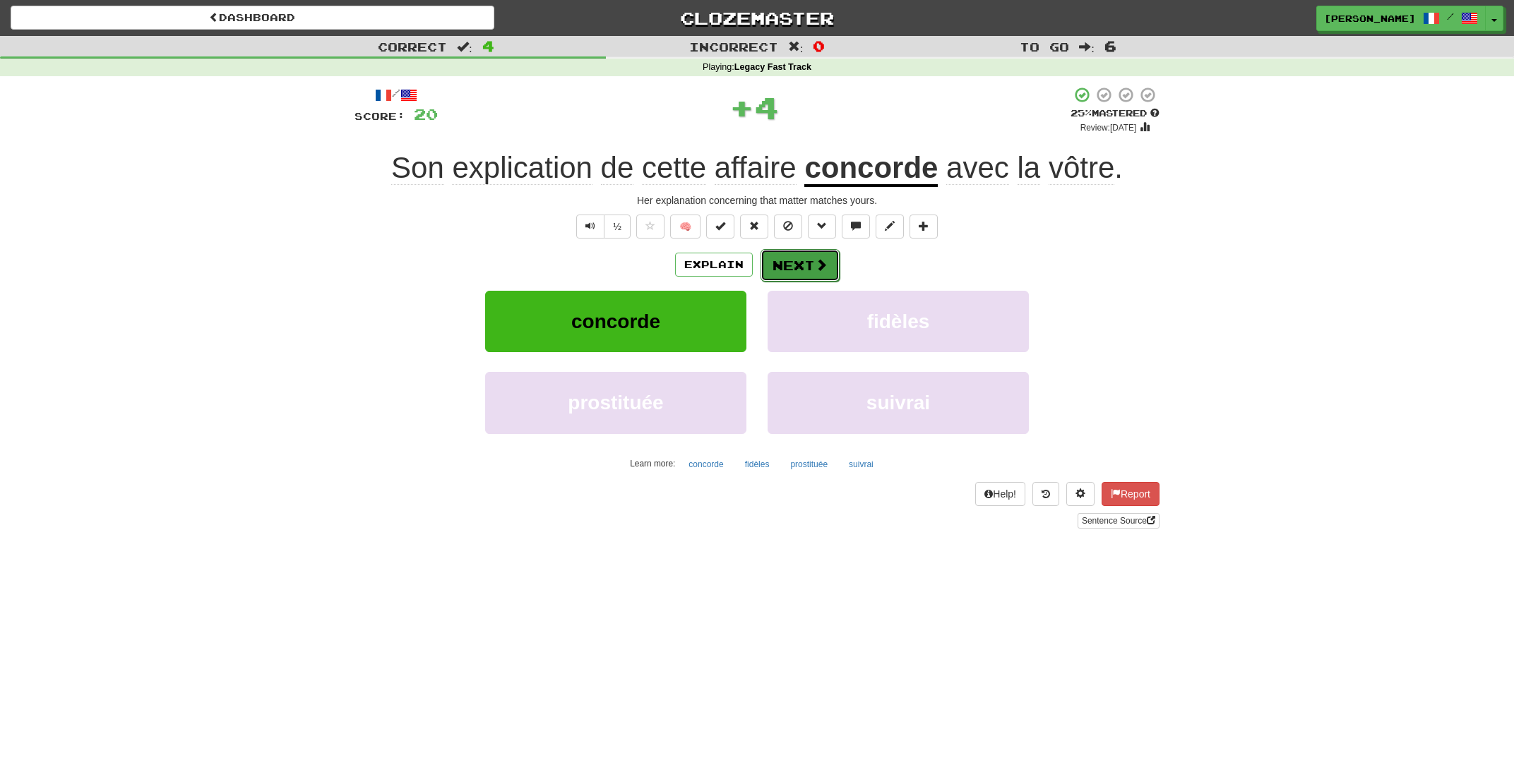
click at [777, 261] on button "Next" at bounding box center [800, 266] width 79 height 33
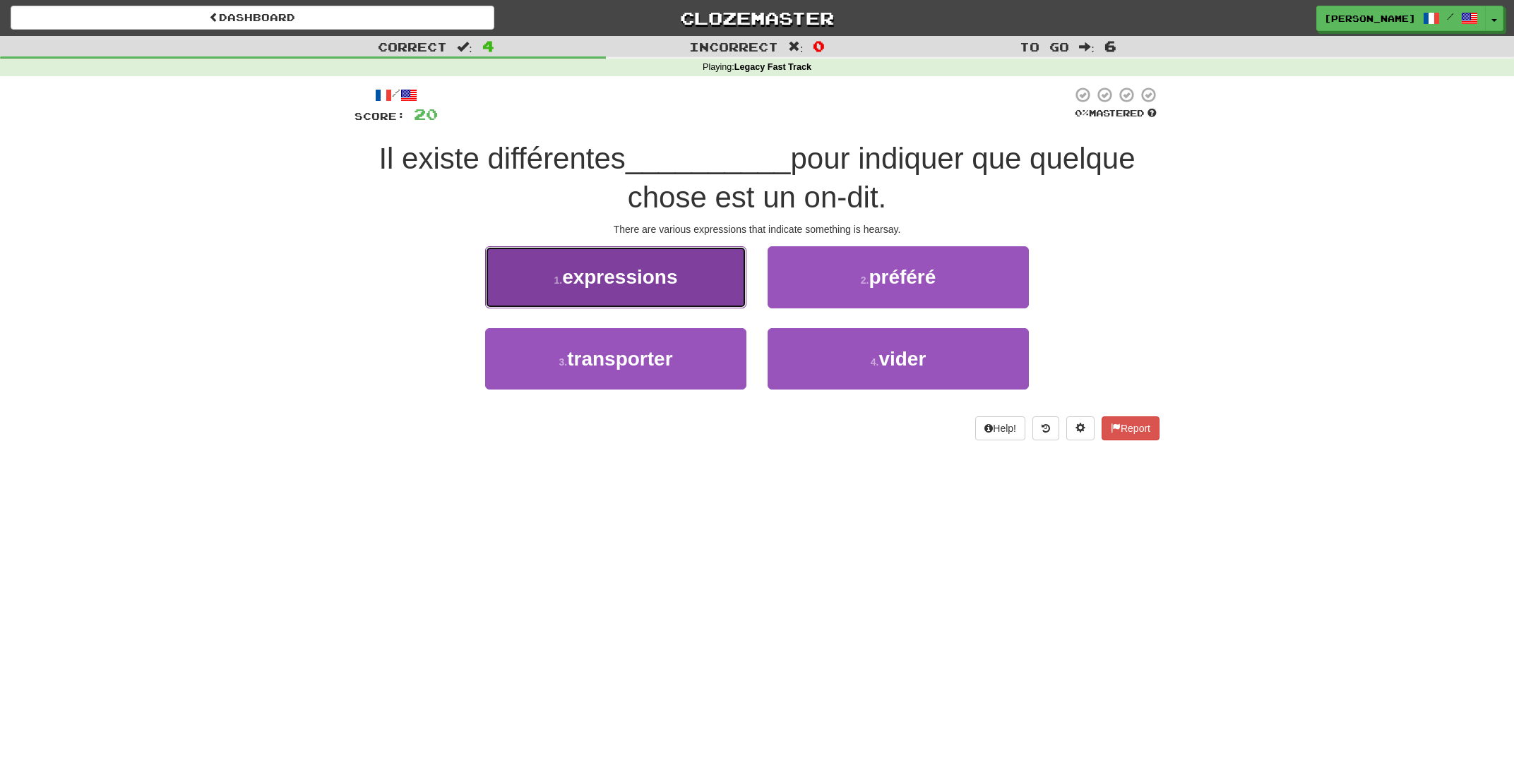
click at [670, 266] on button "1 . expressions" at bounding box center [615, 277] width 261 height 62
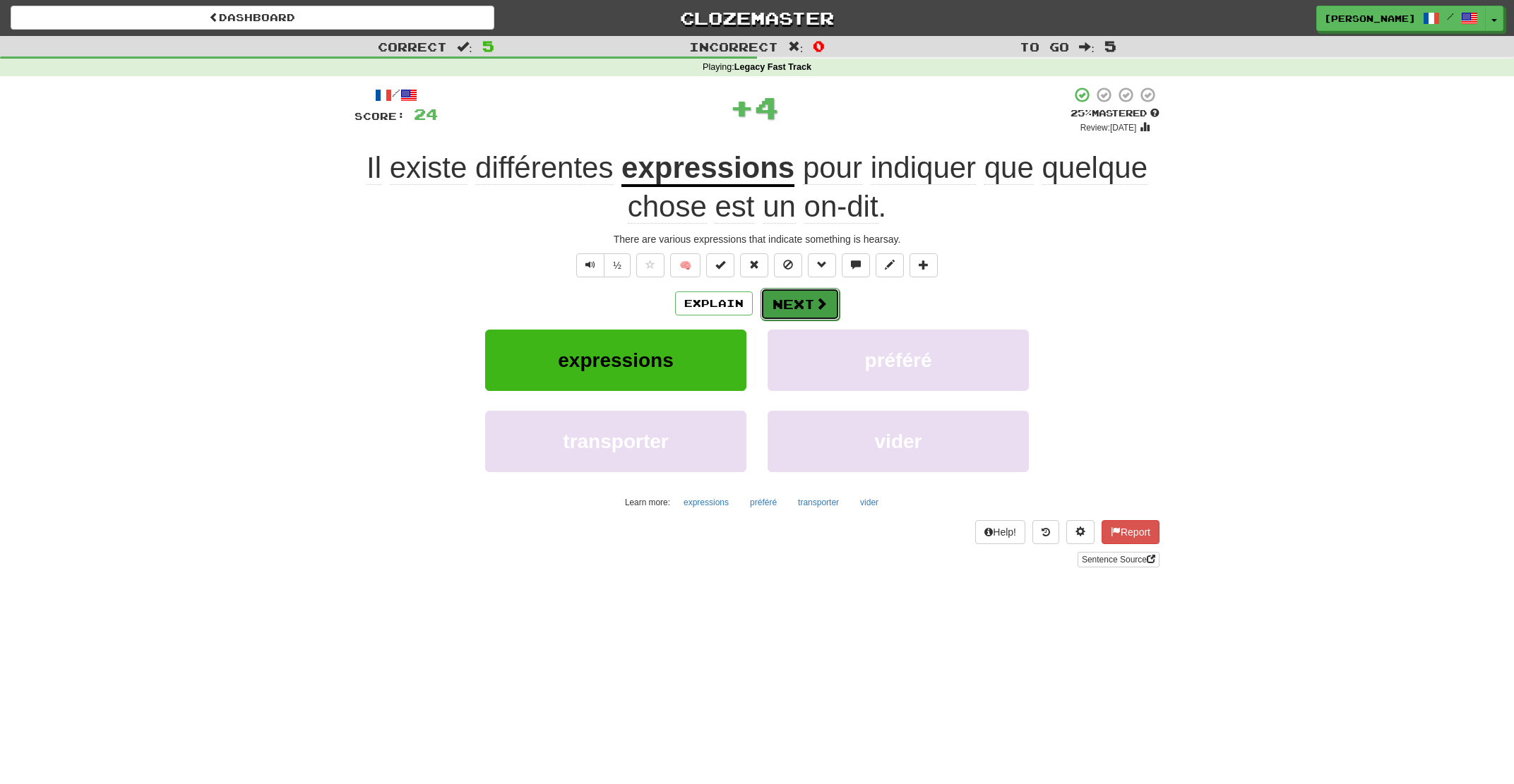
click at [805, 306] on button "Next" at bounding box center [800, 305] width 79 height 33
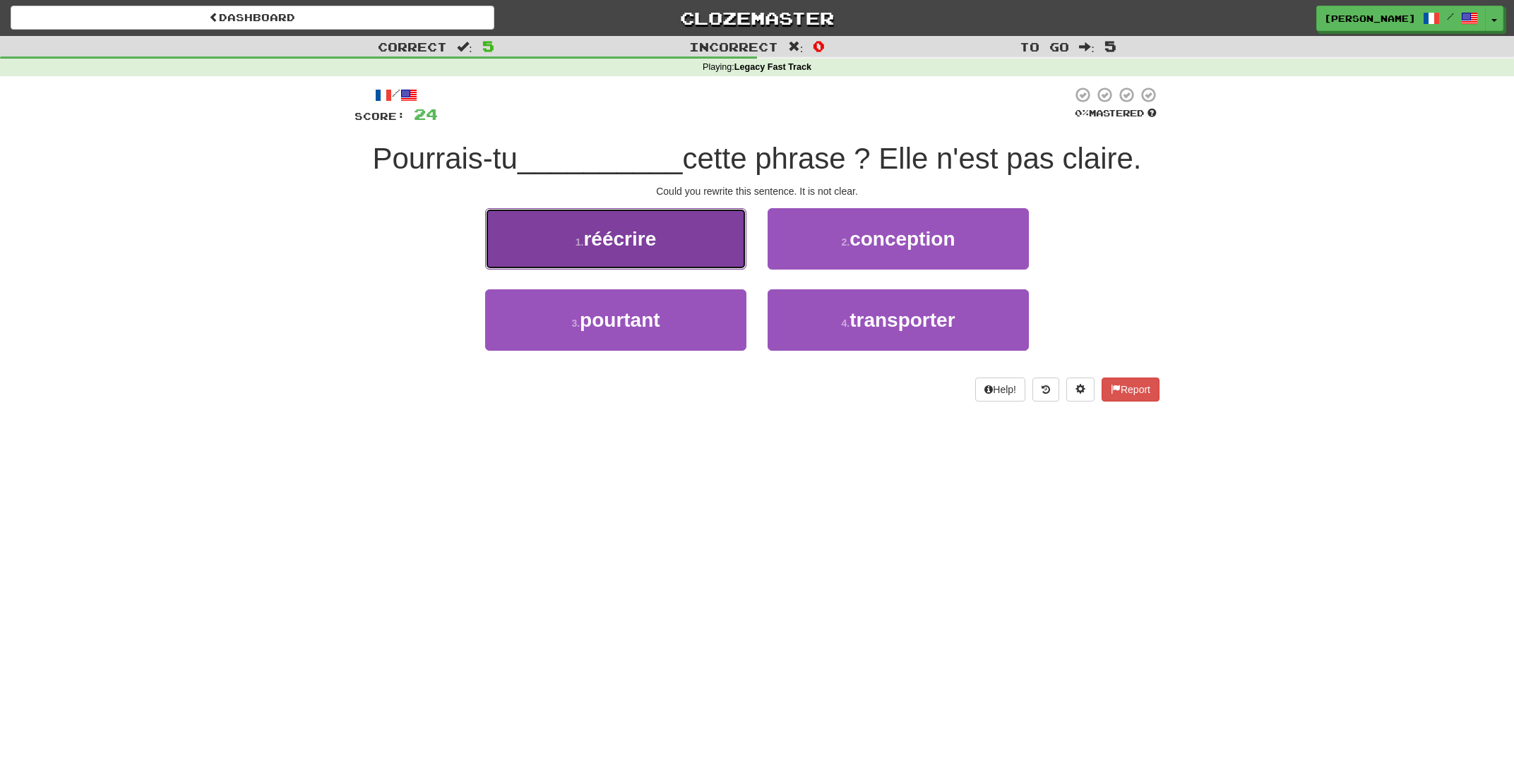
click at [617, 267] on button "1 . réécrire" at bounding box center [615, 238] width 261 height 62
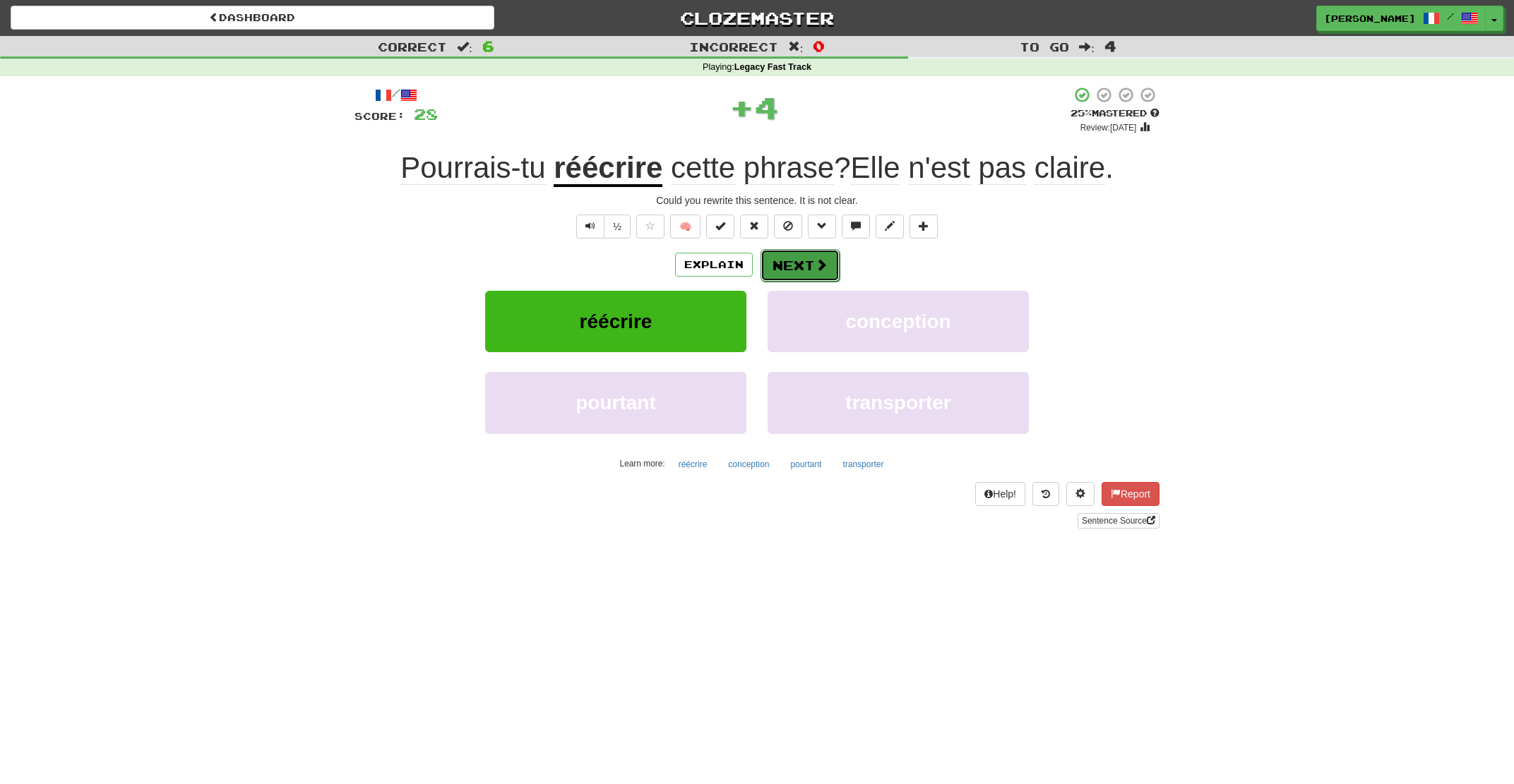
click at [788, 272] on button "Next" at bounding box center [800, 266] width 79 height 33
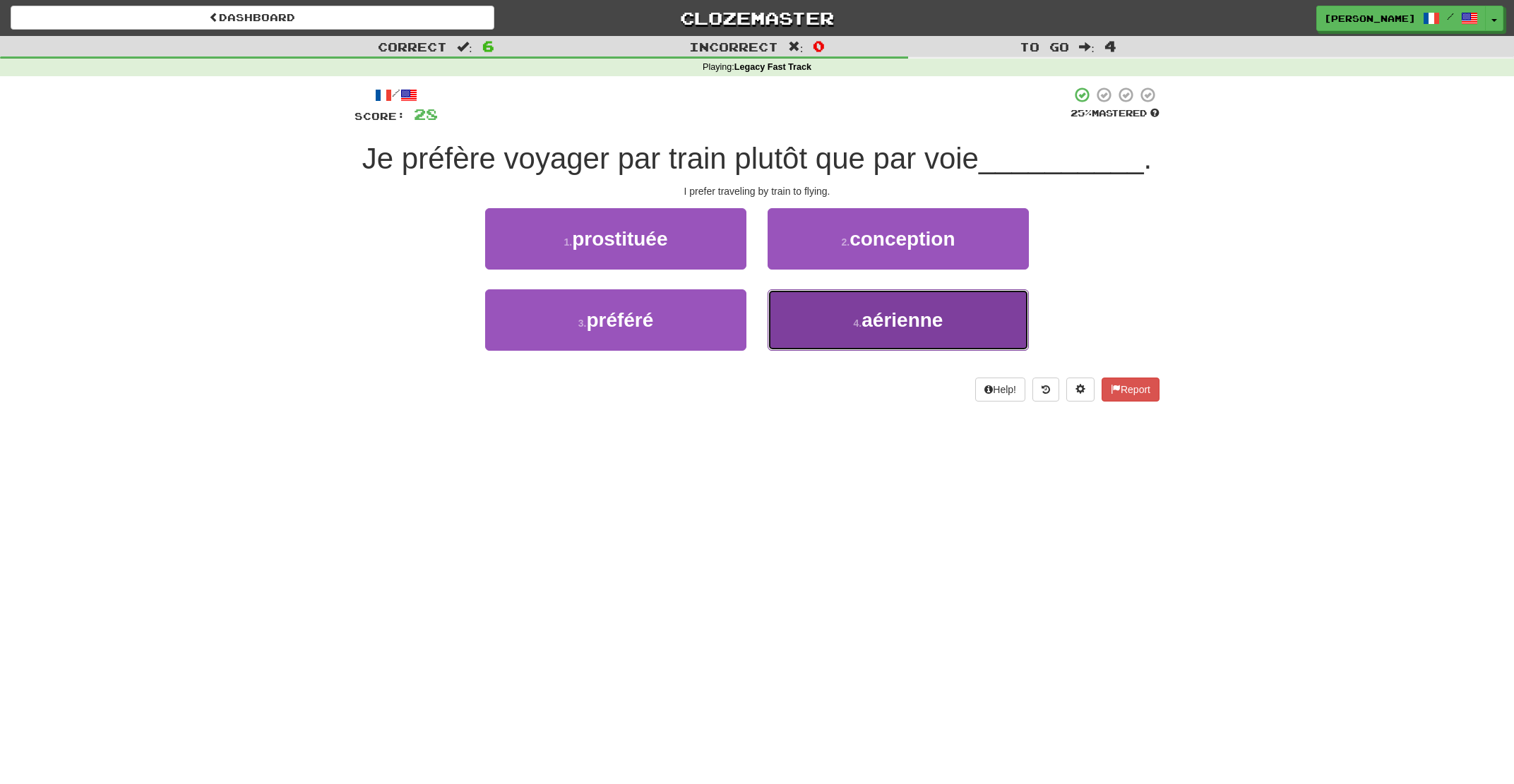
click at [866, 320] on span "aérienne" at bounding box center [902, 320] width 81 height 22
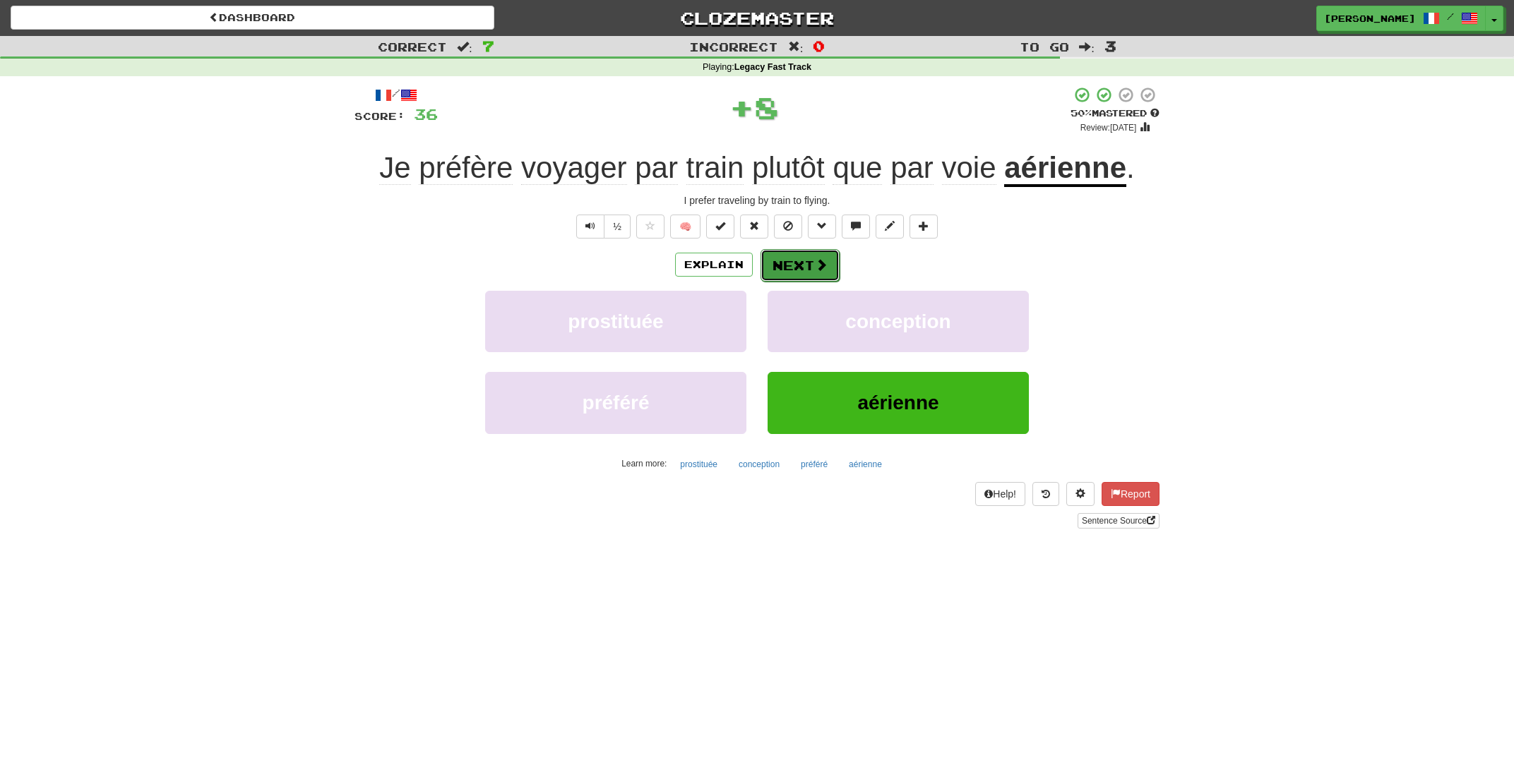
click at [784, 267] on button "Next" at bounding box center [800, 266] width 79 height 33
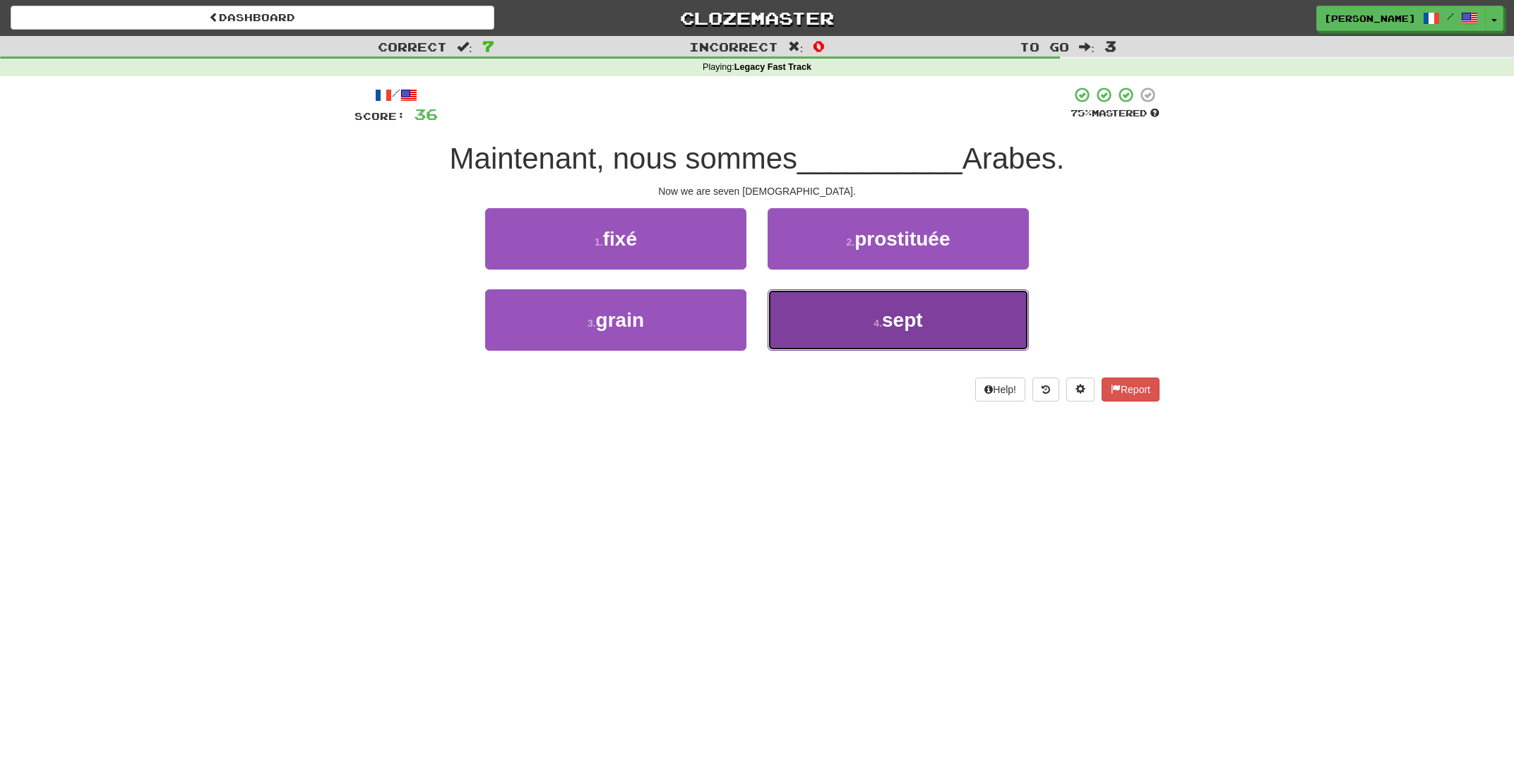
click at [876, 329] on small "4 ." at bounding box center [877, 323] width 9 height 11
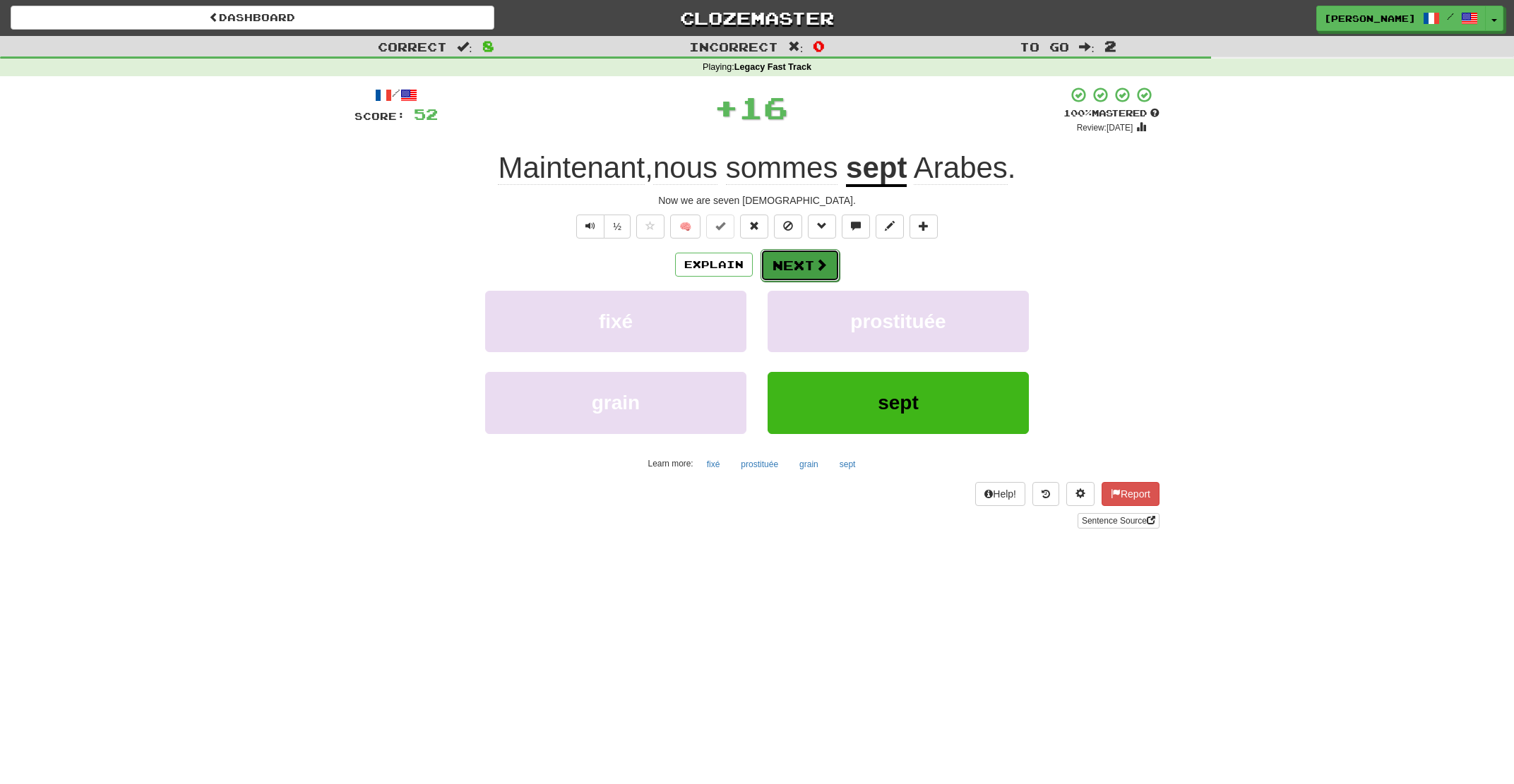
click at [785, 279] on button "Next" at bounding box center [800, 266] width 79 height 33
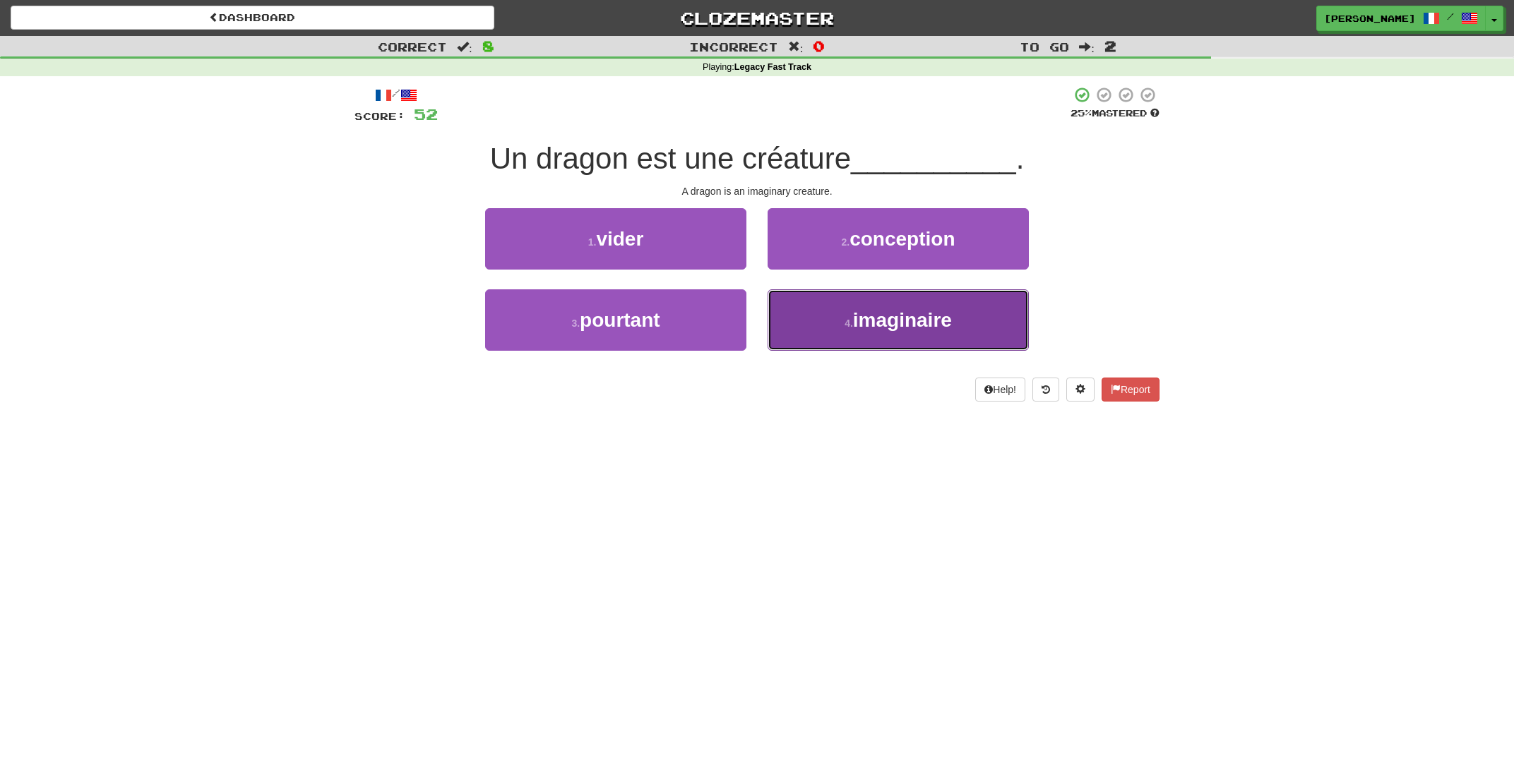
click at [832, 318] on button "4 . imaginaire" at bounding box center [898, 320] width 261 height 62
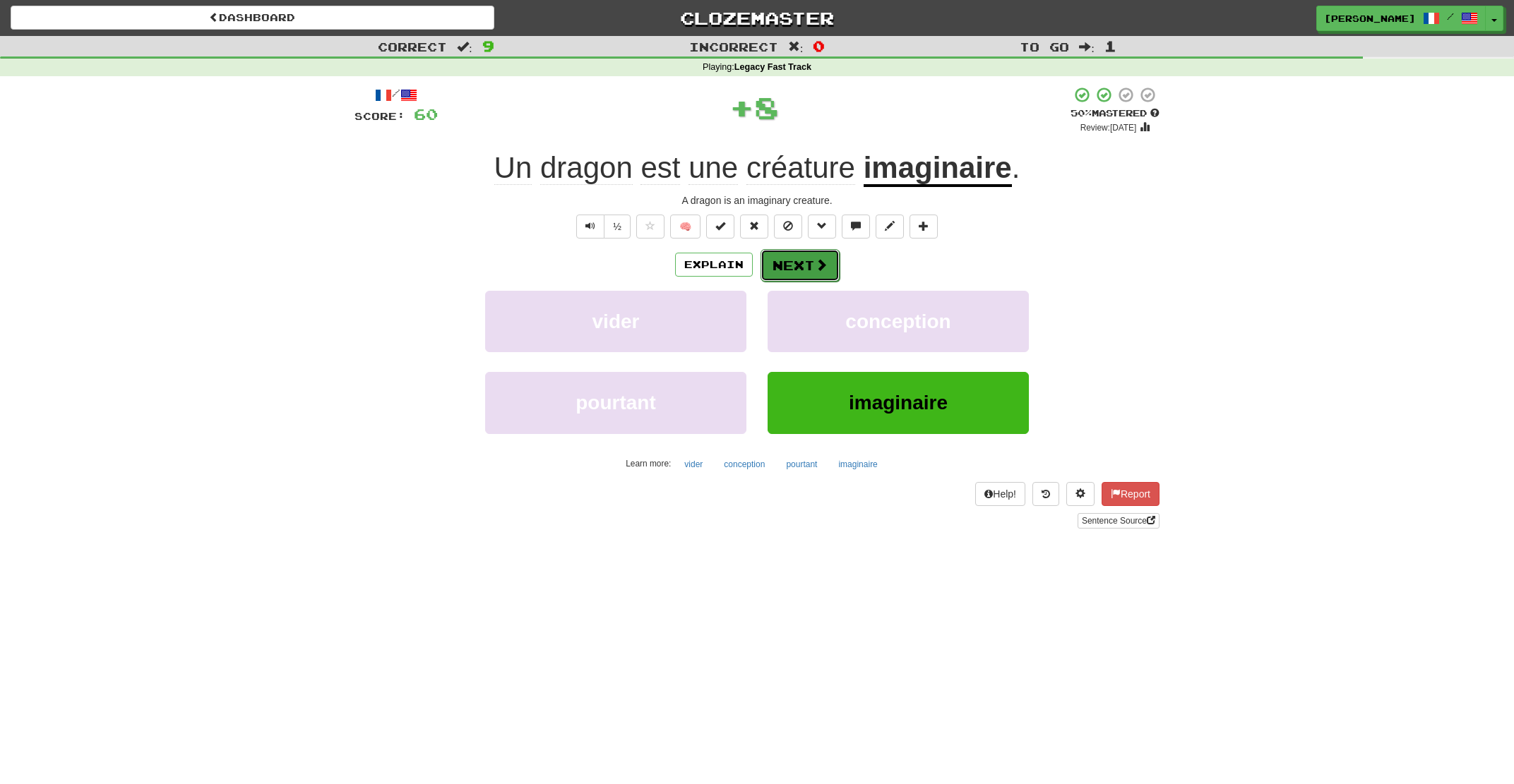
click at [784, 270] on button "Next" at bounding box center [800, 266] width 79 height 33
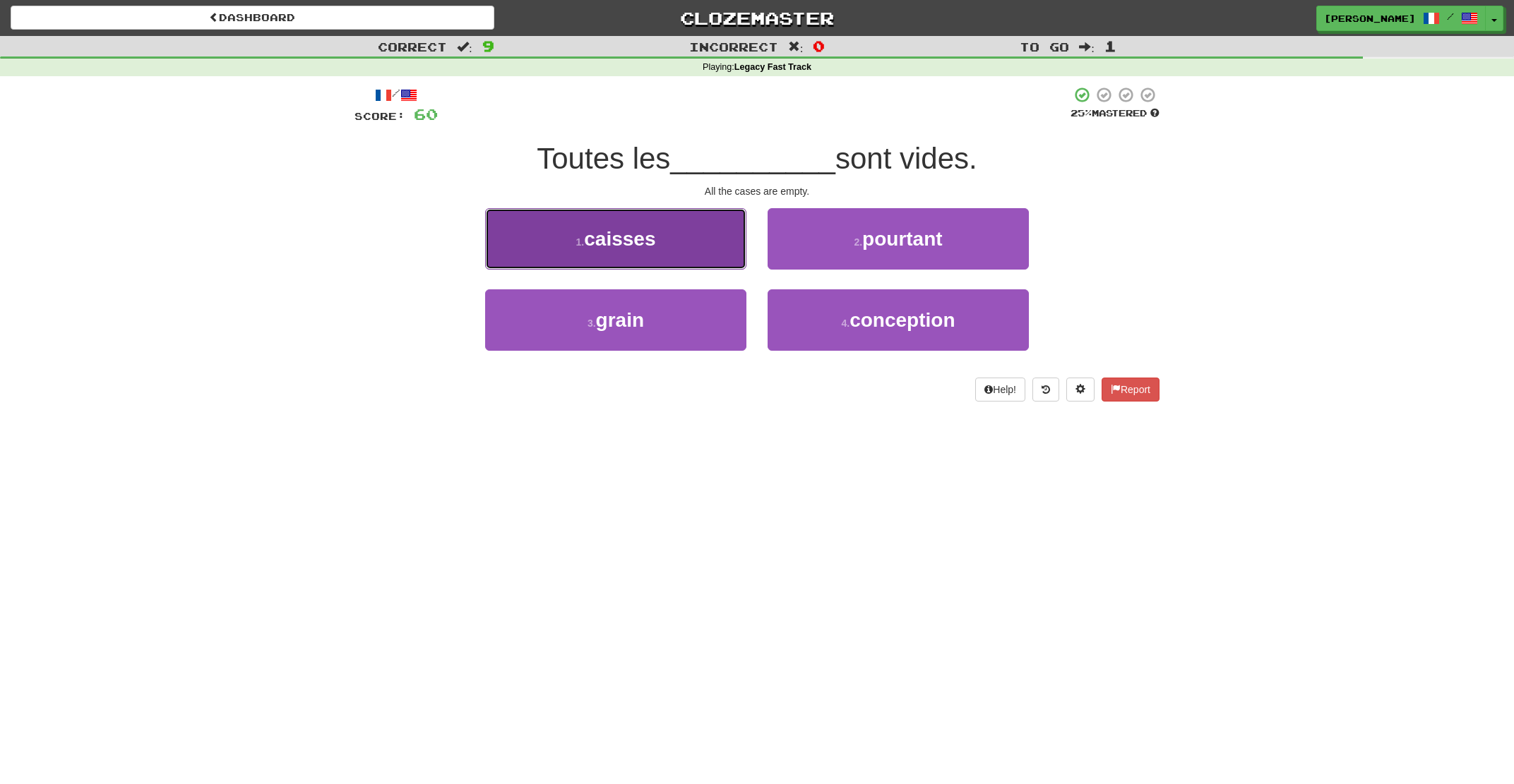
click at [686, 231] on button "1 . caisses" at bounding box center [615, 238] width 261 height 62
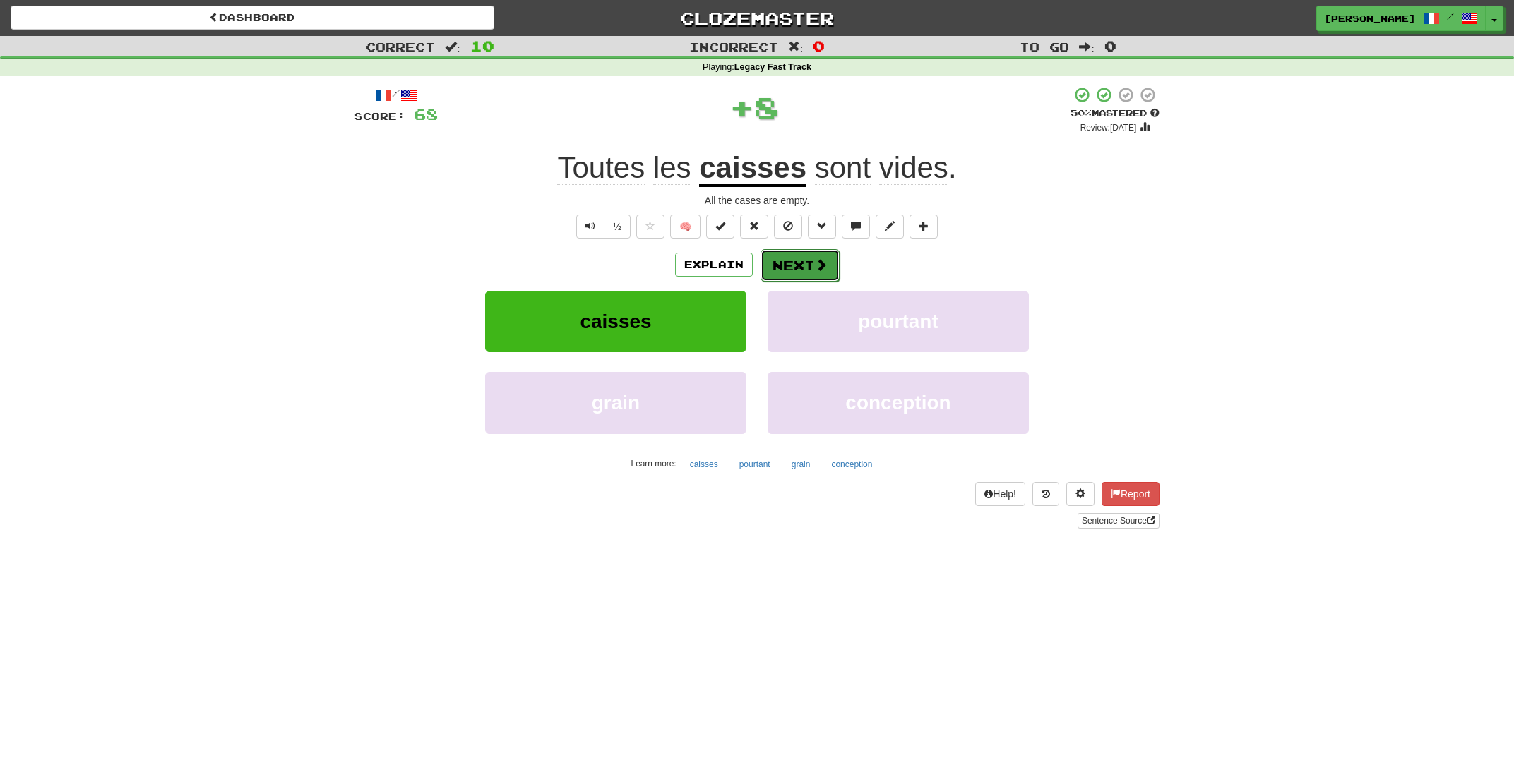
click at [791, 256] on button "Next" at bounding box center [800, 266] width 79 height 33
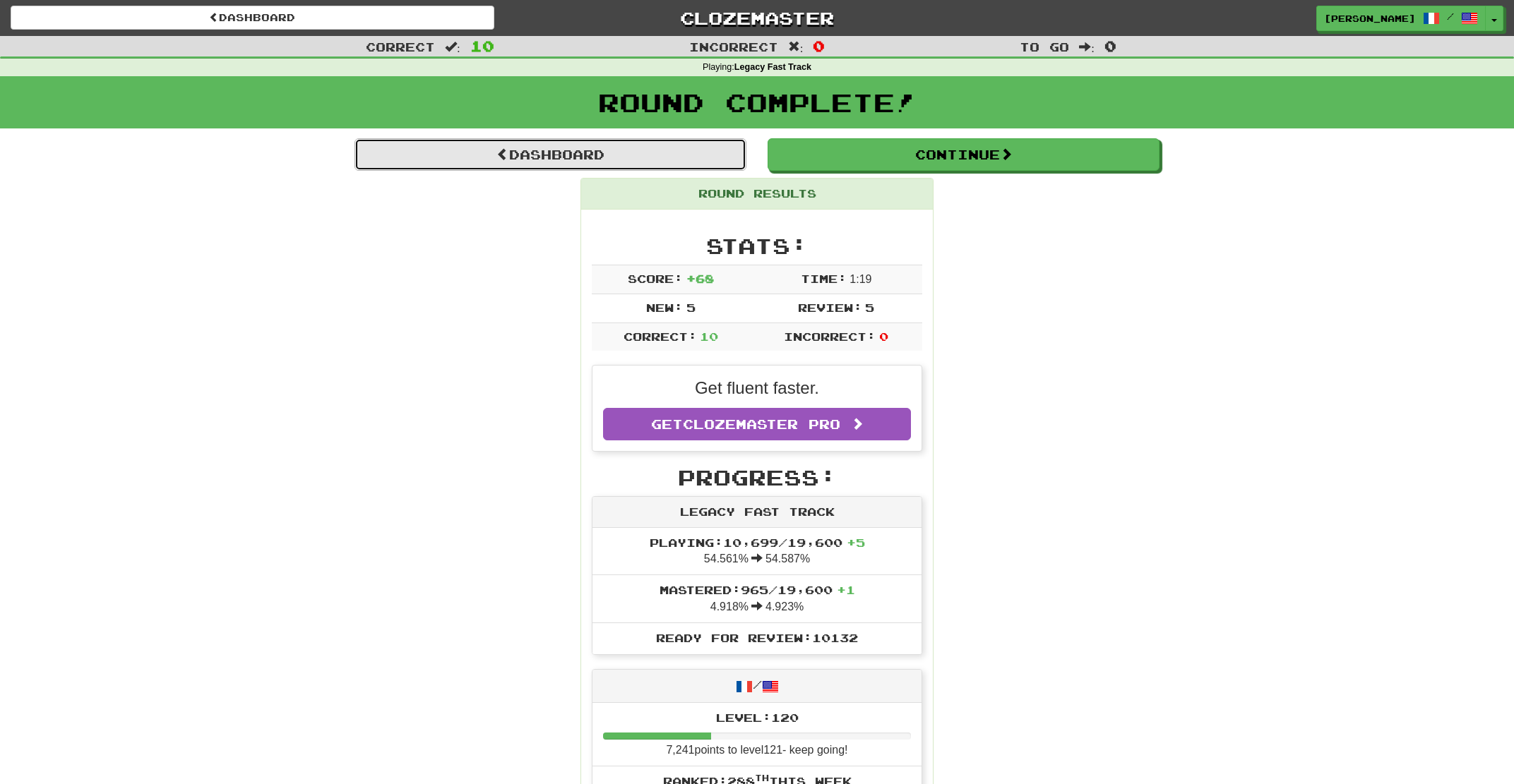
click at [649, 154] on link "Dashboard" at bounding box center [550, 155] width 392 height 33
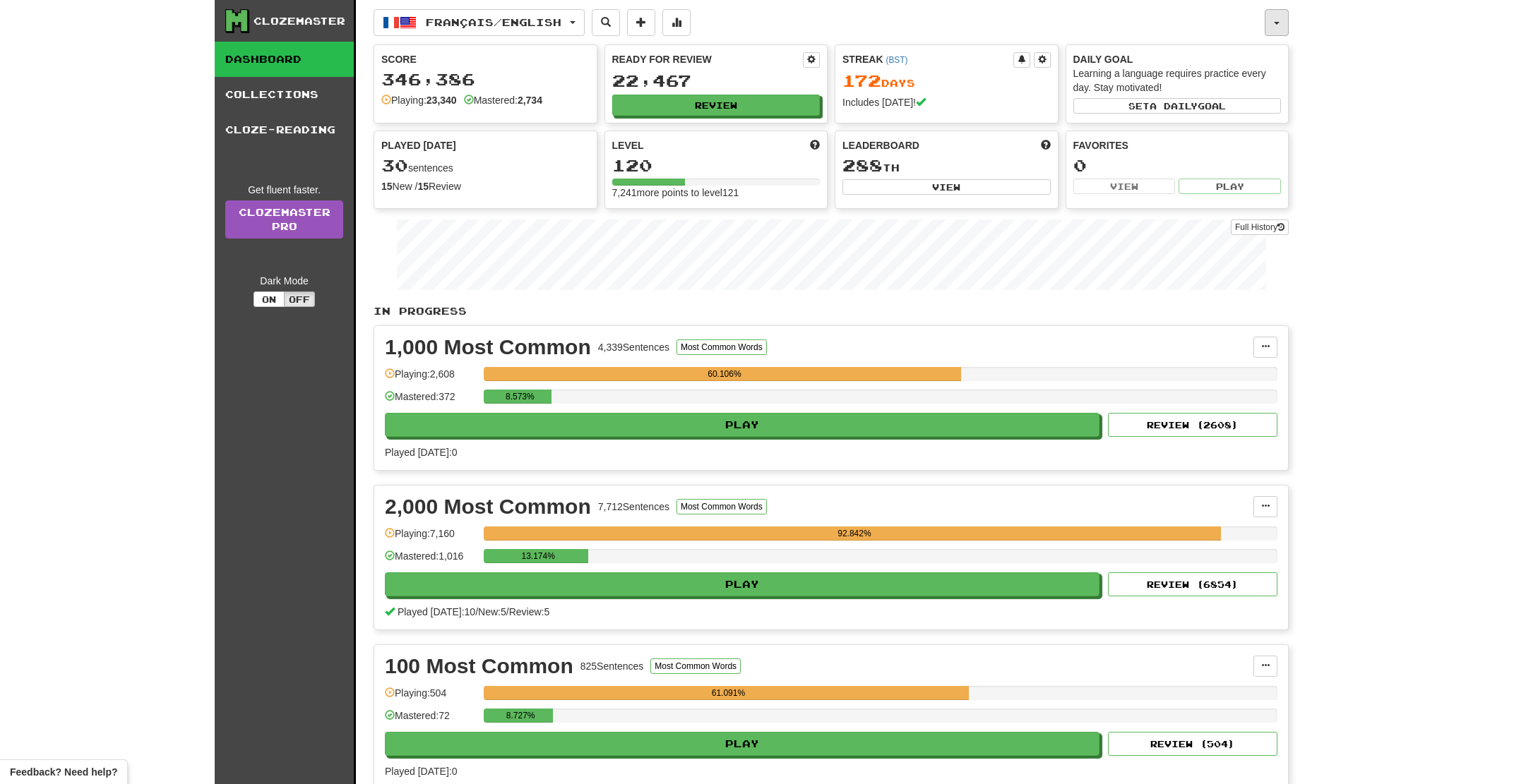
click at [1276, 26] on button "button" at bounding box center [1276, 23] width 24 height 26
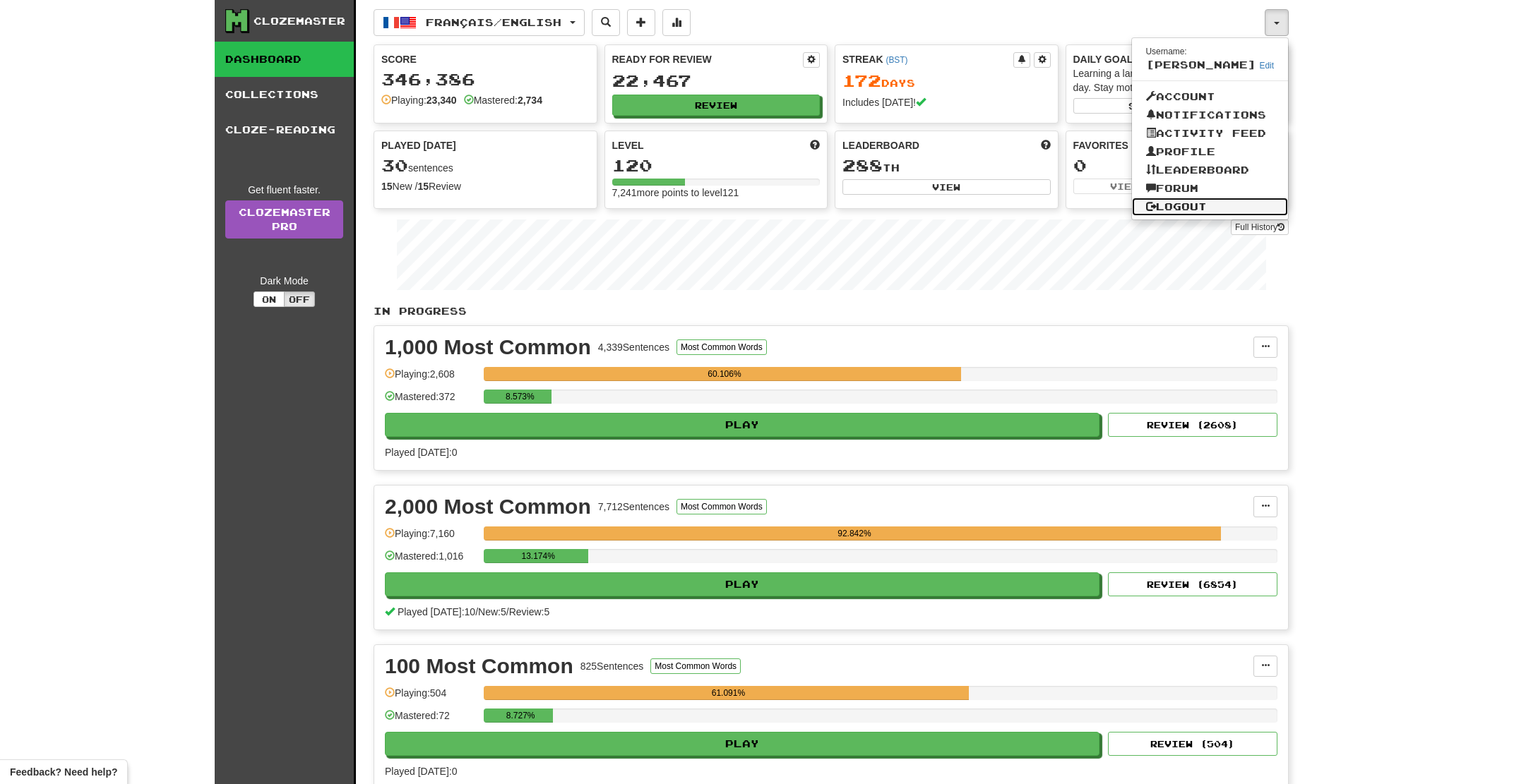
click at [1186, 203] on link "Logout" at bounding box center [1210, 207] width 157 height 19
